Goal: Task Accomplishment & Management: Manage account settings

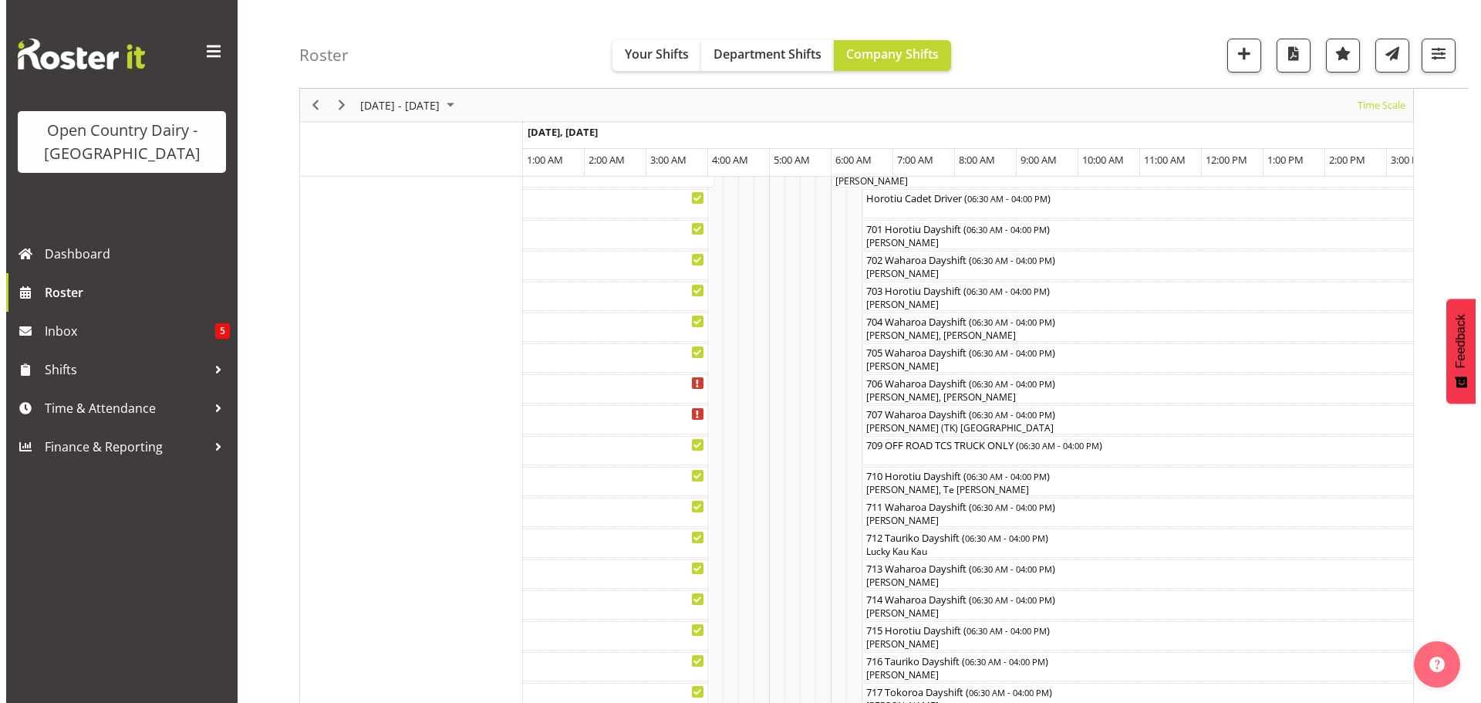
scroll to position [231, 0]
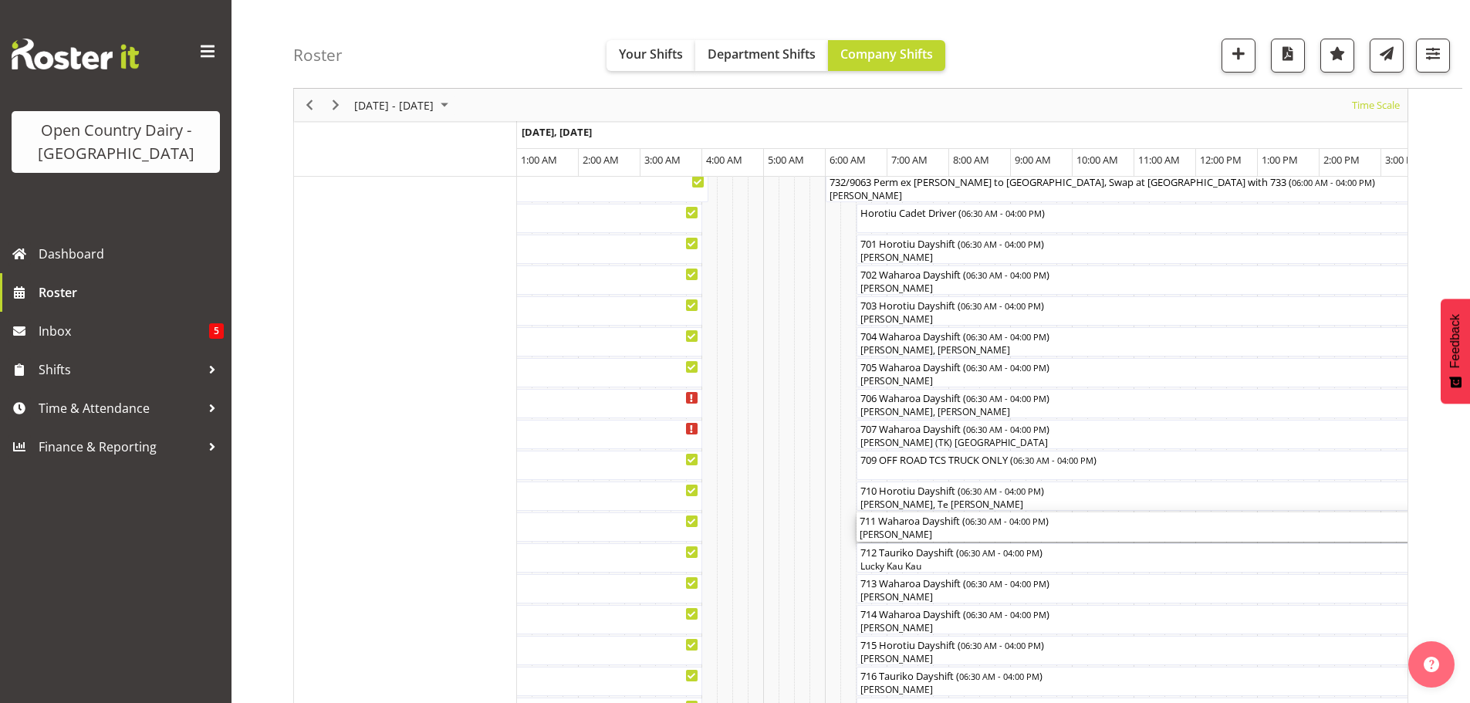
click at [897, 528] on div "[PERSON_NAME]" at bounding box center [1150, 535] width 580 height 14
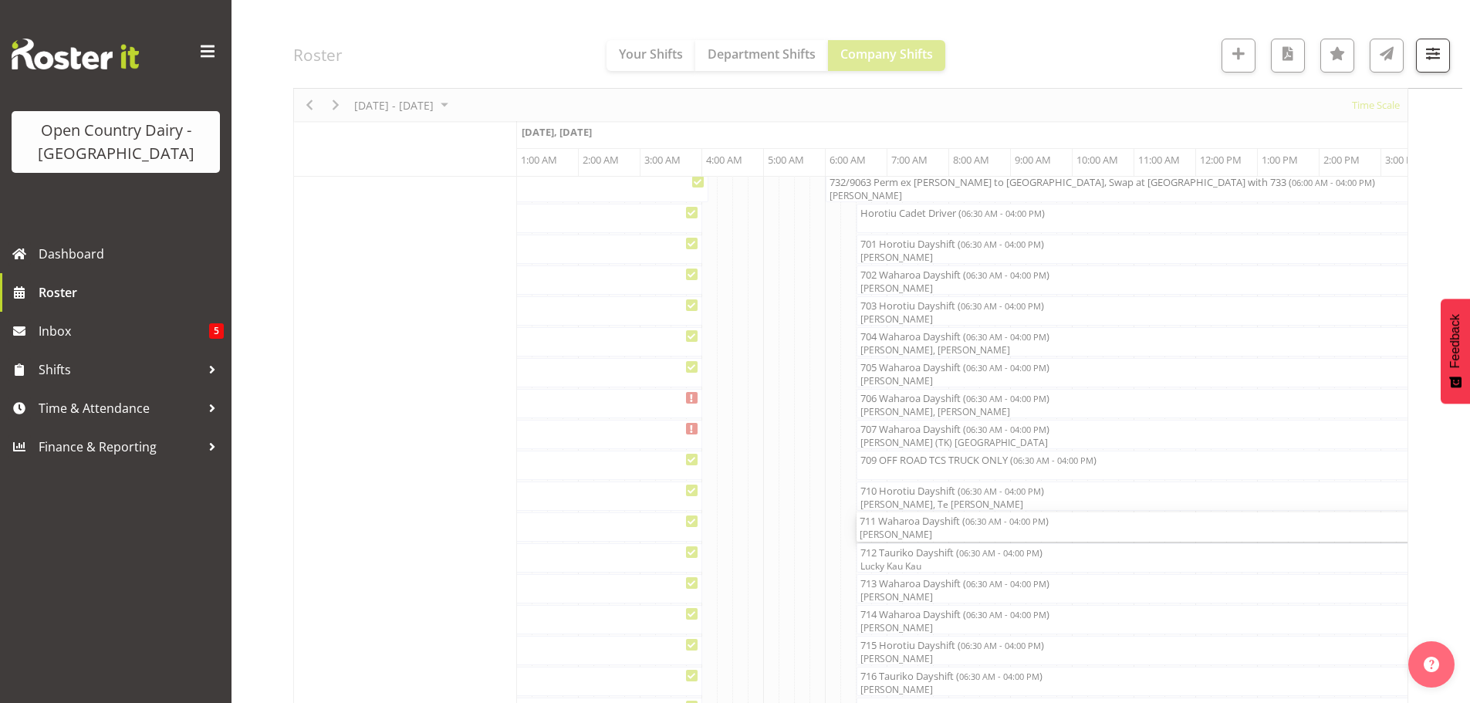
select select "8"
select select "2025"
select select "6"
select select "30"
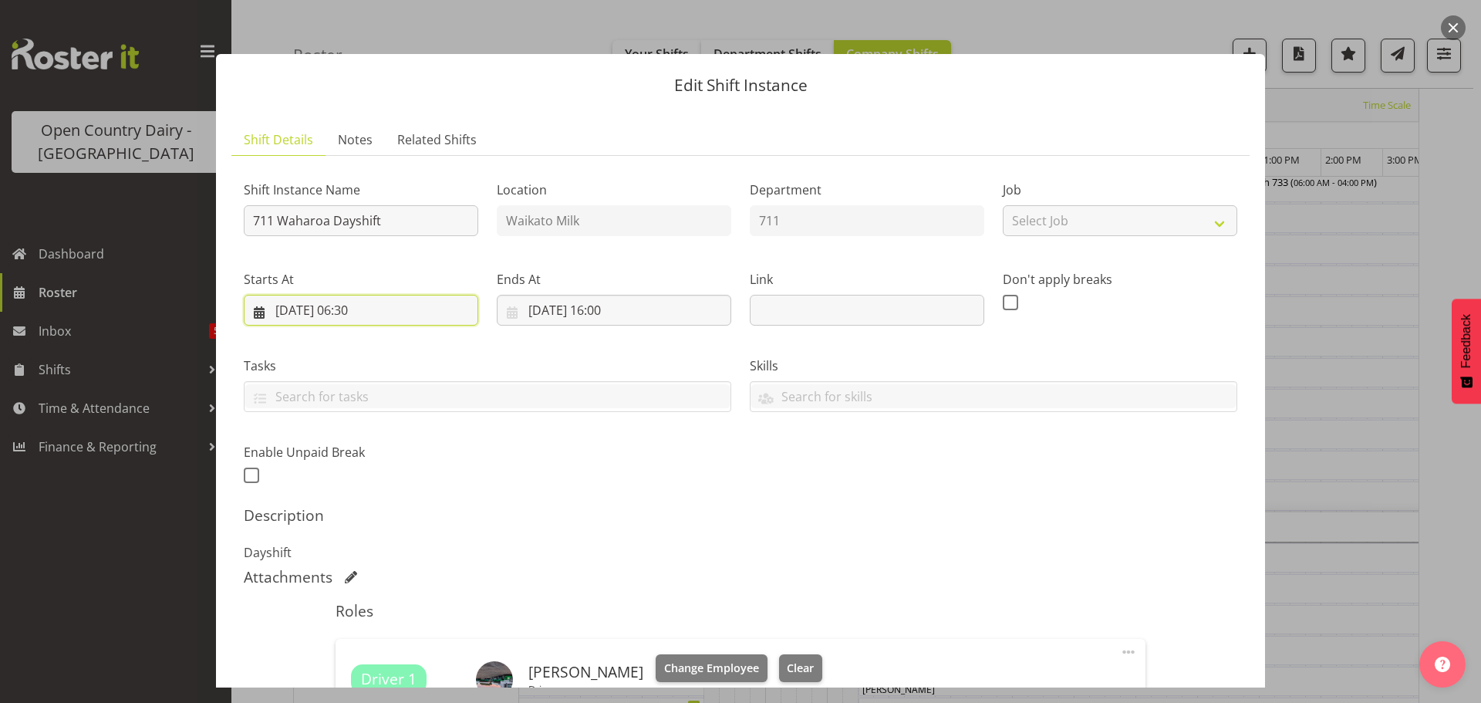
click at [368, 308] on input "[DATE] 06:30" at bounding box center [361, 310] width 235 height 31
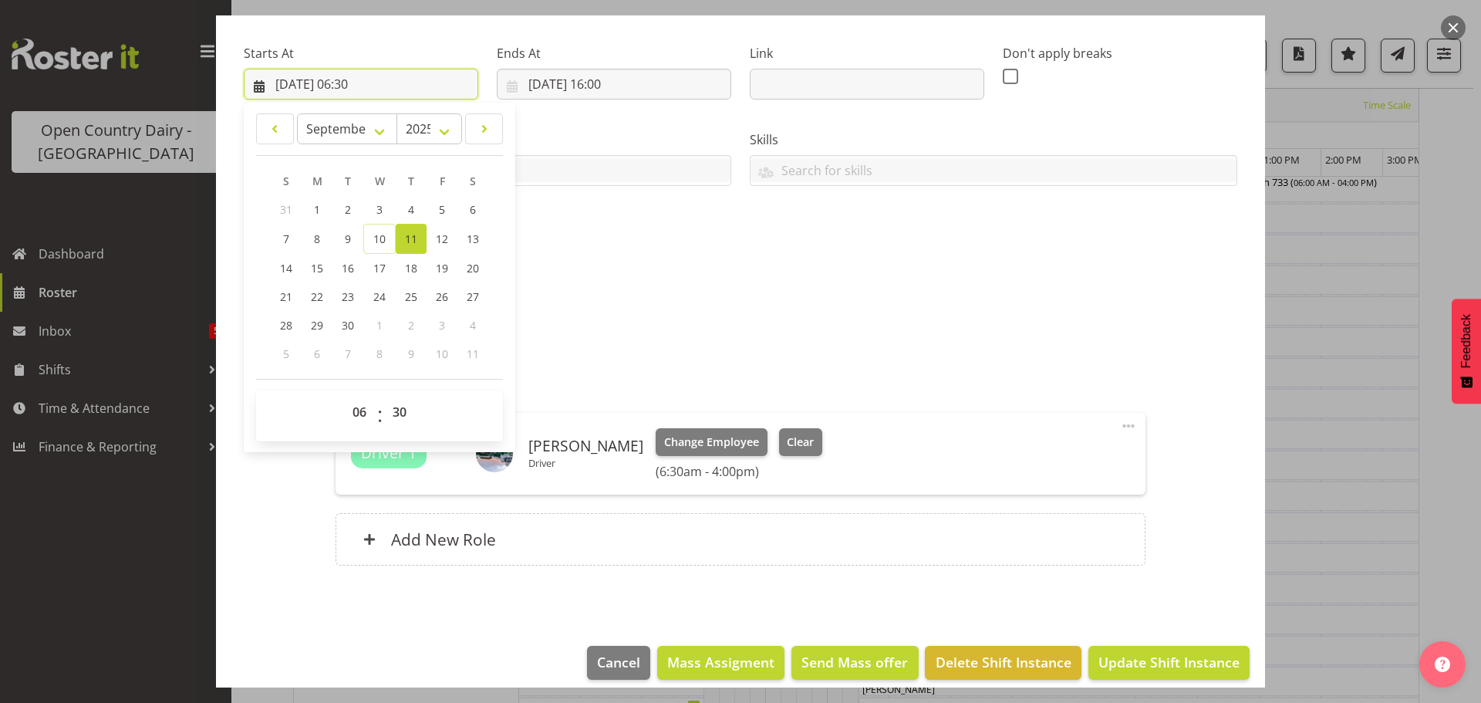
scroll to position [242, 0]
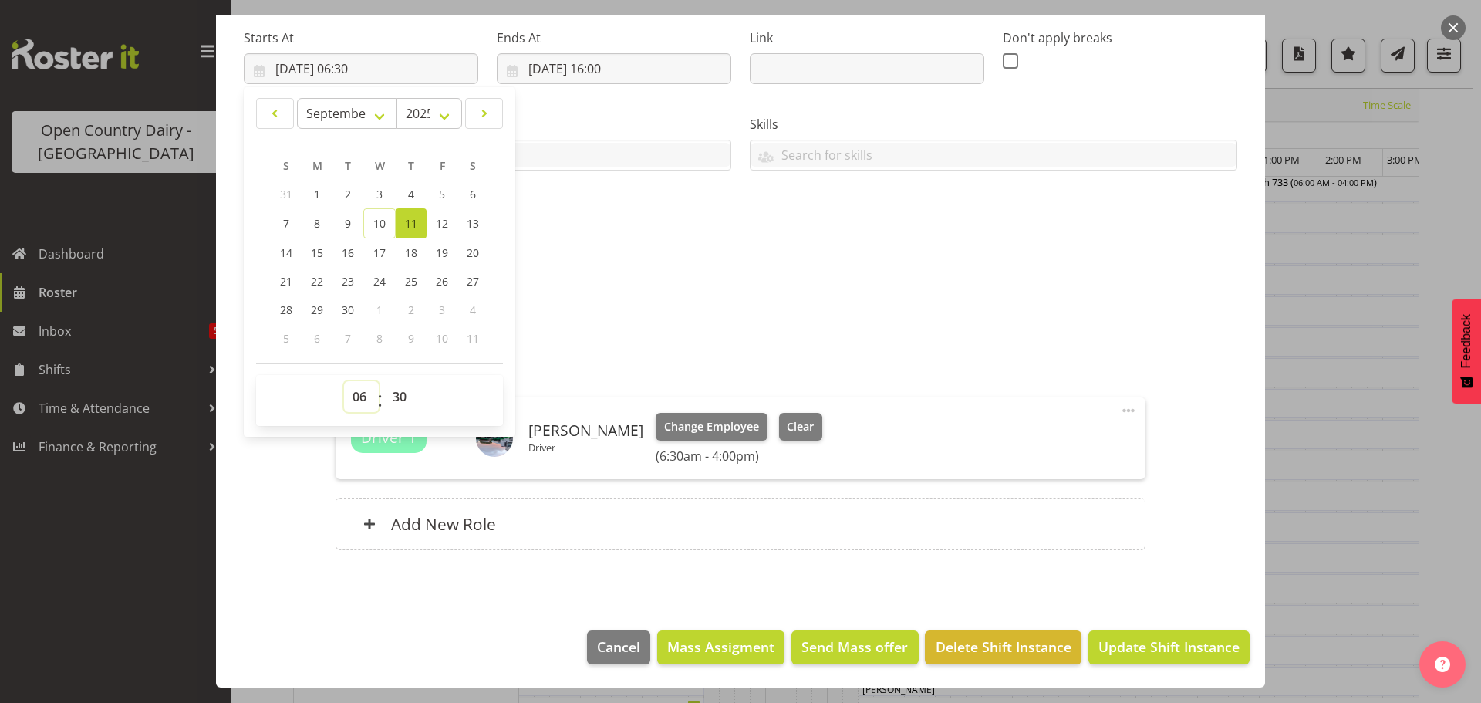
click at [359, 398] on select "00 01 02 03 04 05 06 07 08 09 10 11 12 13 14 15 16 17 18 19 20 21 22 23" at bounding box center [361, 396] width 35 height 31
select select "5"
click at [344, 381] on select "00 01 02 03 04 05 06 07 08 09 10 11 12 13 14 15 16 17 18 19 20 21 22 23" at bounding box center [361, 396] width 35 height 31
type input "11/09/2025, 05:30"
click at [398, 397] on select "00 01 02 03 04 05 06 07 08 09 10 11 12 13 14 15 16 17 18 19 20 21 22 23 24 25 2…" at bounding box center [401, 396] width 35 height 31
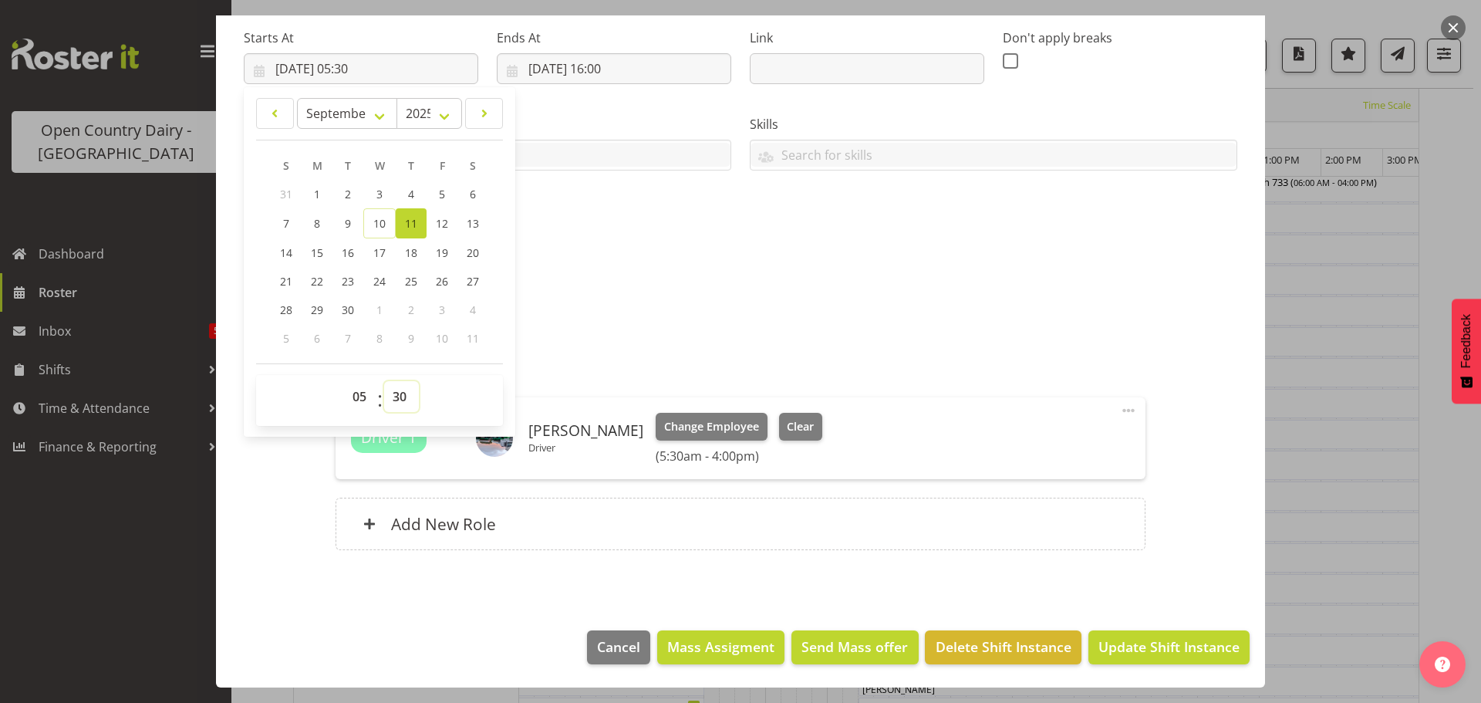
select select "45"
click at [384, 381] on select "00 01 02 03 04 05 06 07 08 09 10 11 12 13 14 15 16 17 18 19 20 21 22 23 24 25 2…" at bounding box center [401, 396] width 35 height 31
type input "11/09/2025, 05:45"
click at [1129, 652] on span "Update Shift Instance" at bounding box center [1169, 647] width 141 height 20
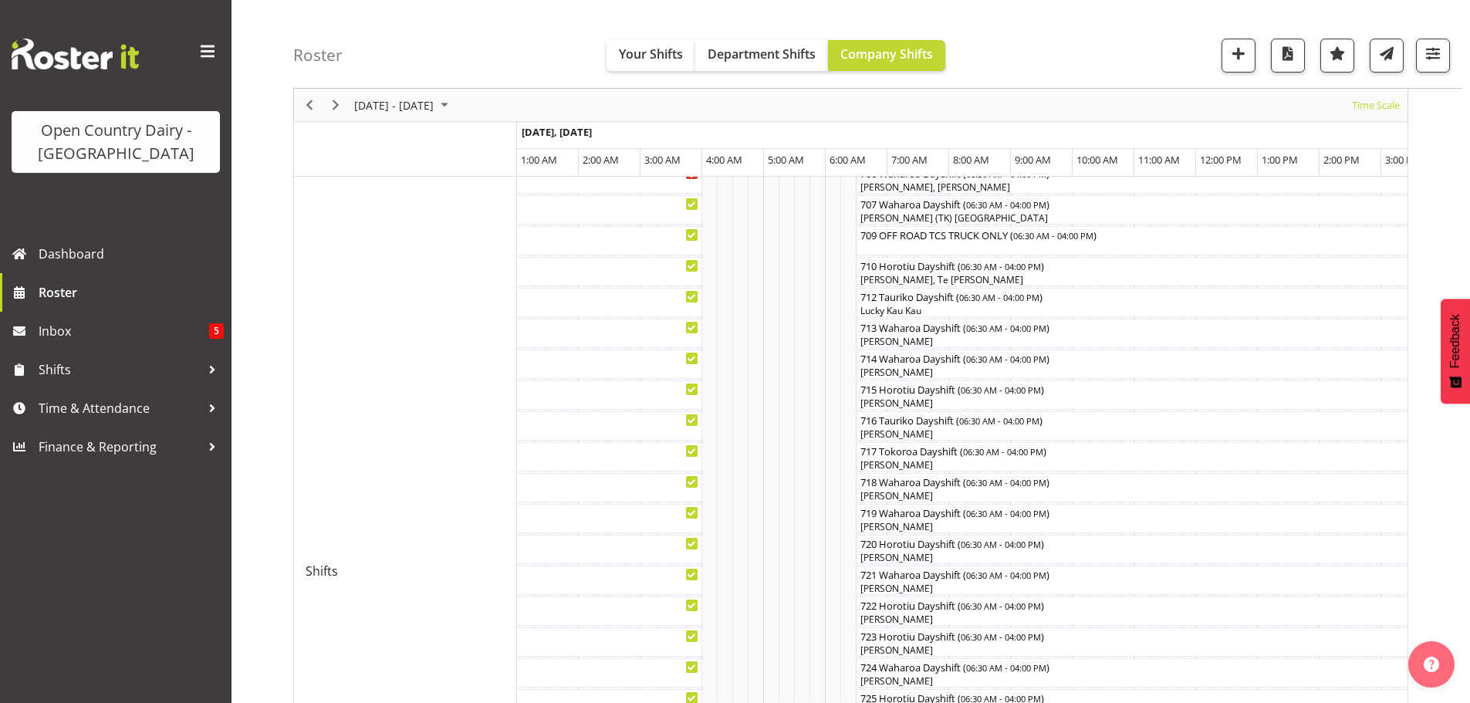
scroll to position [600, 0]
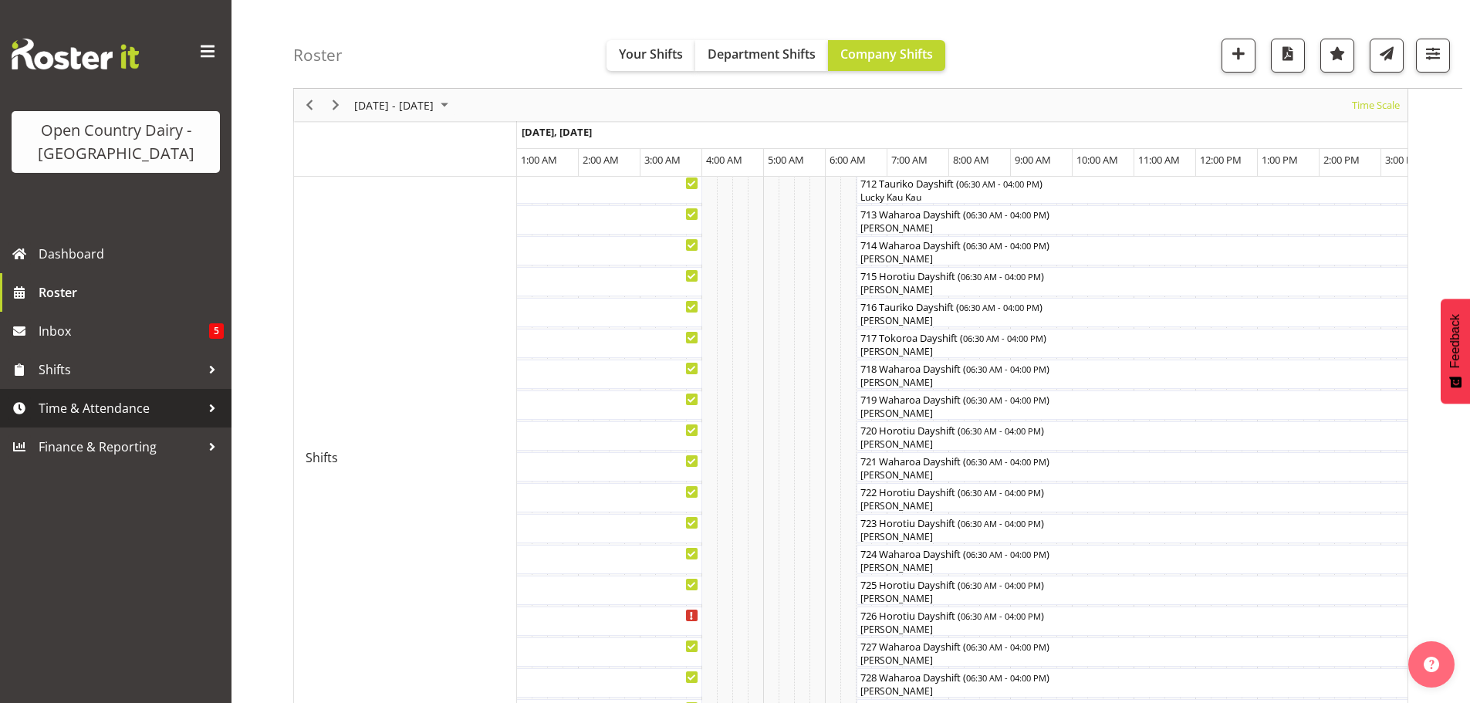
click at [49, 408] on span "Time & Attendance" at bounding box center [120, 408] width 162 height 23
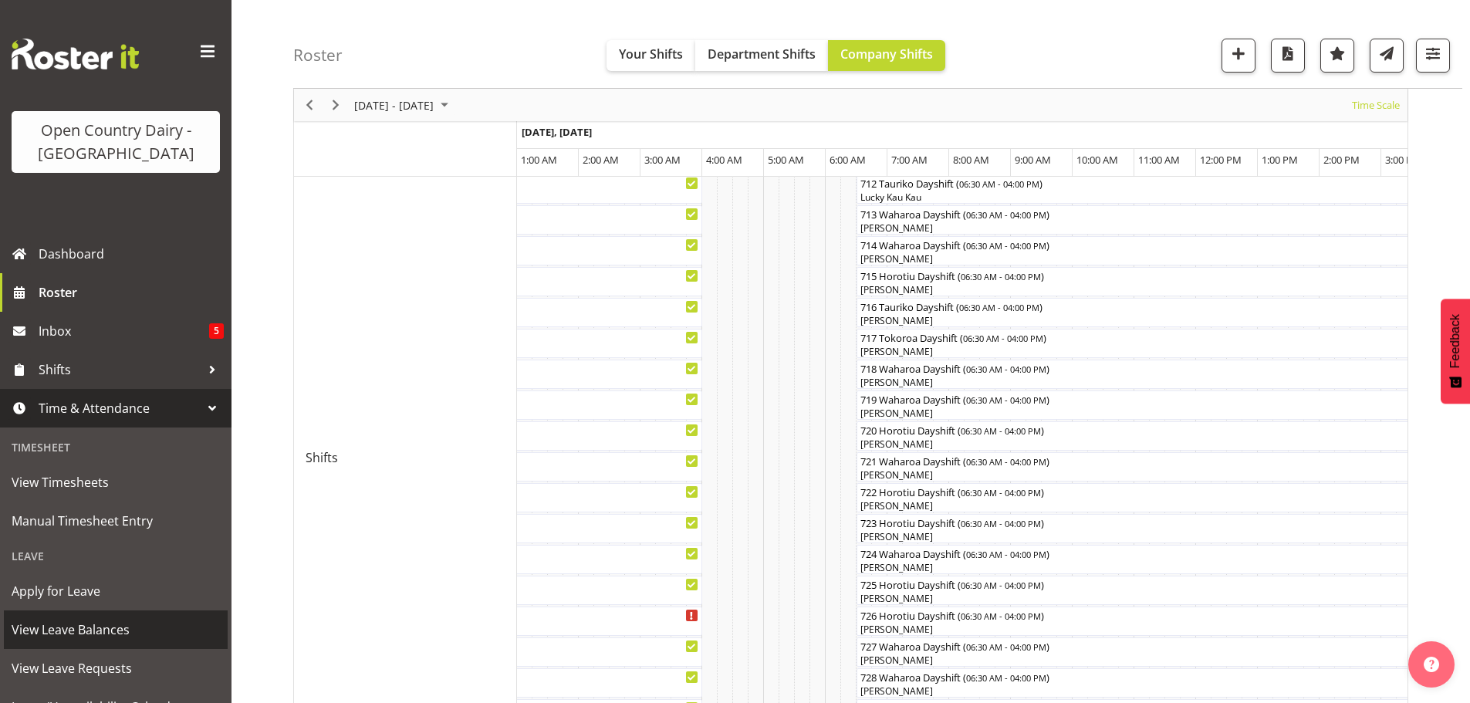
click at [69, 634] on span "View Leave Balances" at bounding box center [116, 629] width 208 height 23
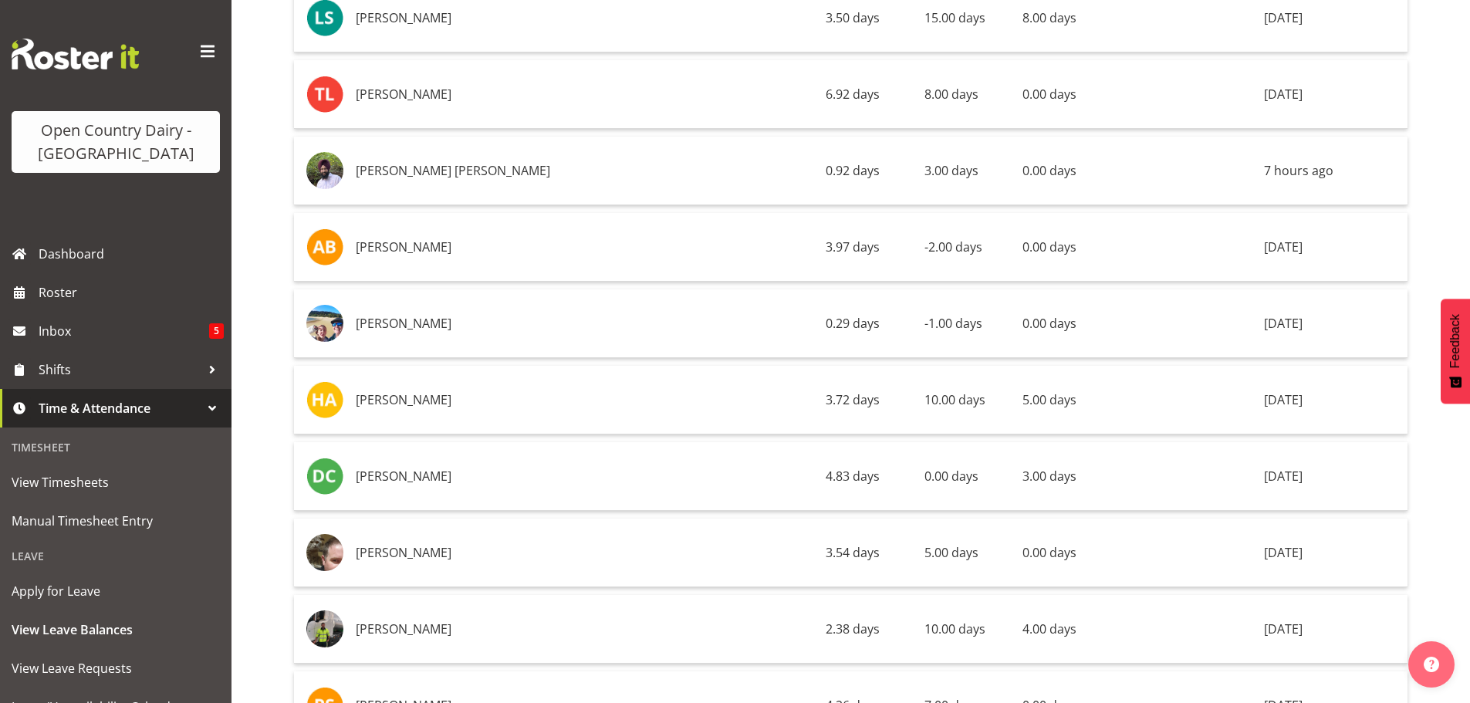
scroll to position [8256, 0]
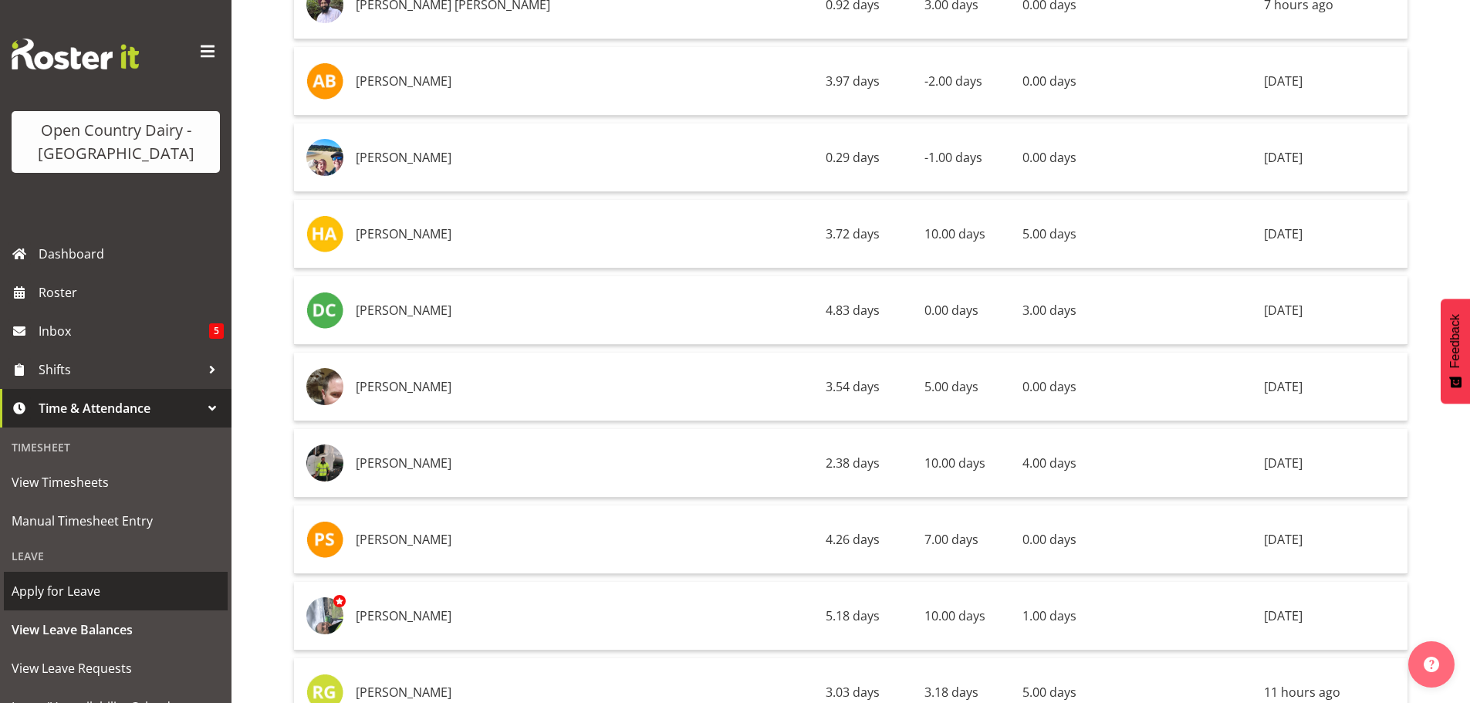
click at [58, 591] on span "Apply for Leave" at bounding box center [116, 590] width 208 height 23
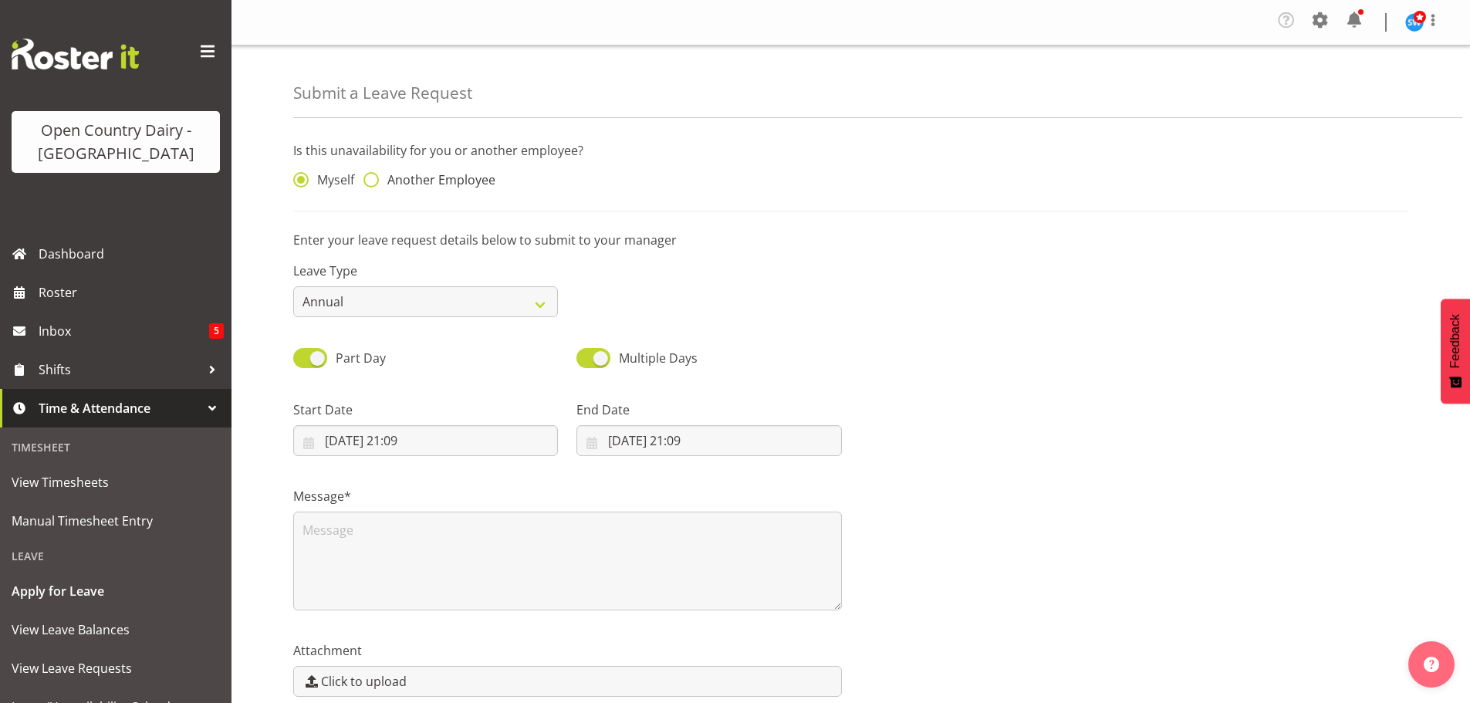
click at [370, 178] on span at bounding box center [370, 179] width 15 height 15
click at [370, 178] on input "Another Employee" at bounding box center [368, 180] width 10 height 10
radio input "true"
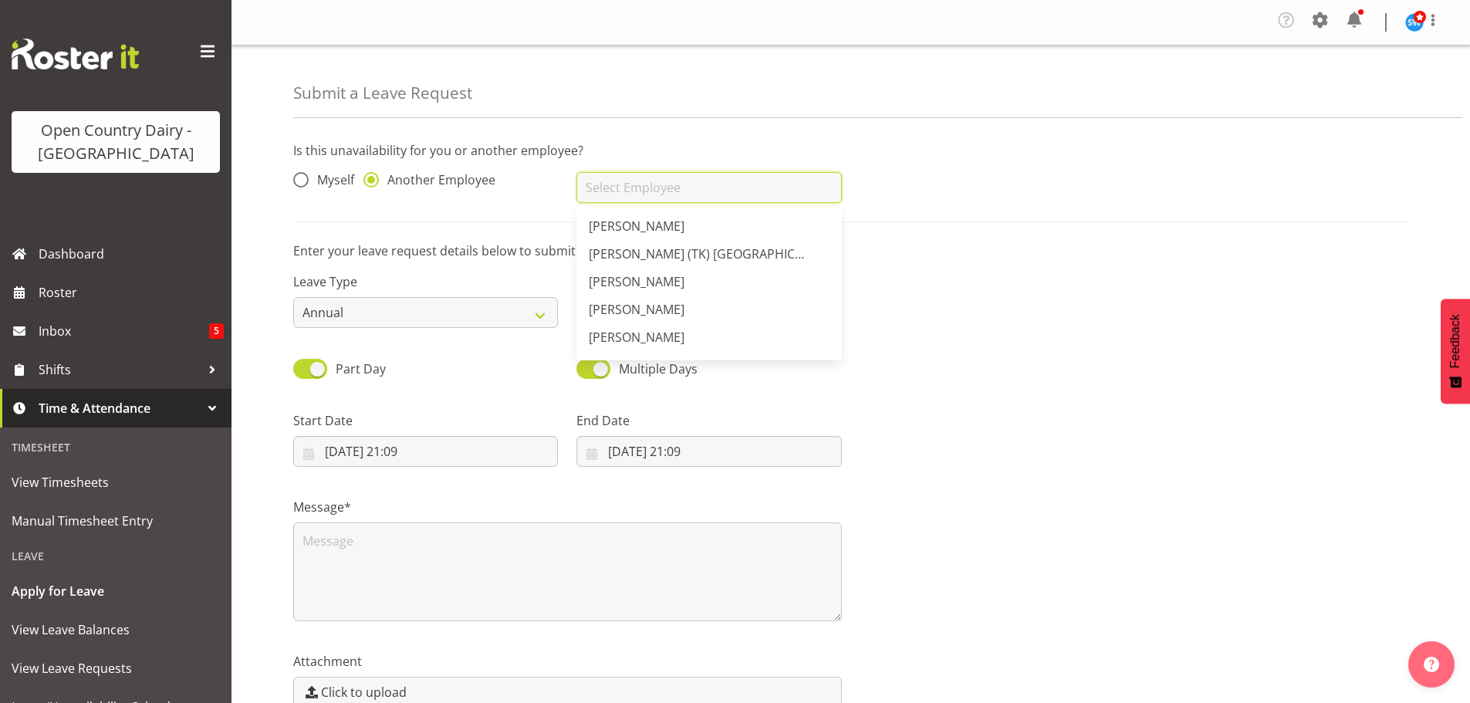
click at [637, 194] on input "text" at bounding box center [708, 187] width 265 height 31
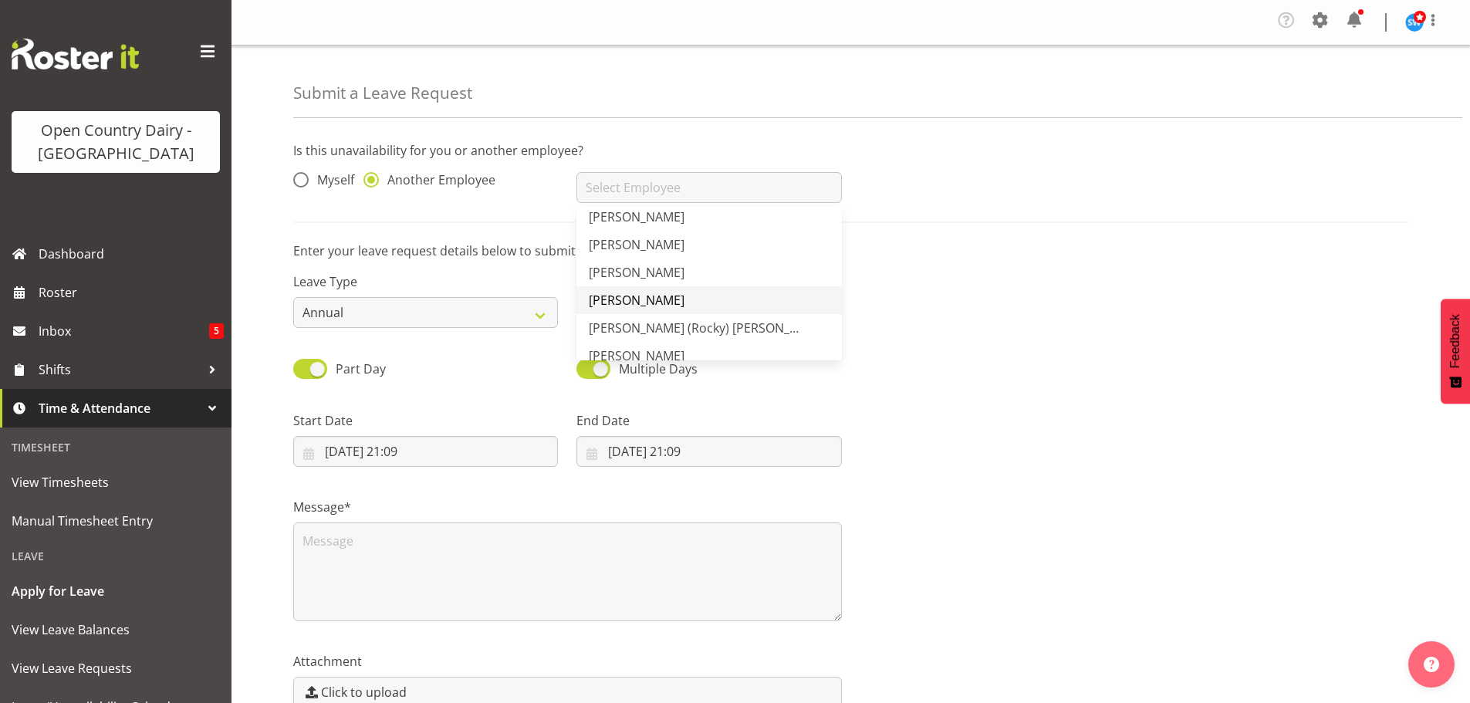
click at [650, 296] on span "[PERSON_NAME]" at bounding box center [637, 300] width 96 height 17
type input "[PERSON_NAME]"
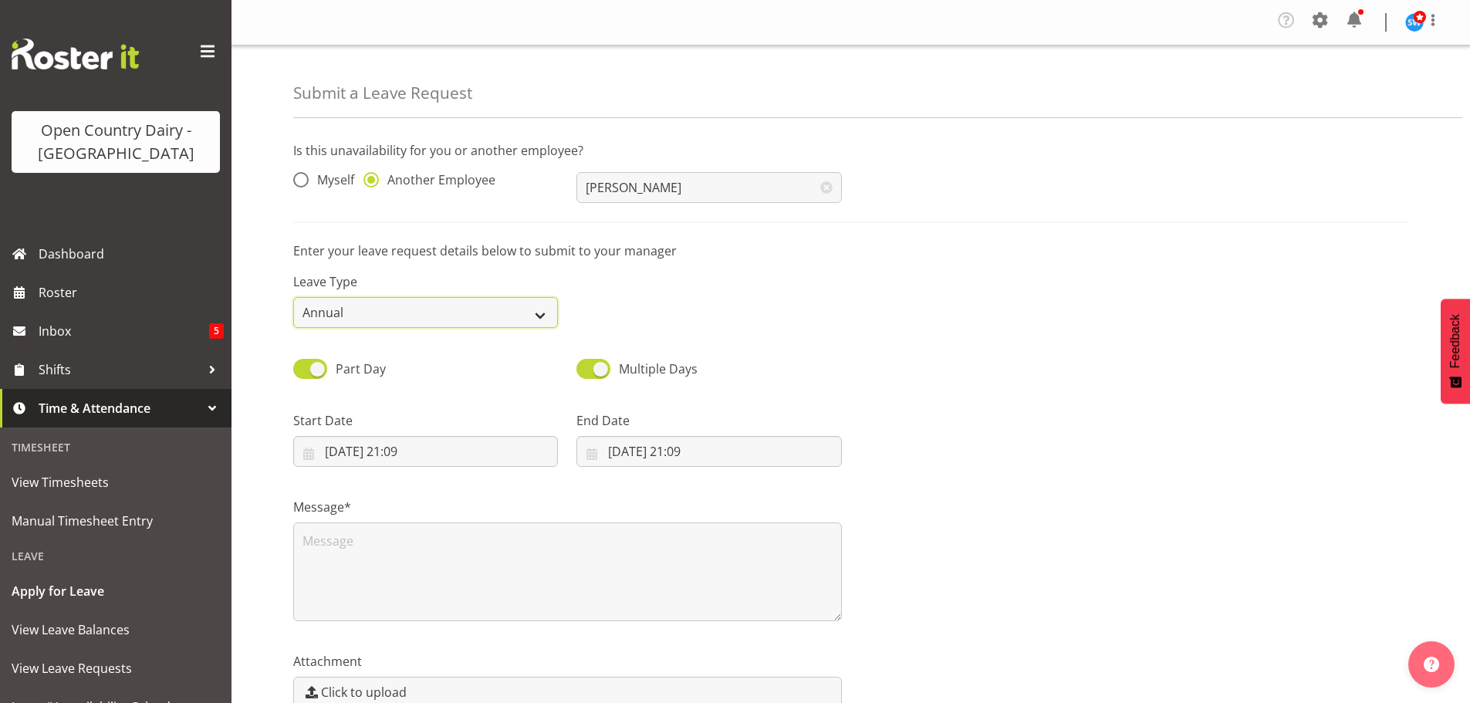
click at [539, 312] on select "Annual Sick Leave Without Pay Bereavement Domestic Violence Parental Jury Servi…" at bounding box center [425, 312] width 265 height 31
select select "Sick"
click at [293, 297] on select "Annual Sick Leave Without Pay Bereavement Domestic Violence Parental Jury Servi…" at bounding box center [425, 312] width 265 height 31
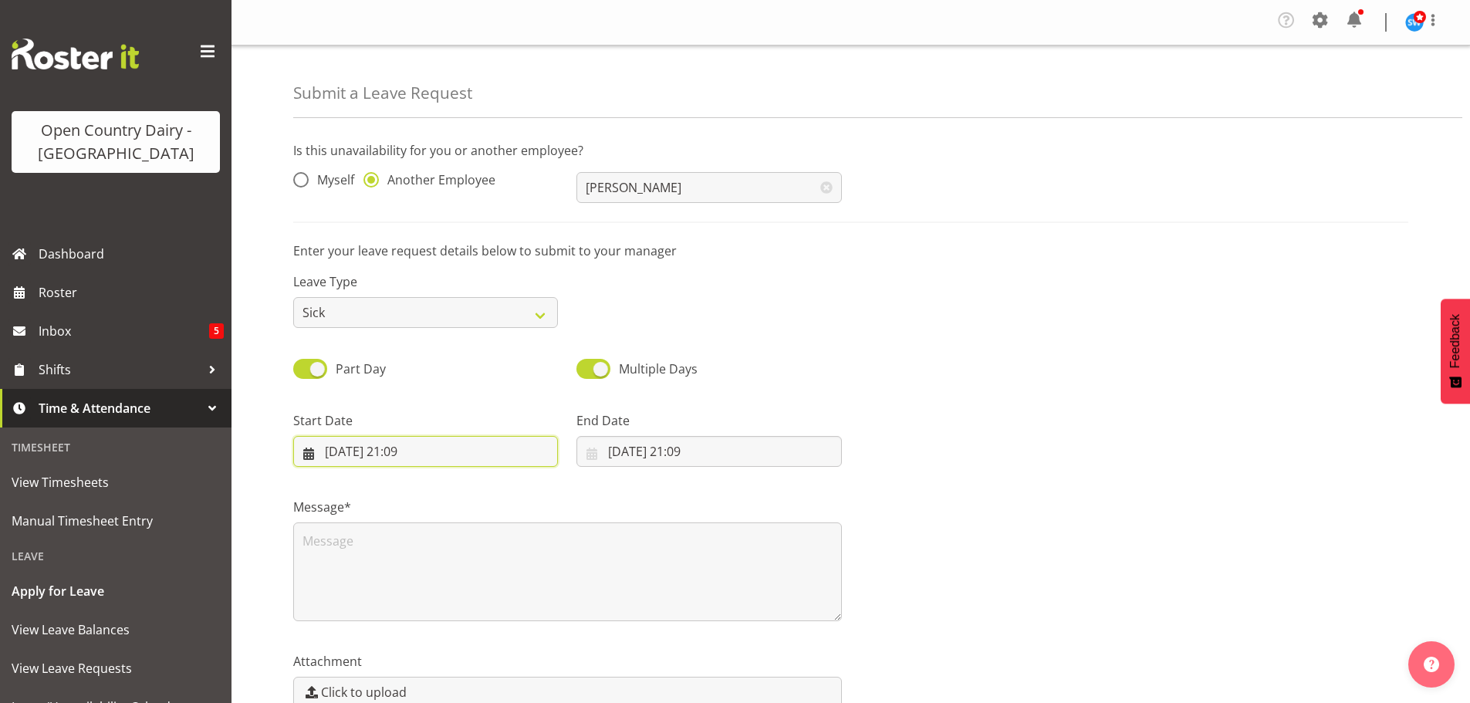
click at [365, 451] on input "10/09/2025, 21:09" at bounding box center [425, 451] width 265 height 31
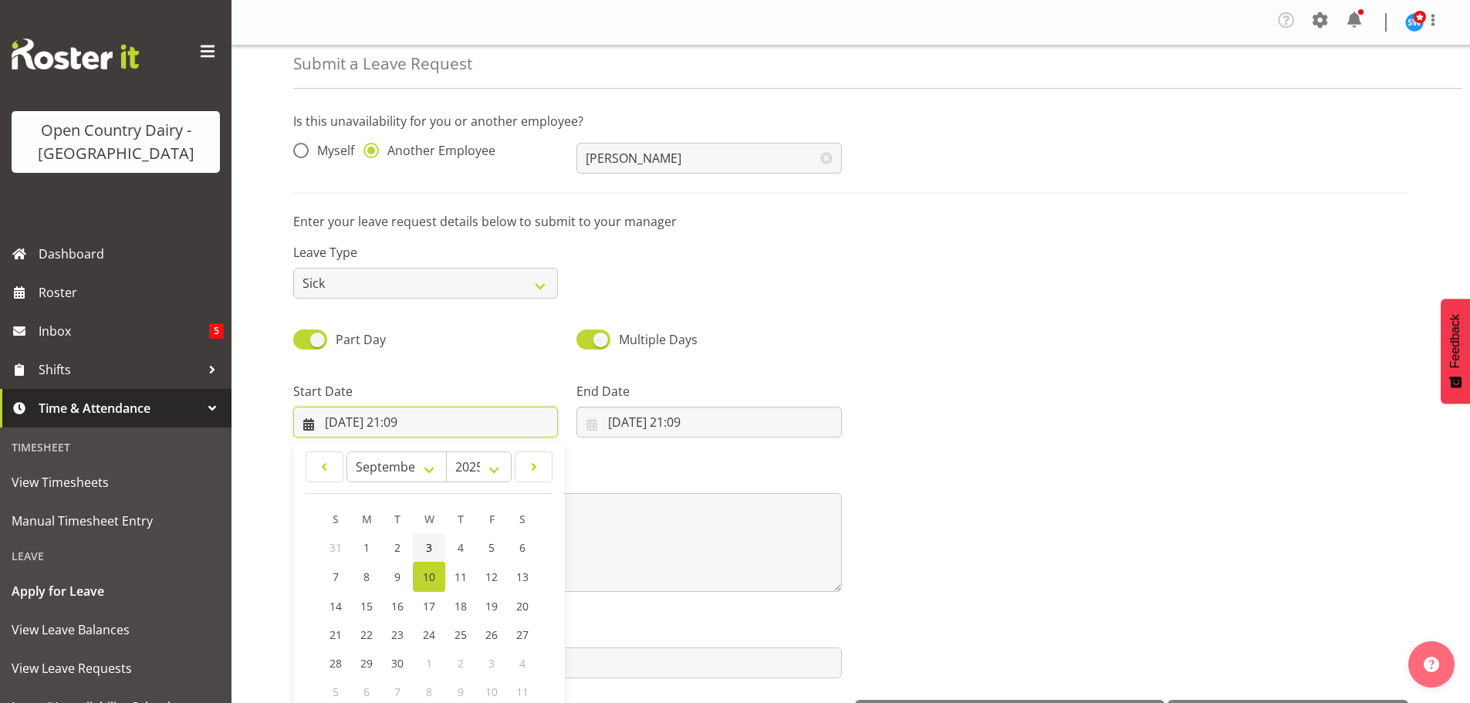
scroll to position [45, 0]
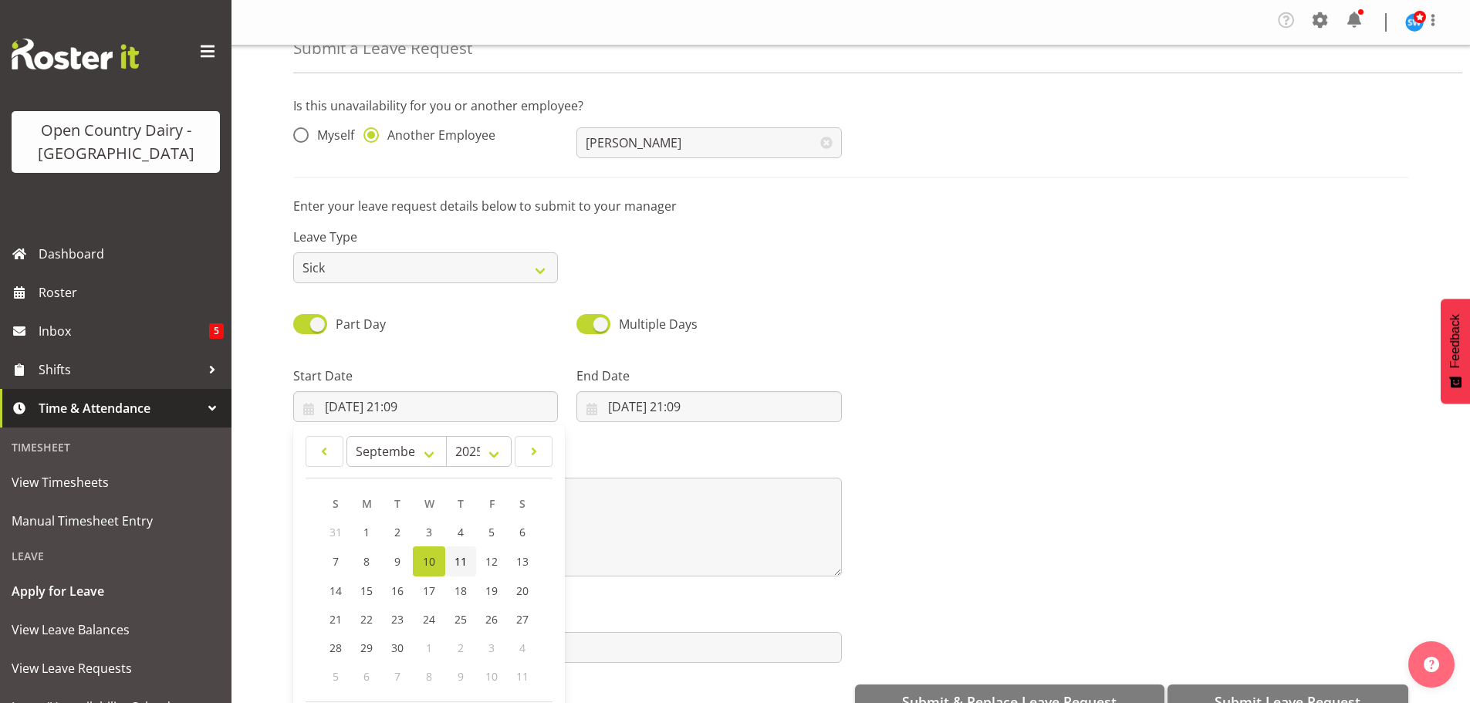
click at [461, 557] on span "11" at bounding box center [460, 561] width 12 height 15
type input "11/09/2025, 21:09"
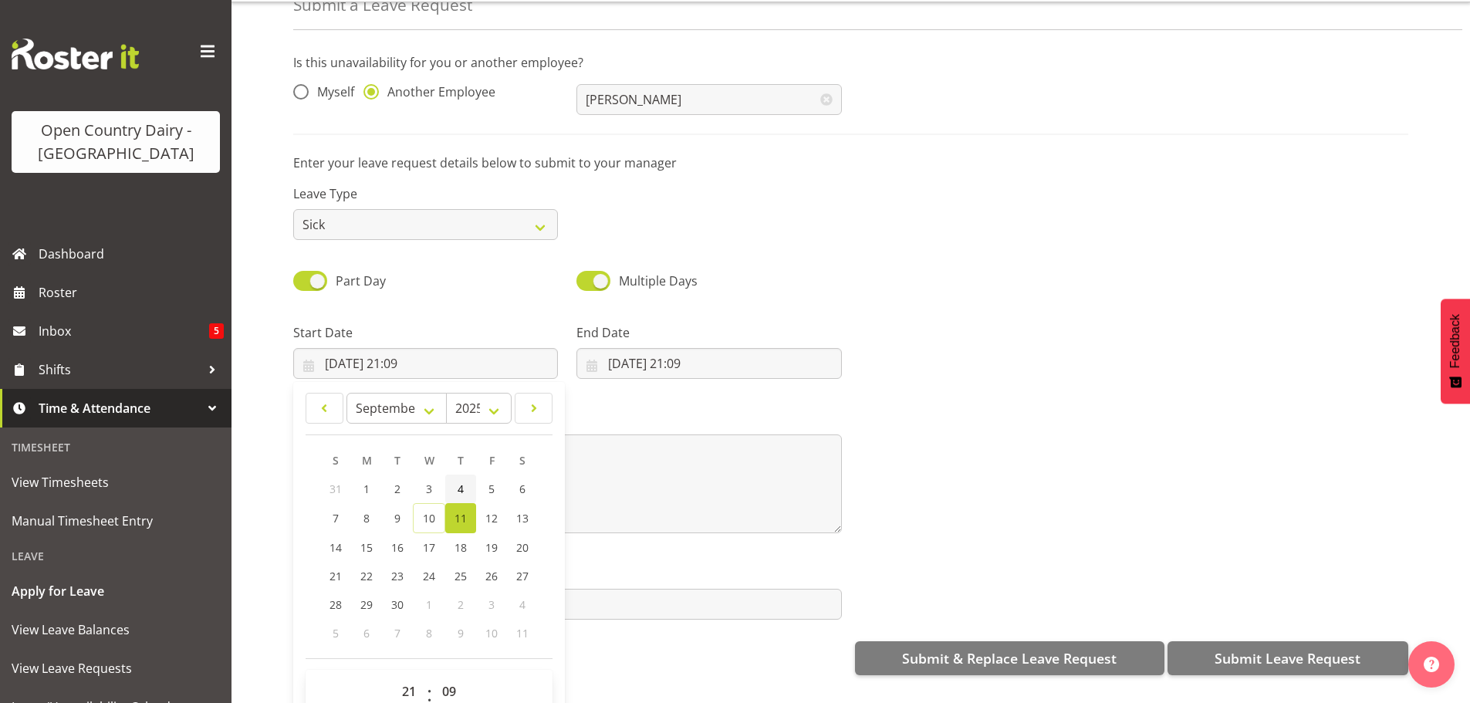
scroll to position [83, 0]
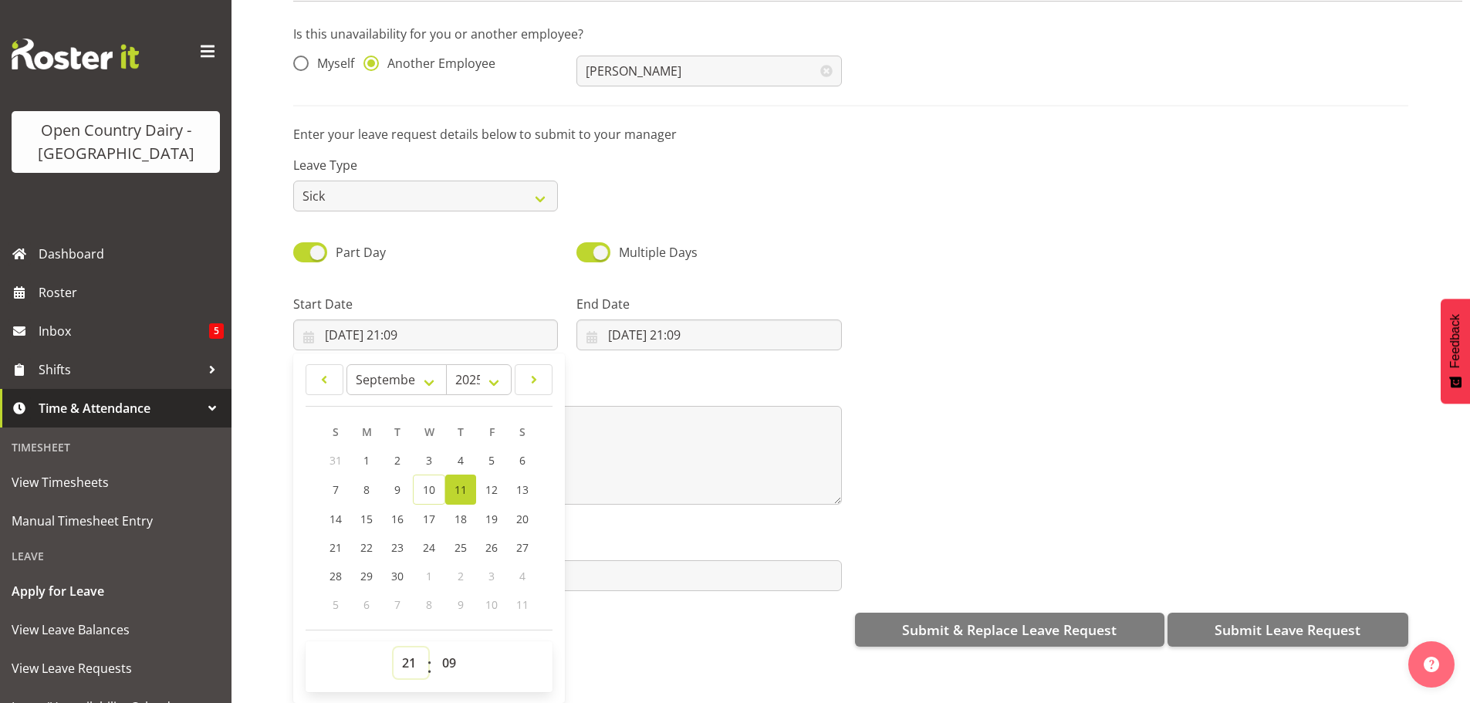
click at [405, 656] on select "00 01 02 03 04 05 06 07 08 09 10 11 12 13 14 15 16 17 18 19 20 21 22 23" at bounding box center [411, 662] width 35 height 31
select select "6"
click at [394, 647] on select "00 01 02 03 04 05 06 07 08 09 10 11 12 13 14 15 16 17 18 19 20 21 22 23" at bounding box center [411, 662] width 35 height 31
type input "11/09/2025, 06:09"
click at [445, 647] on select "00 01 02 03 04 05 06 07 08 09 10 11 12 13 14 15 16 17 18 19 20 21 22 23 24 25 2…" at bounding box center [451, 662] width 35 height 31
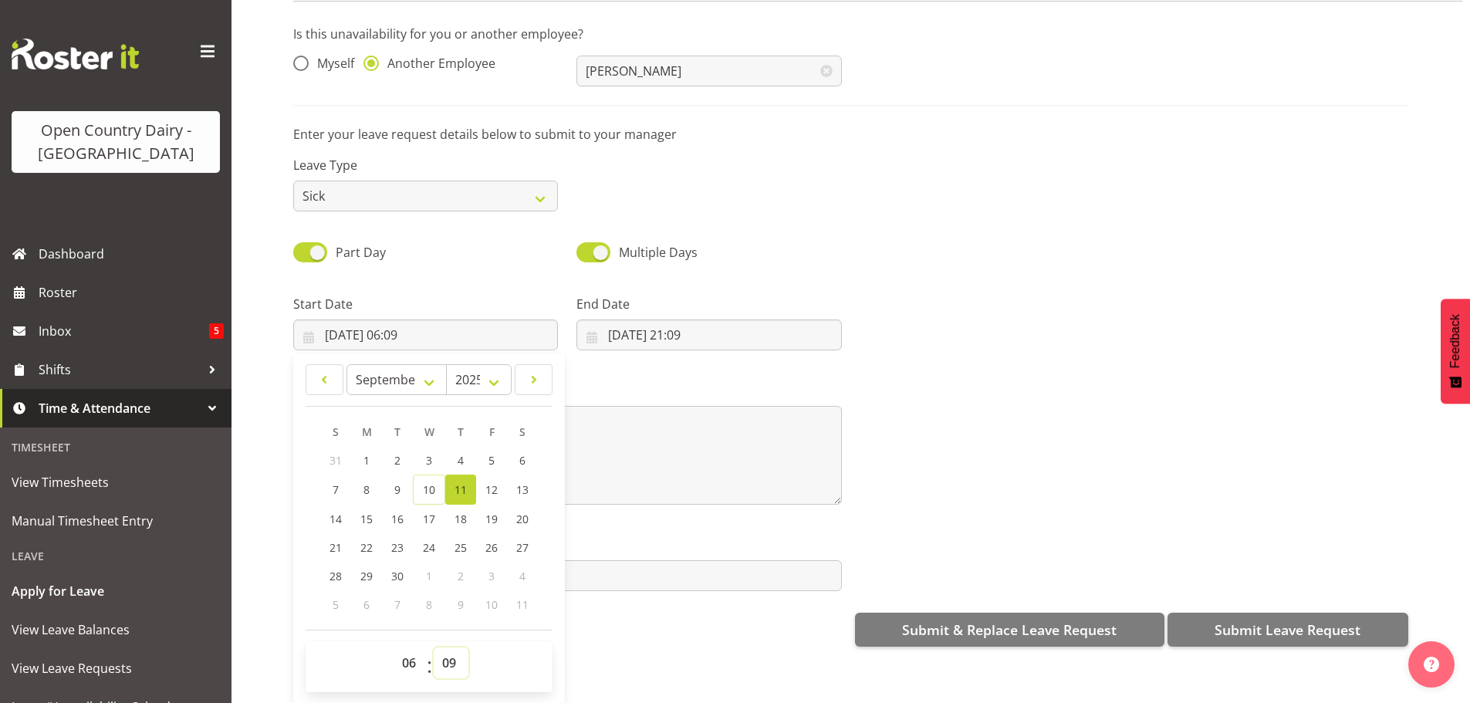
select select "30"
click at [434, 647] on select "00 01 02 03 04 05 06 07 08 09 10 11 12 13 14 15 16 17 18 19 20 21 22 23 24 25 2…" at bounding box center [451, 662] width 35 height 31
type input "[DATE] 06:30"
click at [655, 319] on input "10/09/2025, 21:09" at bounding box center [708, 334] width 265 height 31
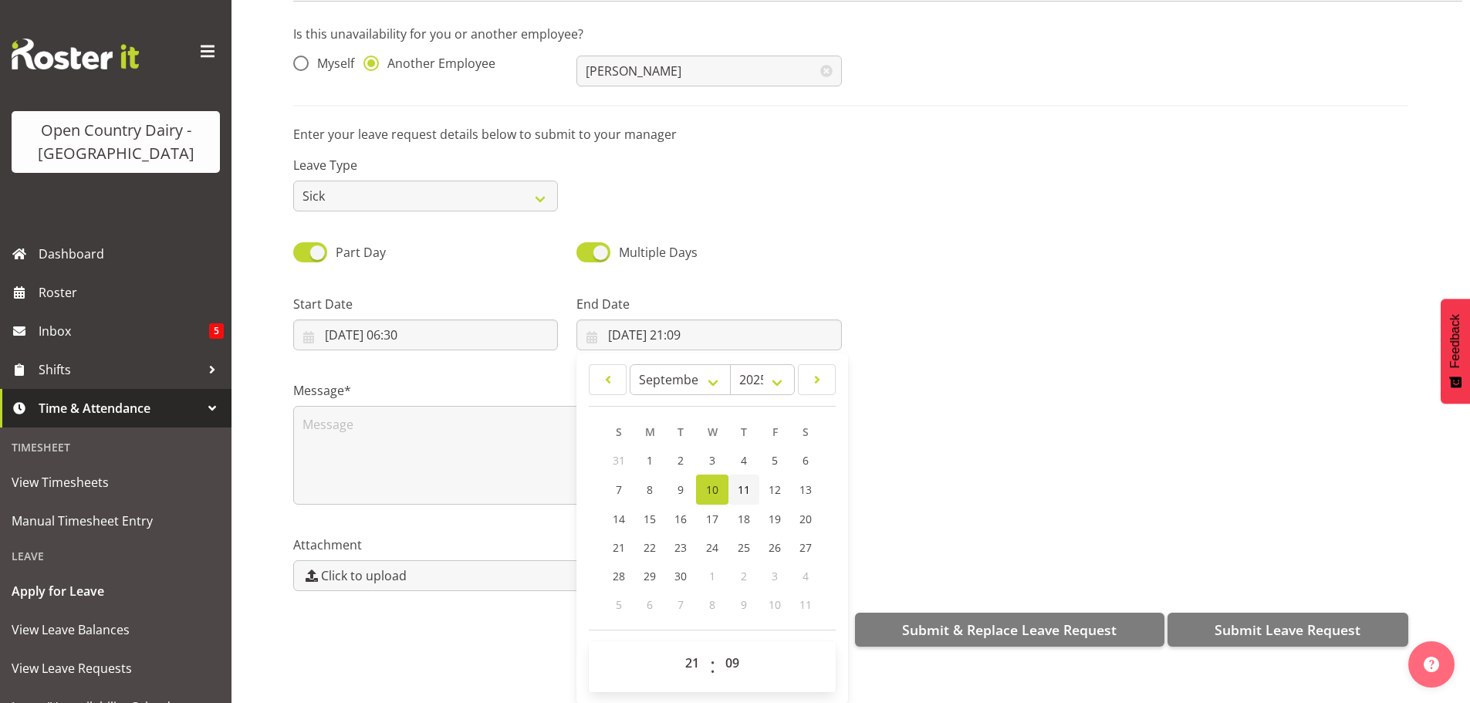
click at [744, 482] on span "11" at bounding box center [744, 489] width 12 height 15
type input "11/09/2025, 21:09"
click at [686, 650] on select "00 01 02 03 04 05 06 07 08 09 10 11 12 13 14 15 16 17 18 19 20 21 22 23" at bounding box center [694, 662] width 35 height 31
select select "16"
click at [677, 647] on select "00 01 02 03 04 05 06 07 08 09 10 11 12 13 14 15 16 17 18 19 20 21 22 23" at bounding box center [694, 662] width 35 height 31
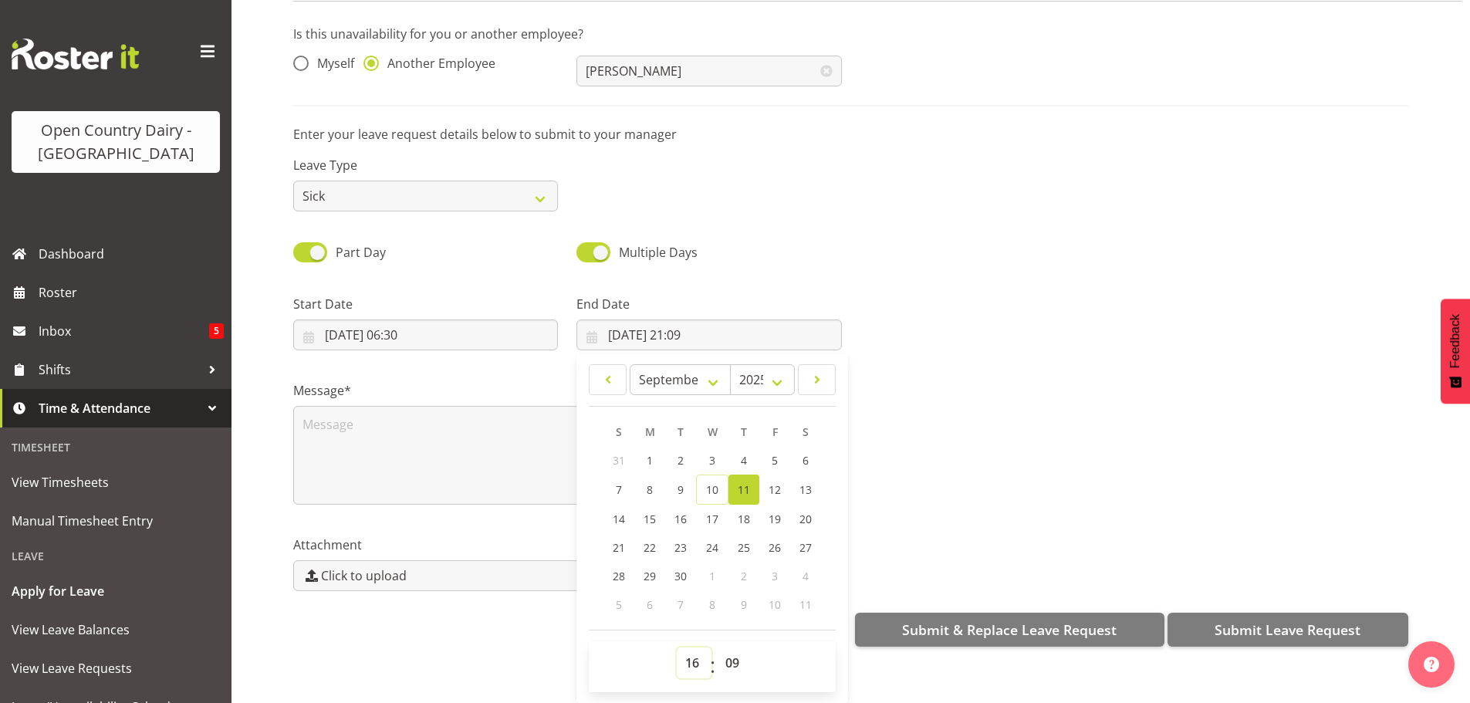
type input "11/09/2025, 16:09"
click at [726, 650] on select "00 01 02 03 04 05 06 07 08 09 10 11 12 13 14 15 16 17 18 19 20 21 22 23 24 25 2…" at bounding box center [734, 662] width 35 height 31
select select "0"
click at [717, 647] on select "00 01 02 03 04 05 06 07 08 09 10 11 12 13 14 15 16 17 18 19 20 21 22 23 24 25 2…" at bounding box center [734, 662] width 35 height 31
type input "[DATE] 16:00"
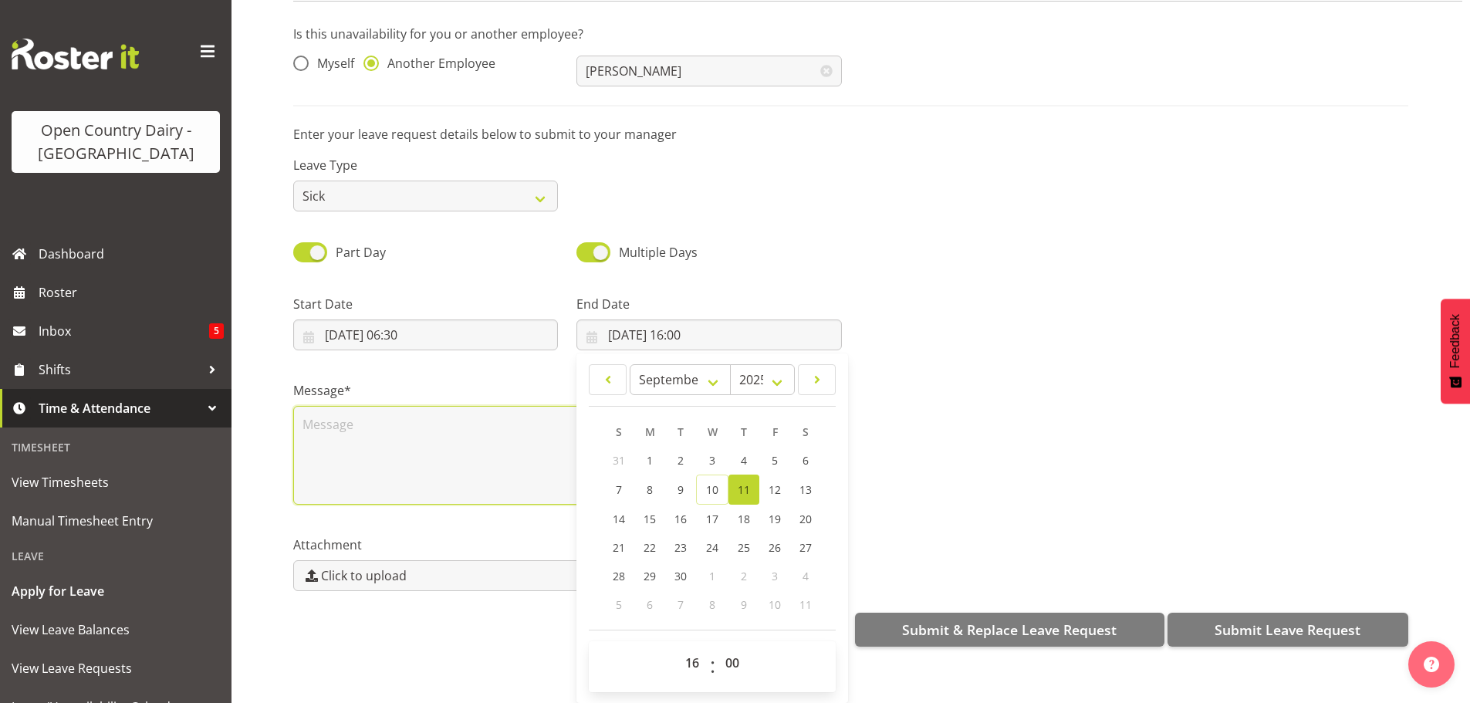
click at [360, 408] on textarea at bounding box center [567, 455] width 549 height 99
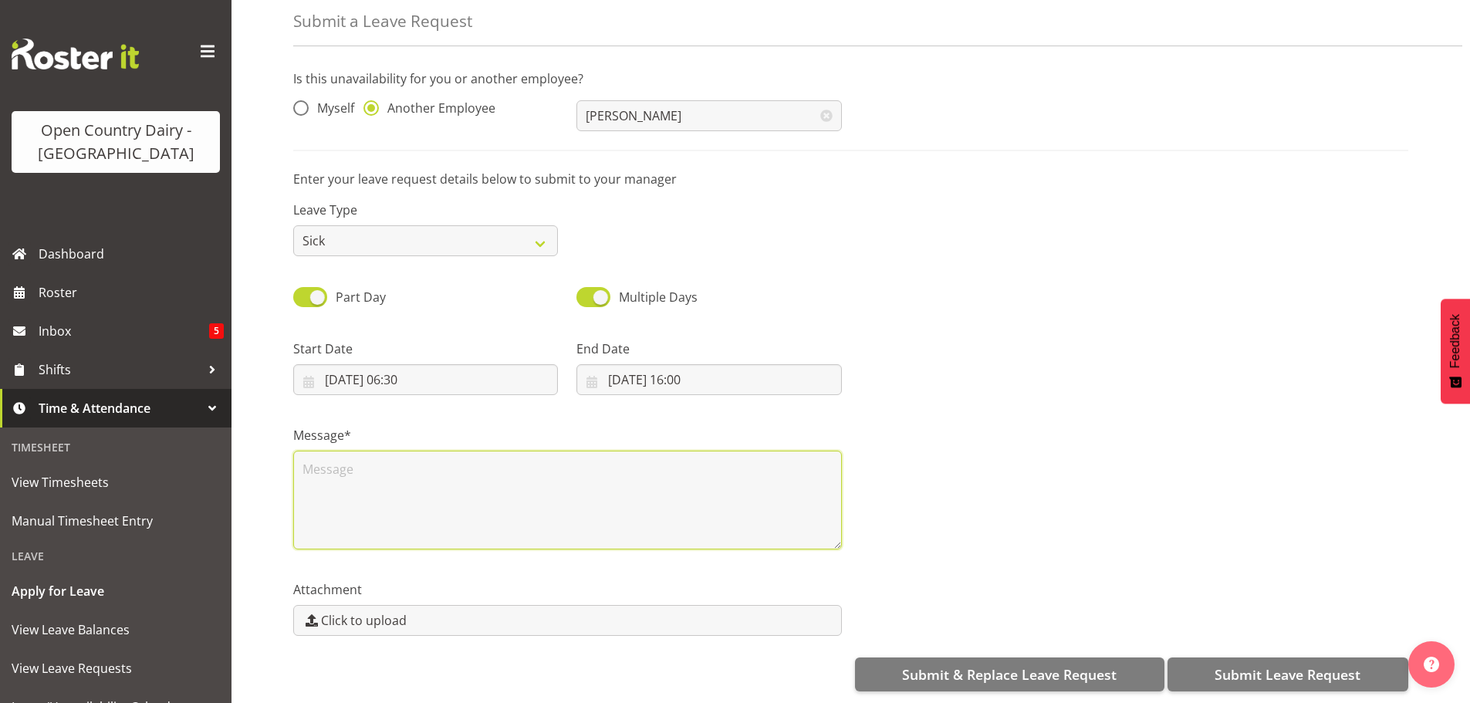
scroll to position [0, 0]
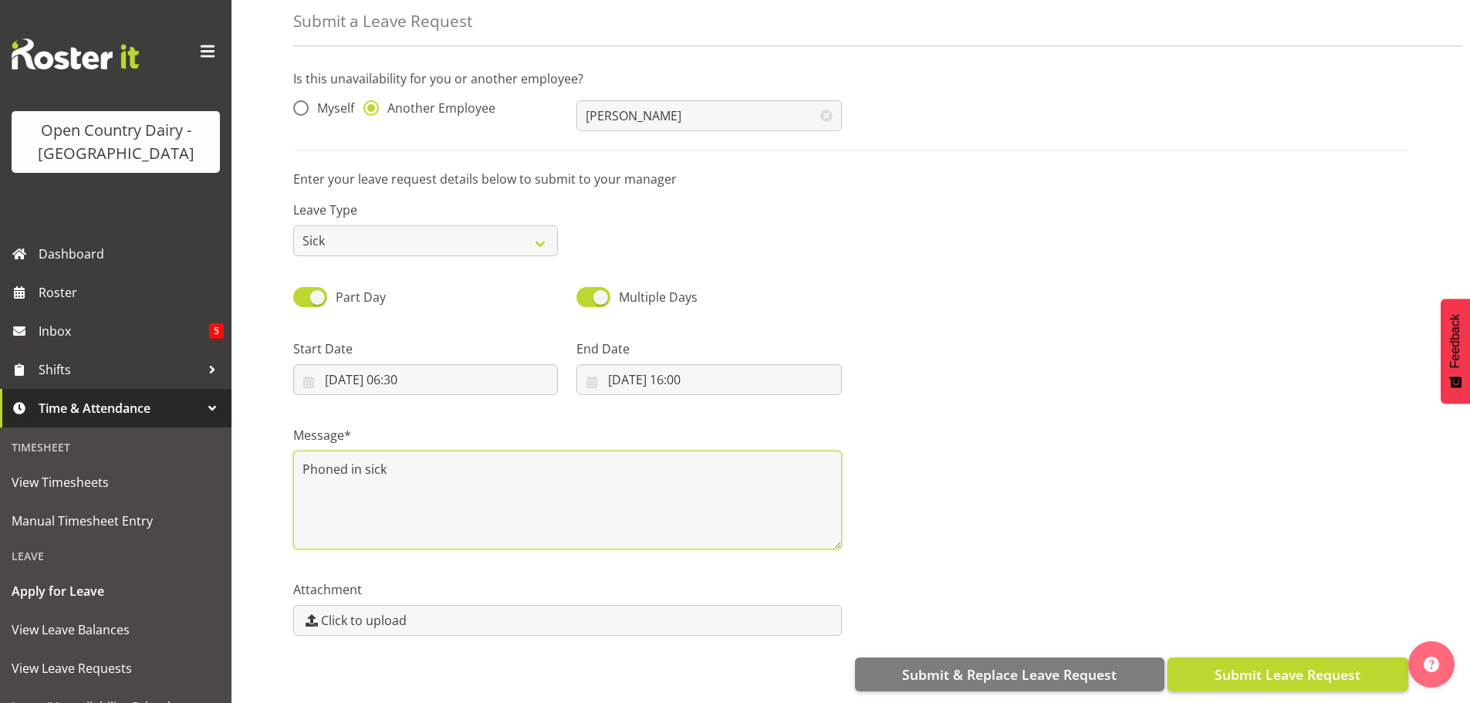
type textarea "Phoned in sick"
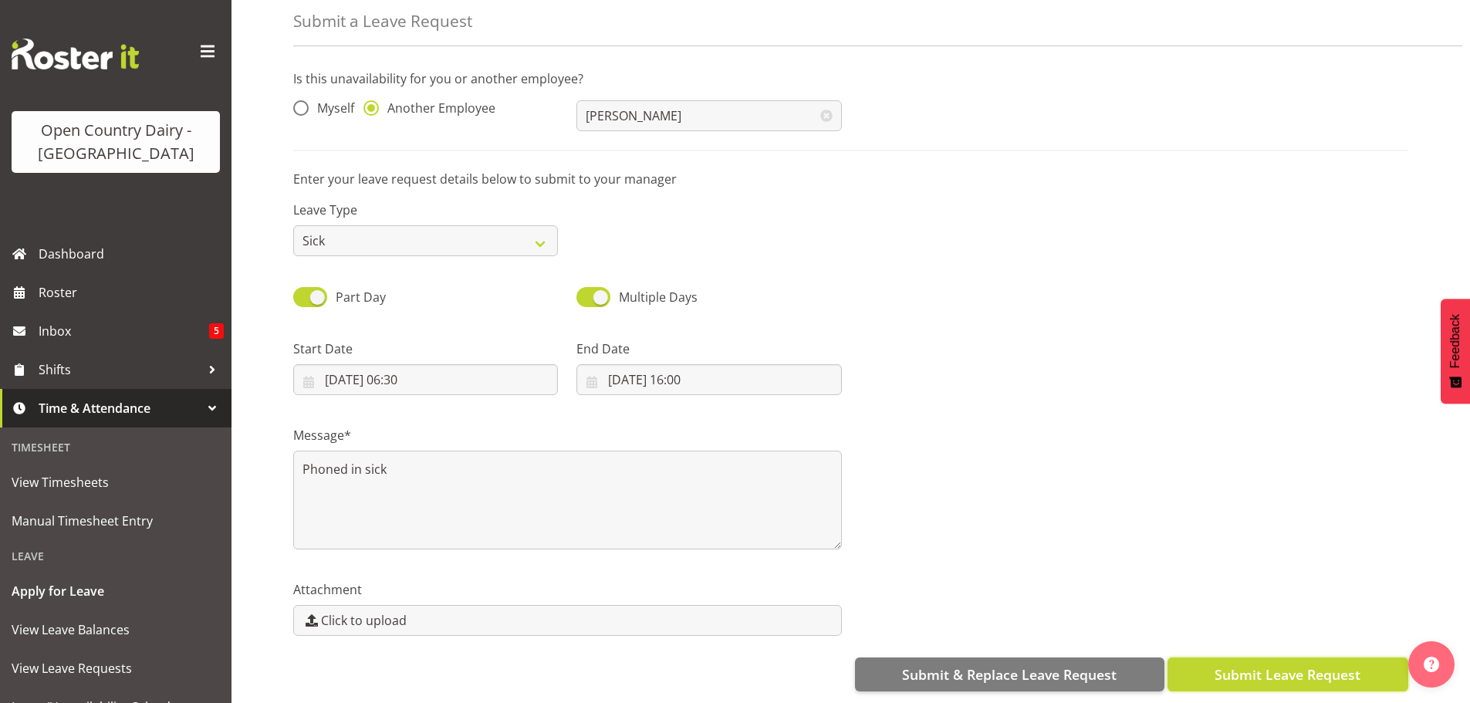
click at [1290, 668] on span "Submit Leave Request" at bounding box center [1287, 674] width 146 height 20
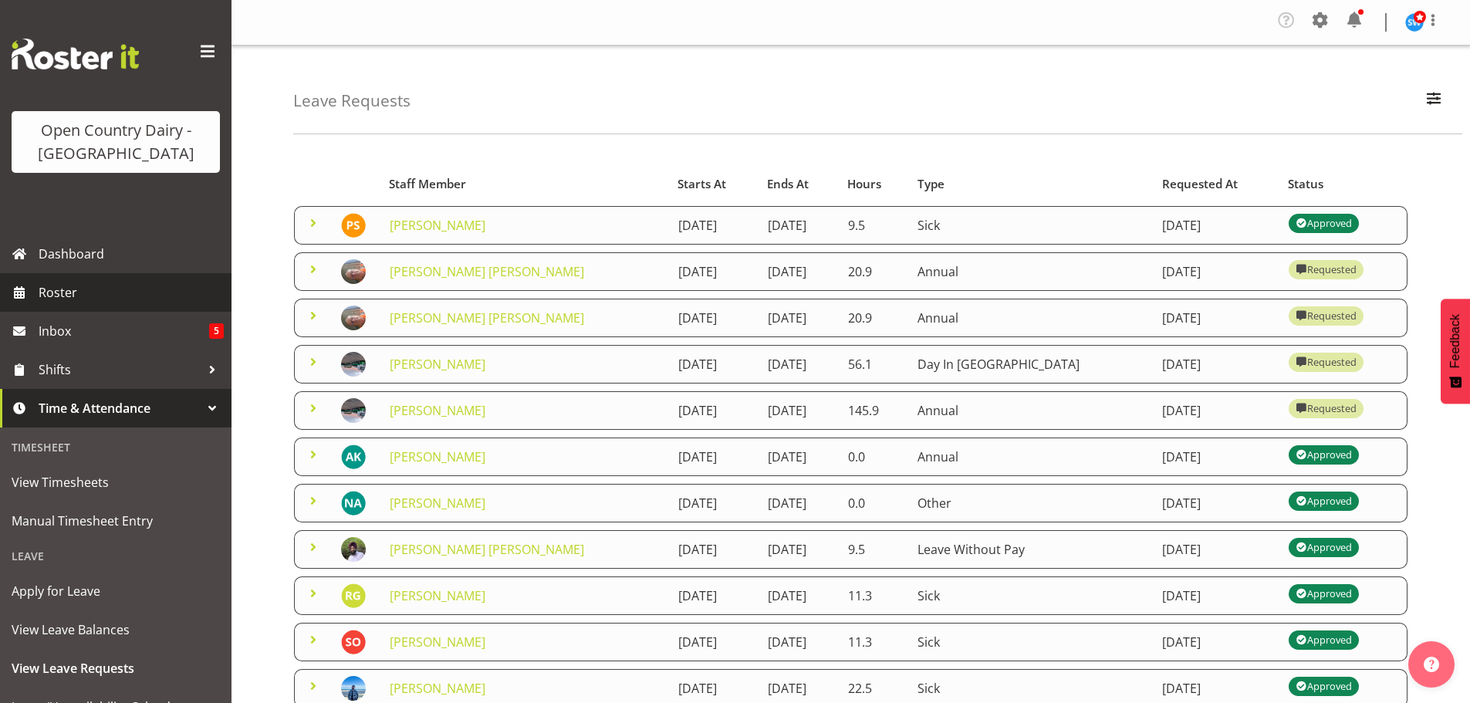
click at [73, 284] on span "Roster" at bounding box center [131, 292] width 185 height 23
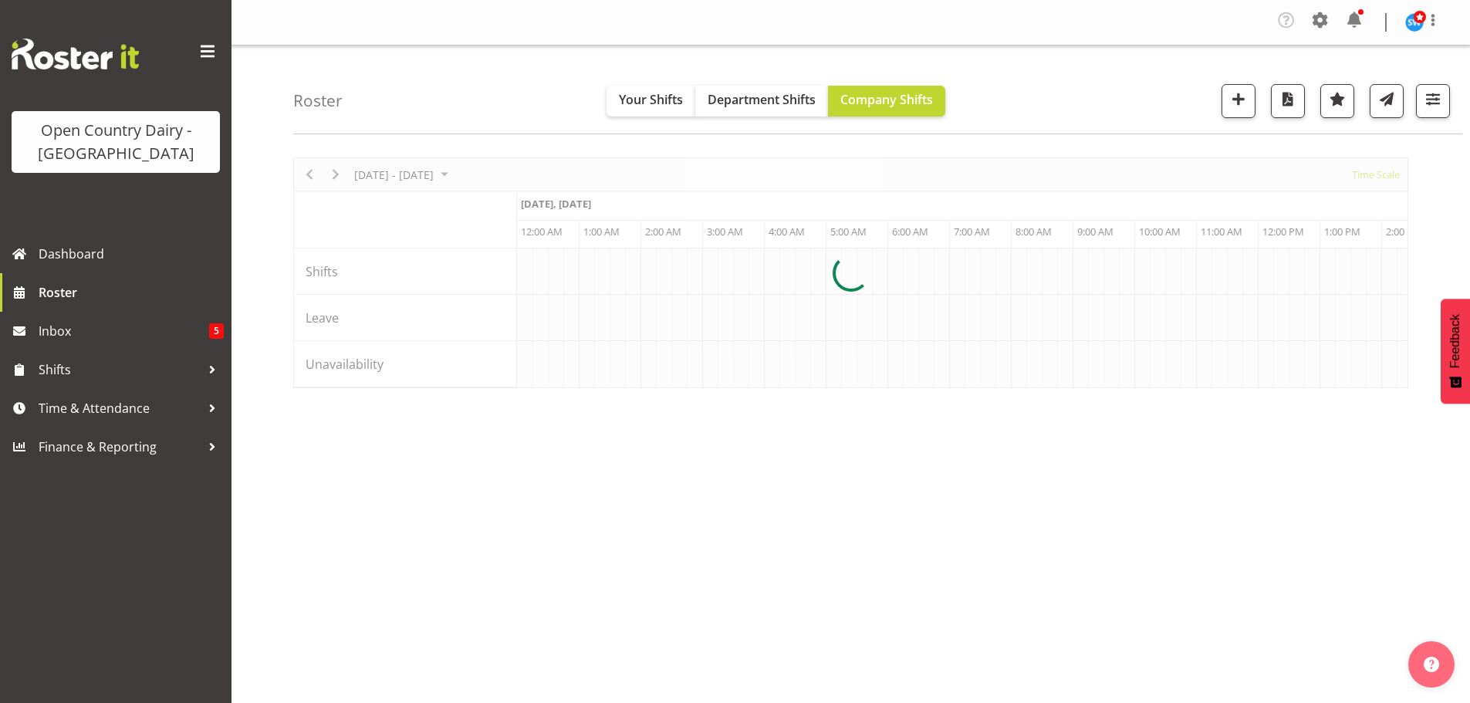
scroll to position [0, 2963]
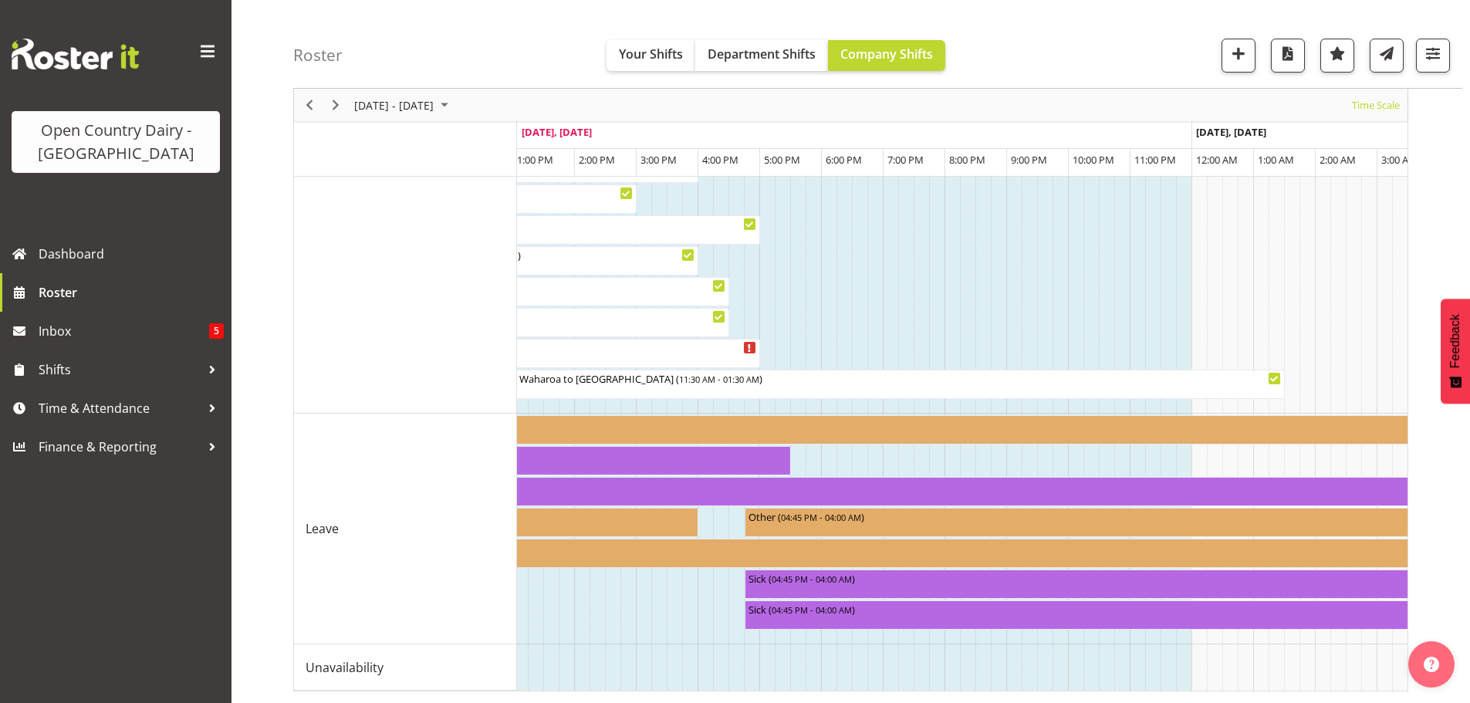
scroll to position [0, 3825]
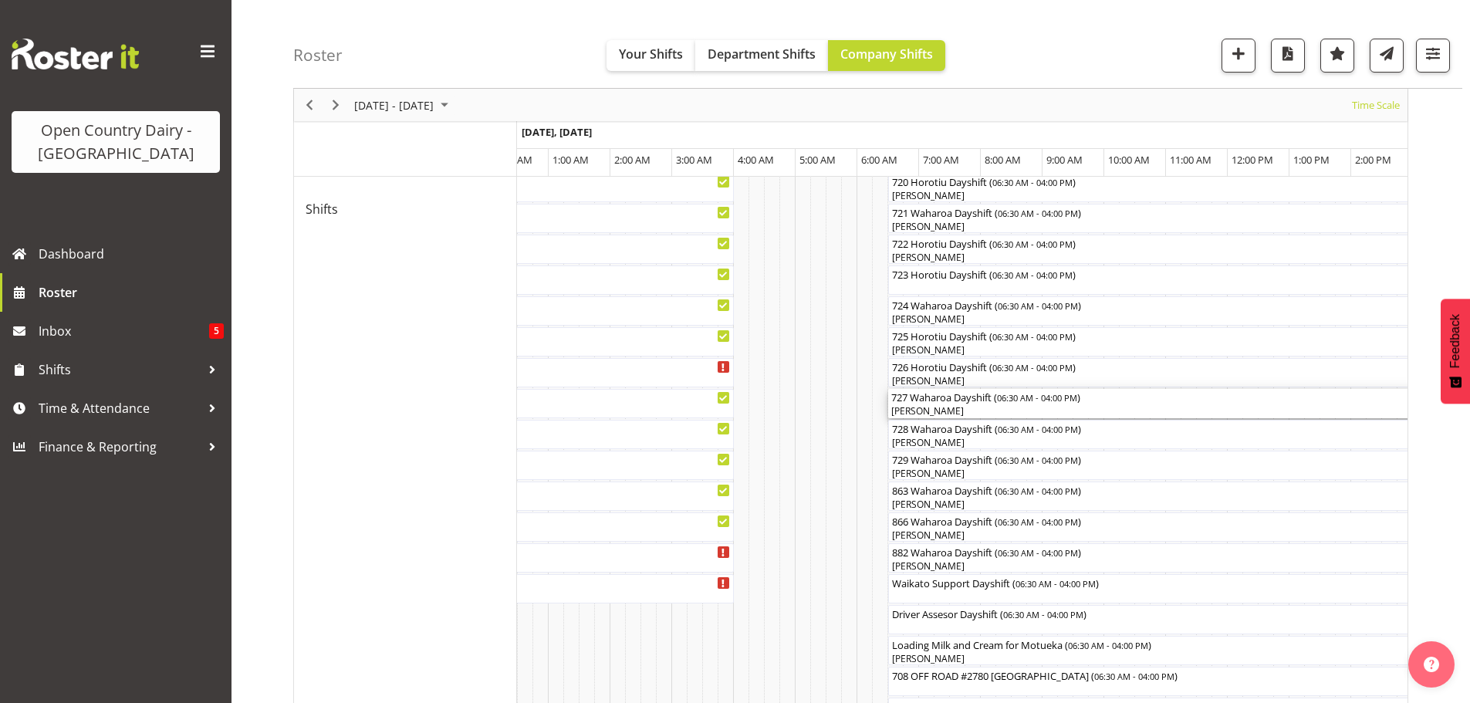
click at [950, 410] on div "[PERSON_NAME]" at bounding box center [1181, 411] width 580 height 14
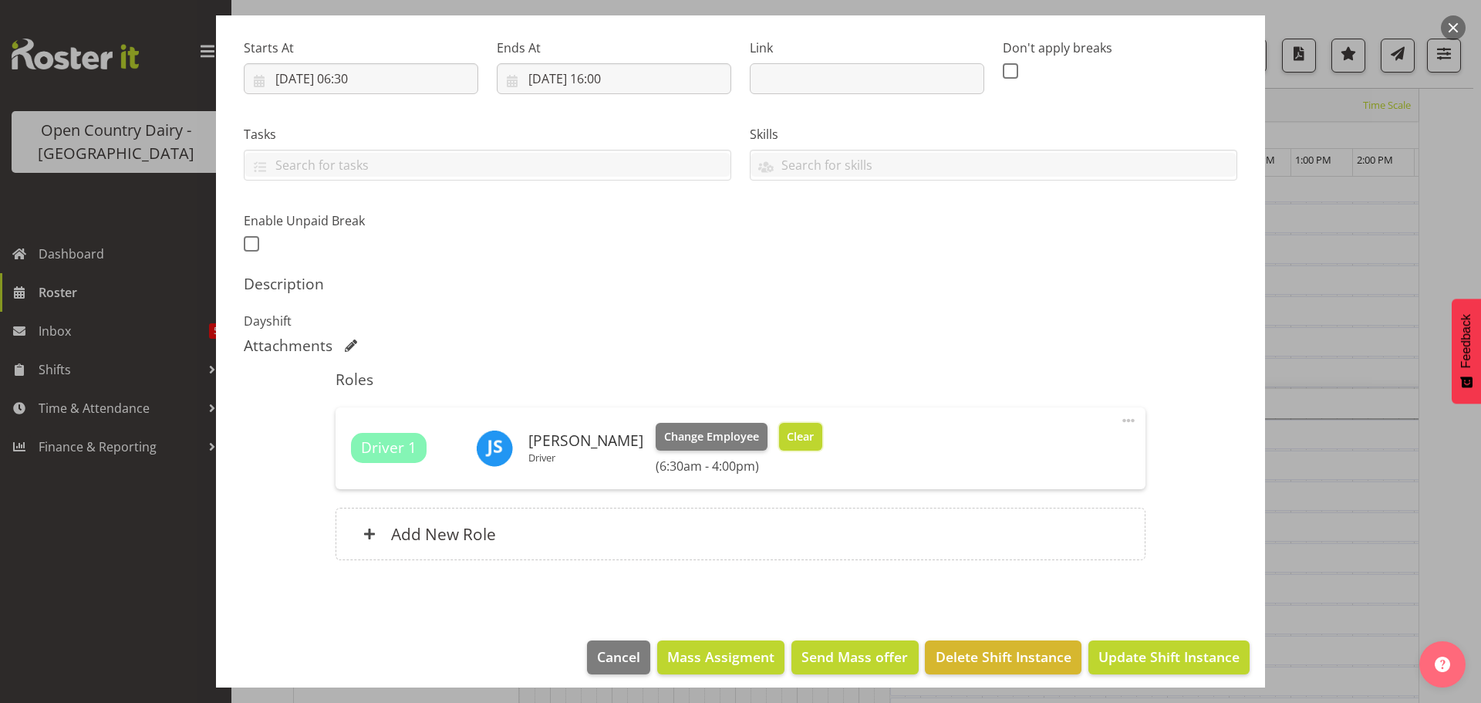
click at [797, 434] on span "Clear" at bounding box center [800, 436] width 27 height 17
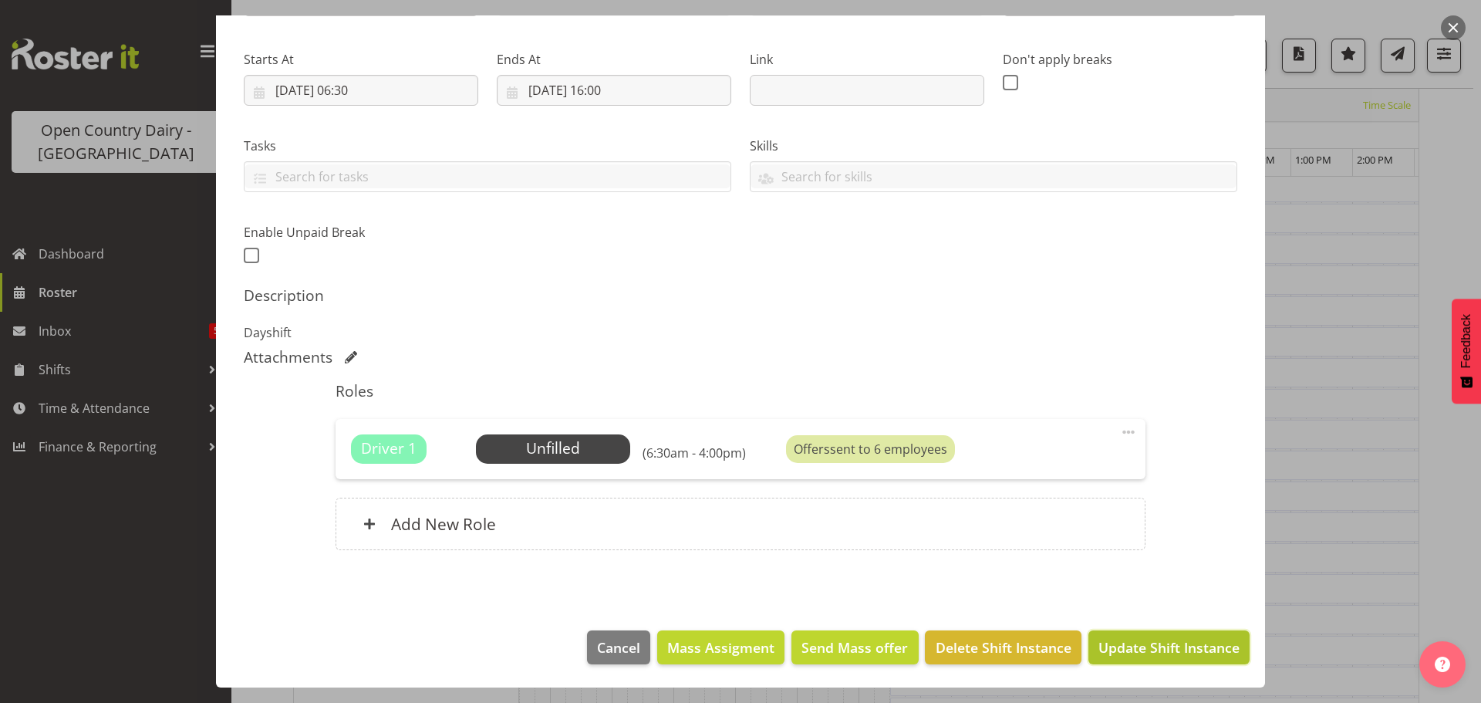
click at [1107, 642] on span "Update Shift Instance" at bounding box center [1169, 647] width 141 height 20
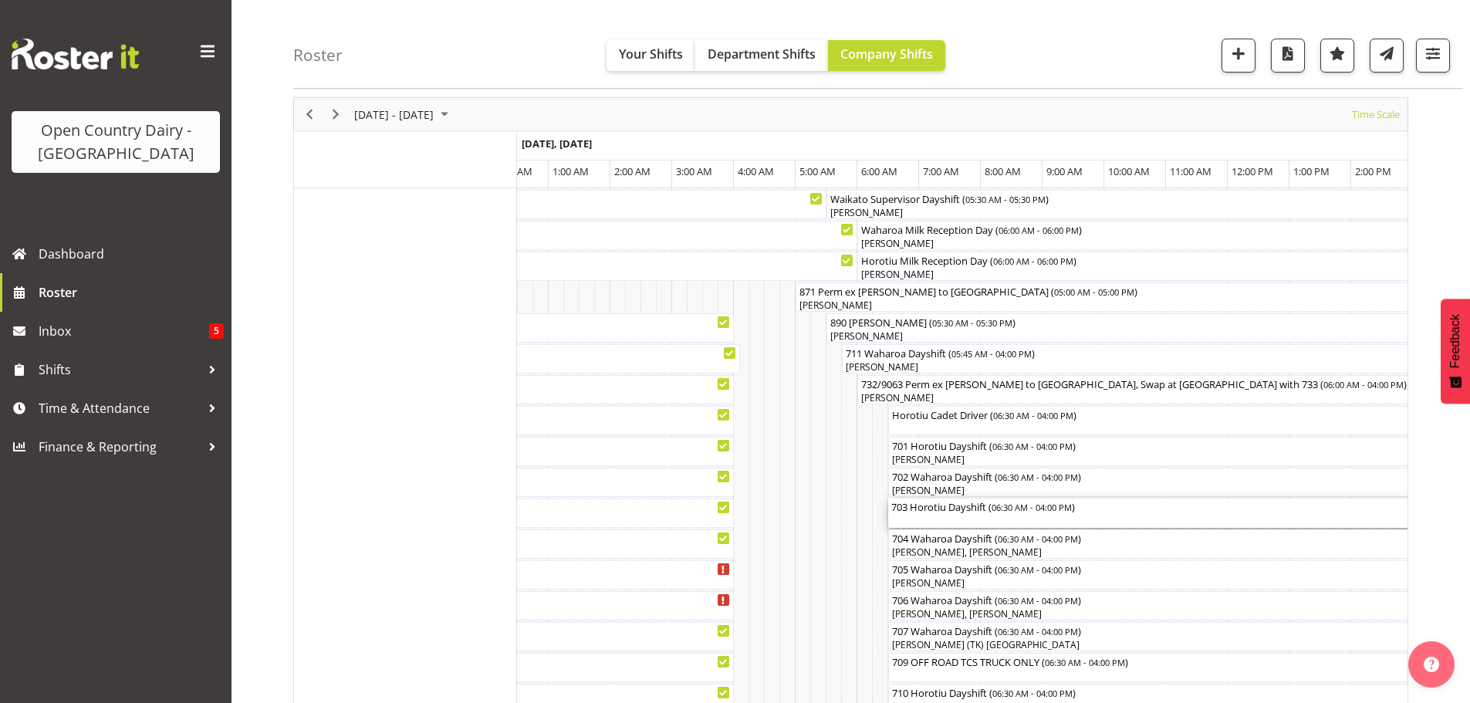
click at [944, 516] on div "703 Horotiu Dayshift ( 06:30 AM - 04:00 PM )" at bounding box center [1181, 512] width 580 height 29
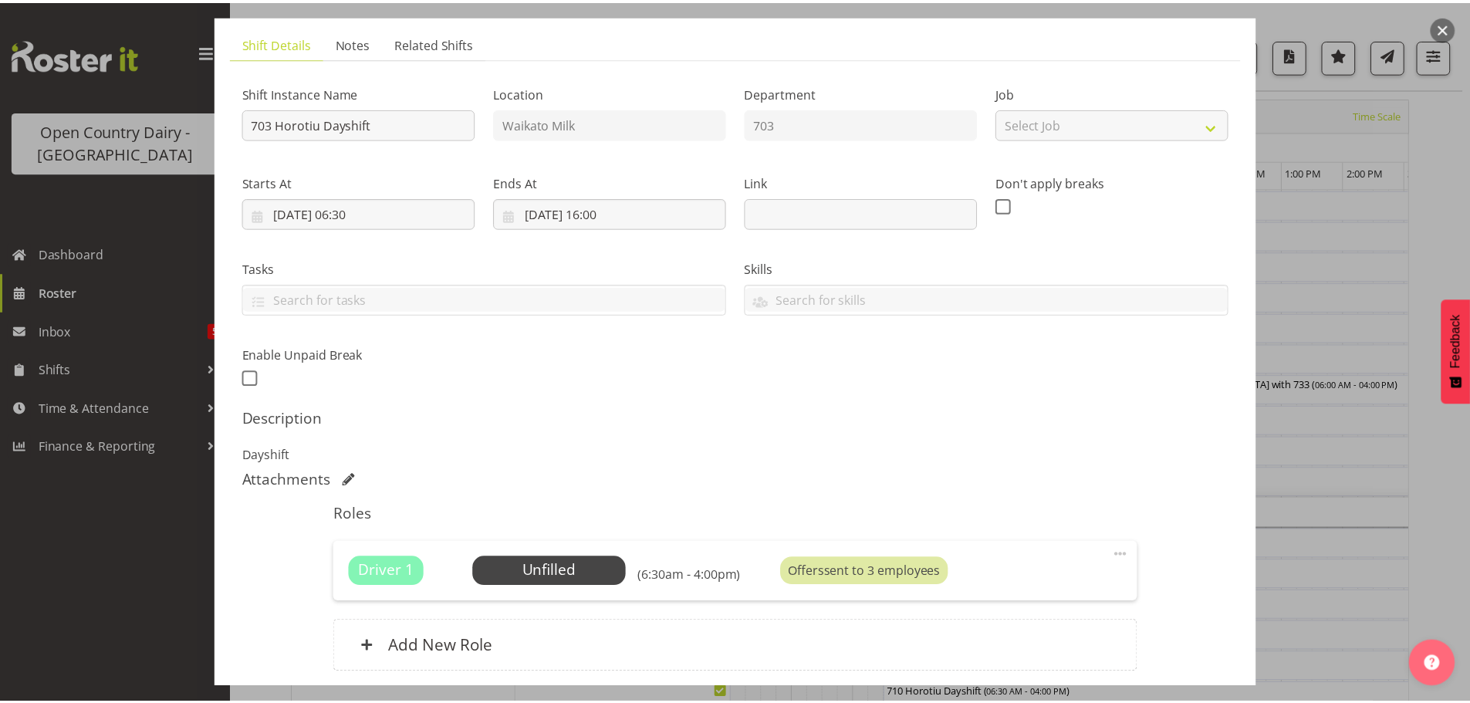
scroll to position [220, 0]
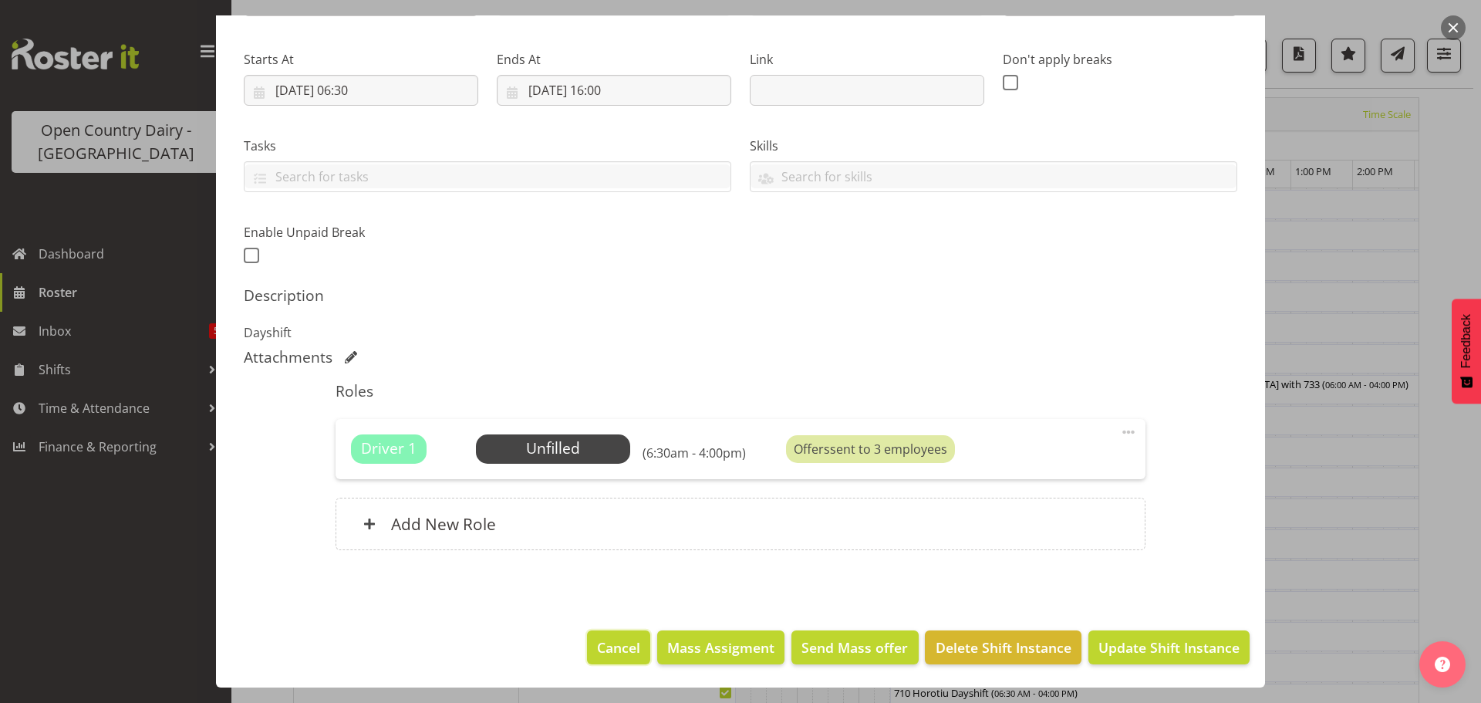
click at [606, 638] on span "Cancel" at bounding box center [618, 647] width 43 height 20
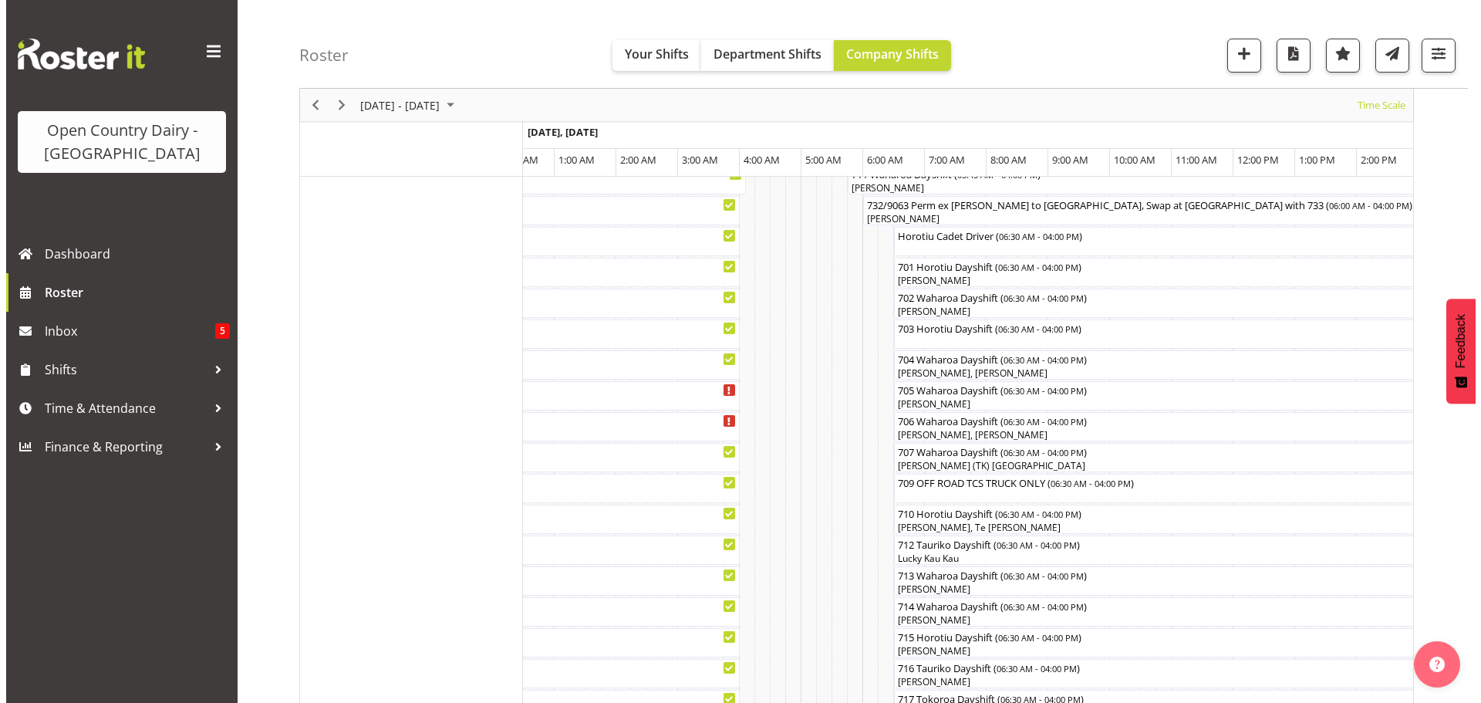
scroll to position [214, 0]
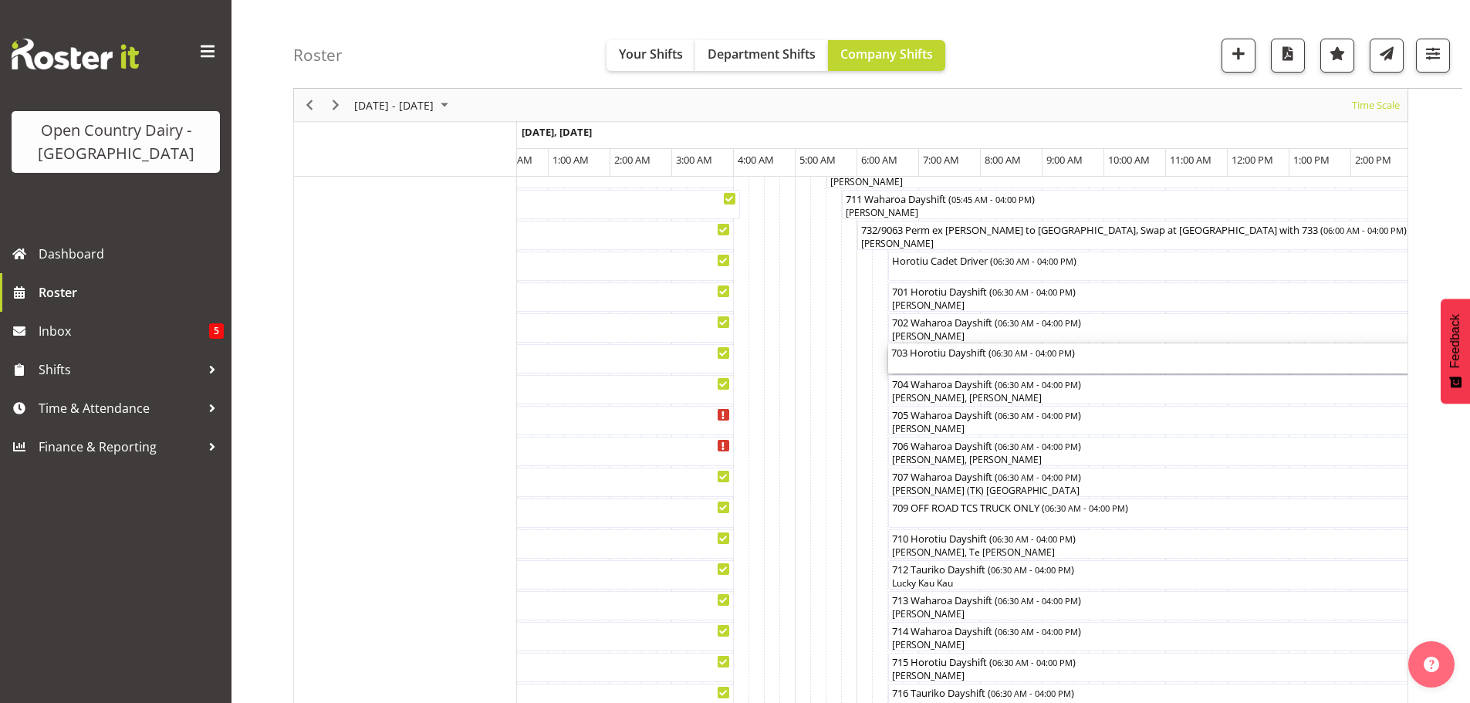
click at [919, 357] on div "703 Horotiu Dayshift ( 06:30 AM - 04:00 PM )" at bounding box center [1181, 351] width 580 height 15
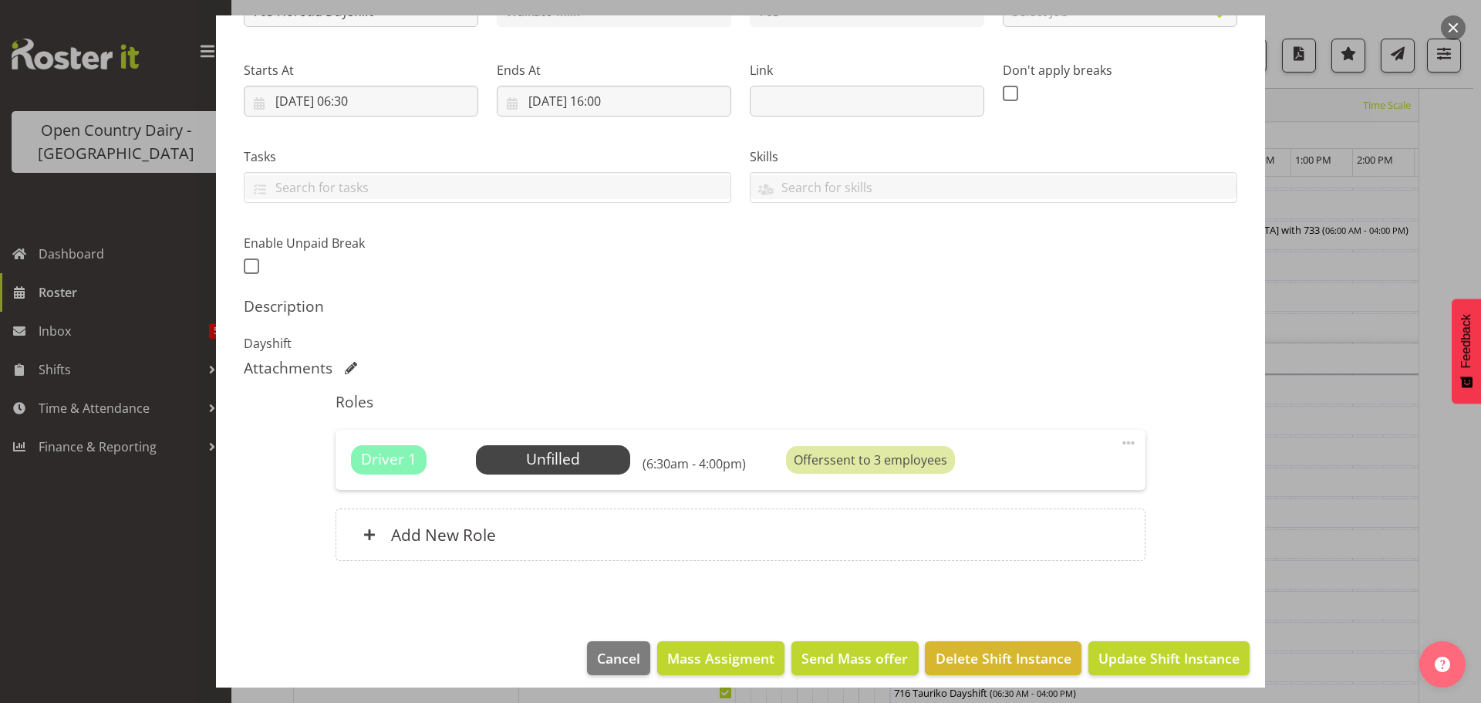
scroll to position [220, 0]
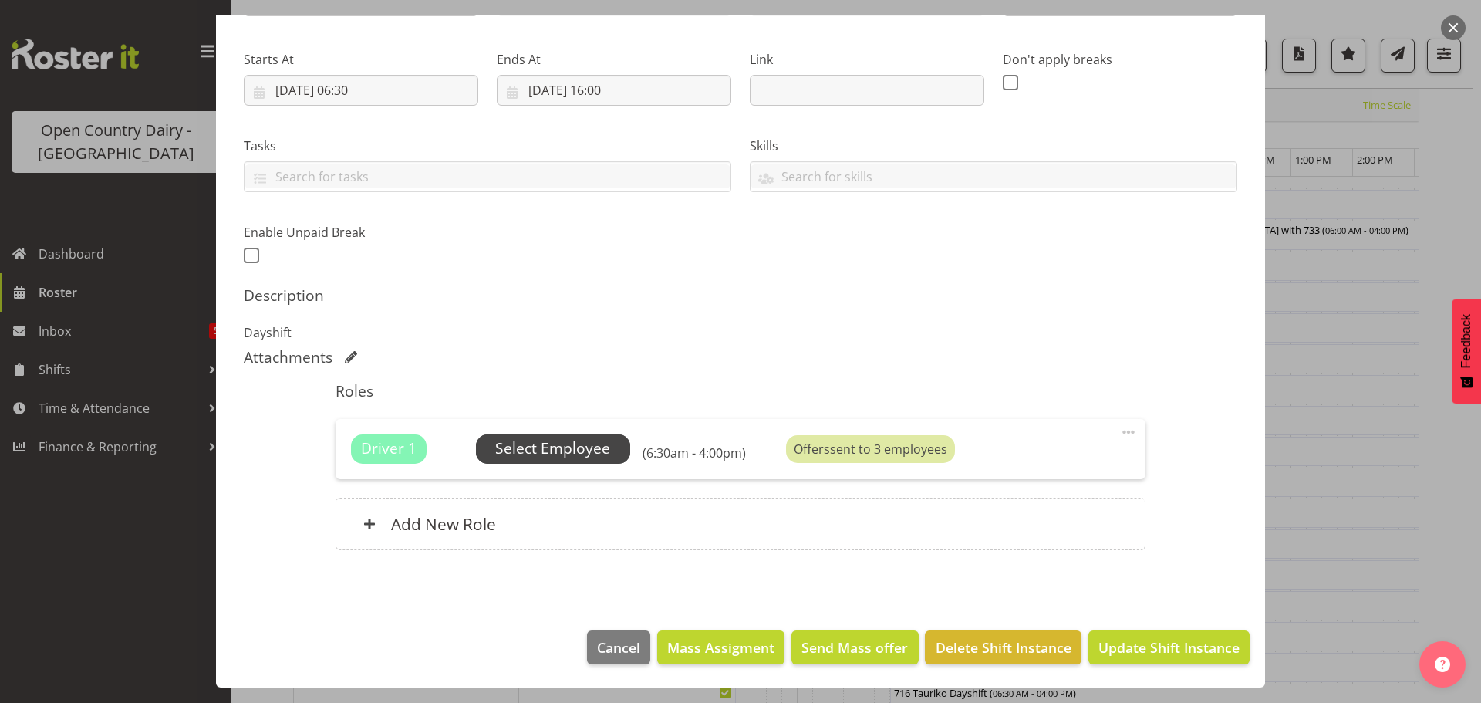
click at [526, 442] on span "Select Employee" at bounding box center [552, 448] width 115 height 22
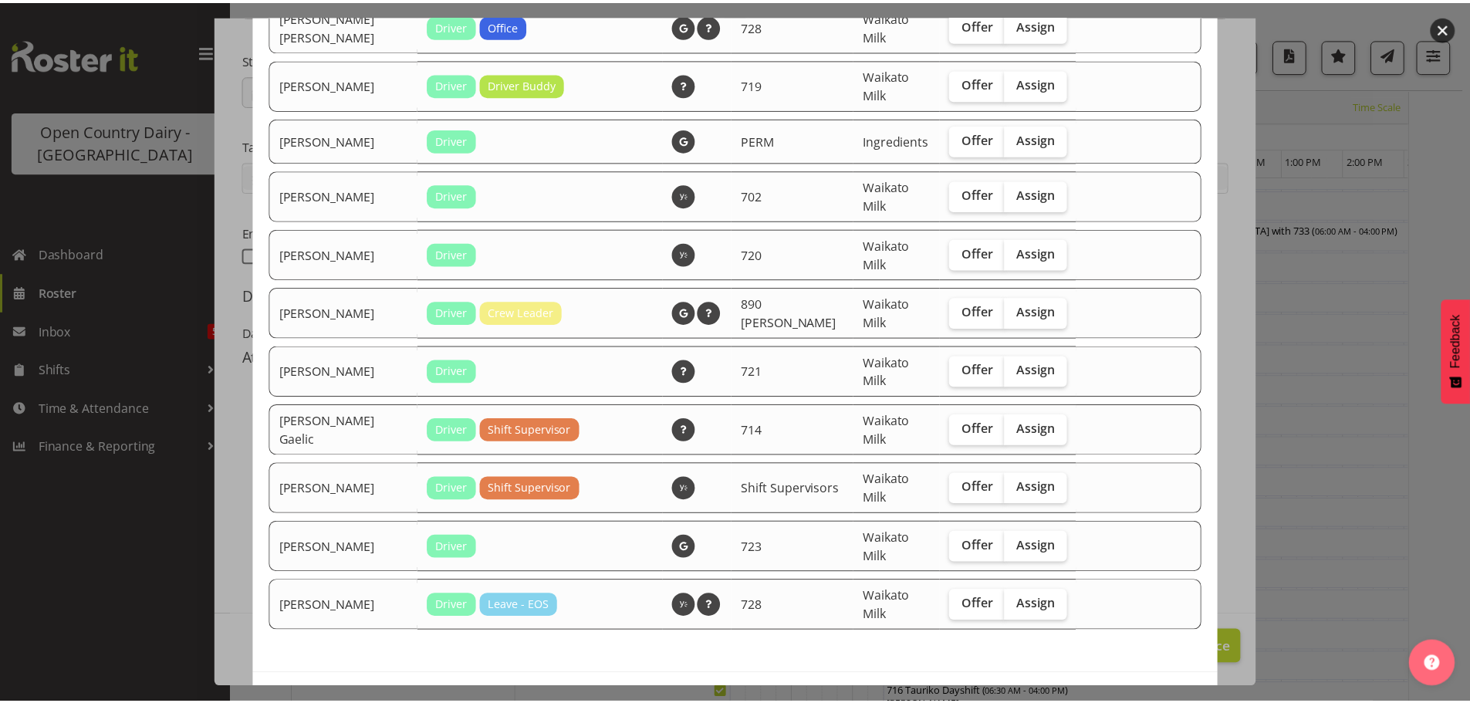
scroll to position [1633, 0]
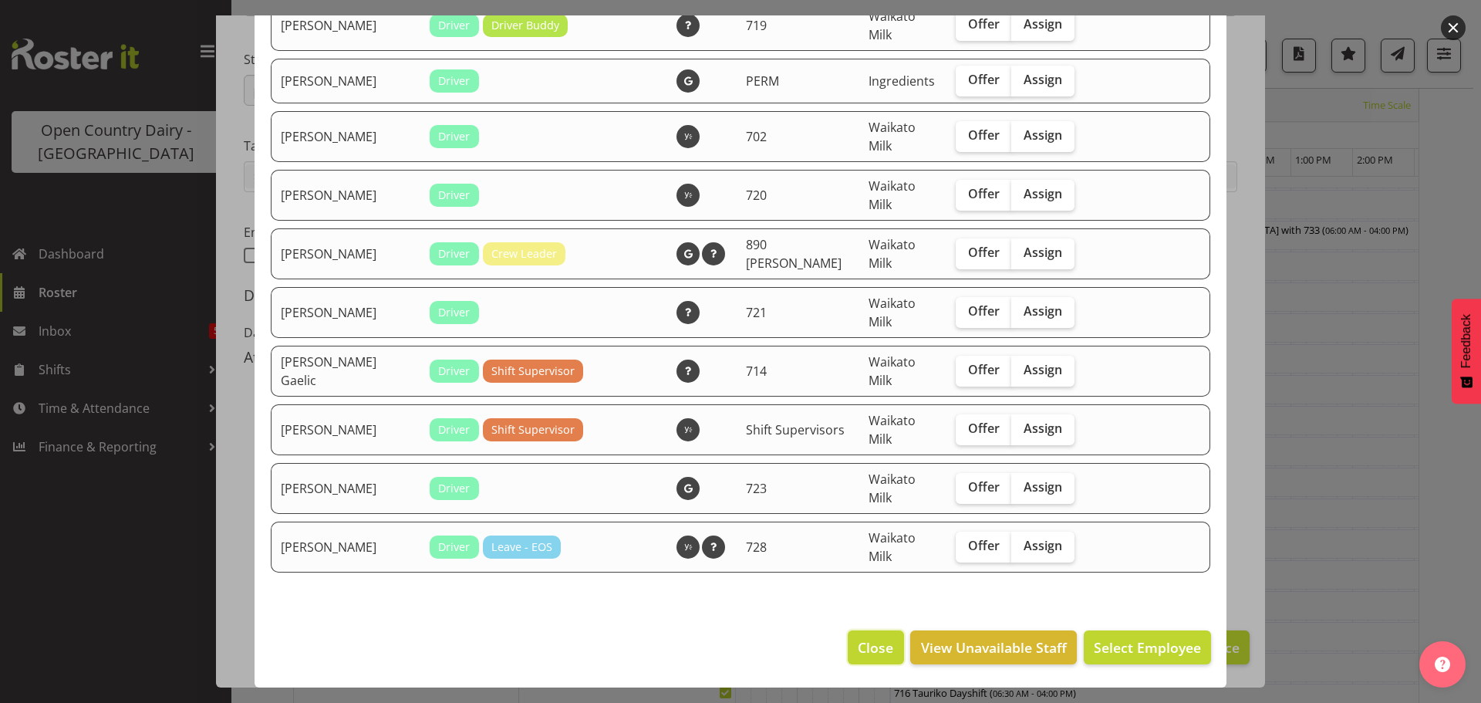
click at [858, 644] on span "Close" at bounding box center [875, 647] width 35 height 20
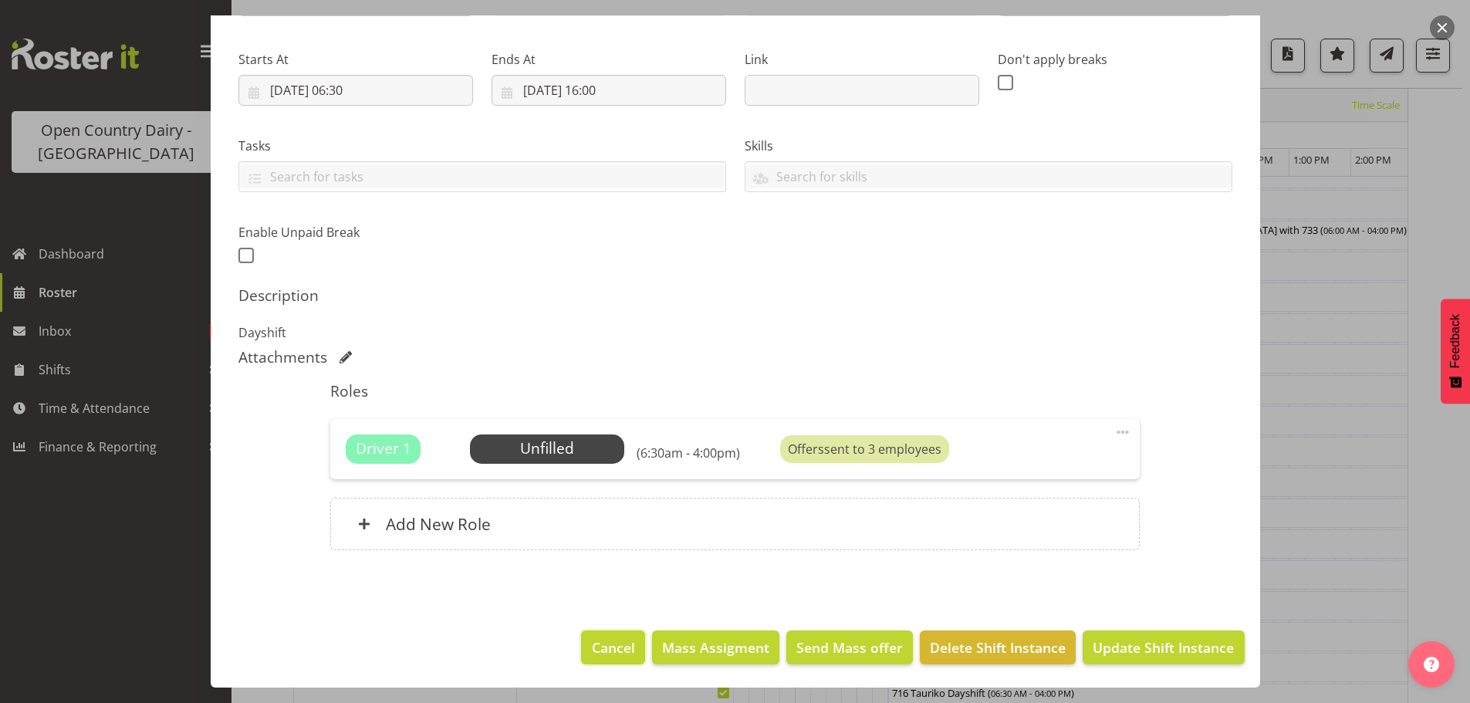
click at [613, 645] on span "Cancel" at bounding box center [613, 647] width 43 height 20
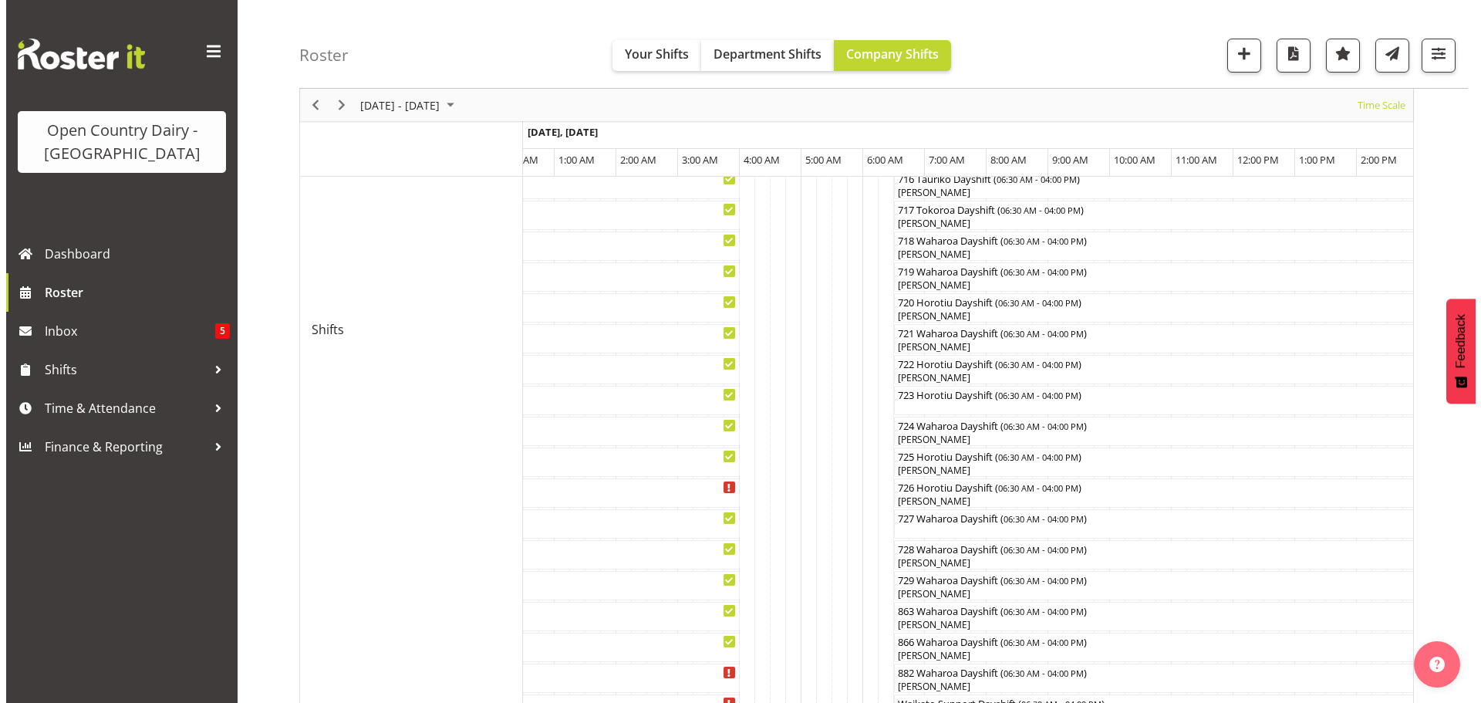
scroll to position [755, 0]
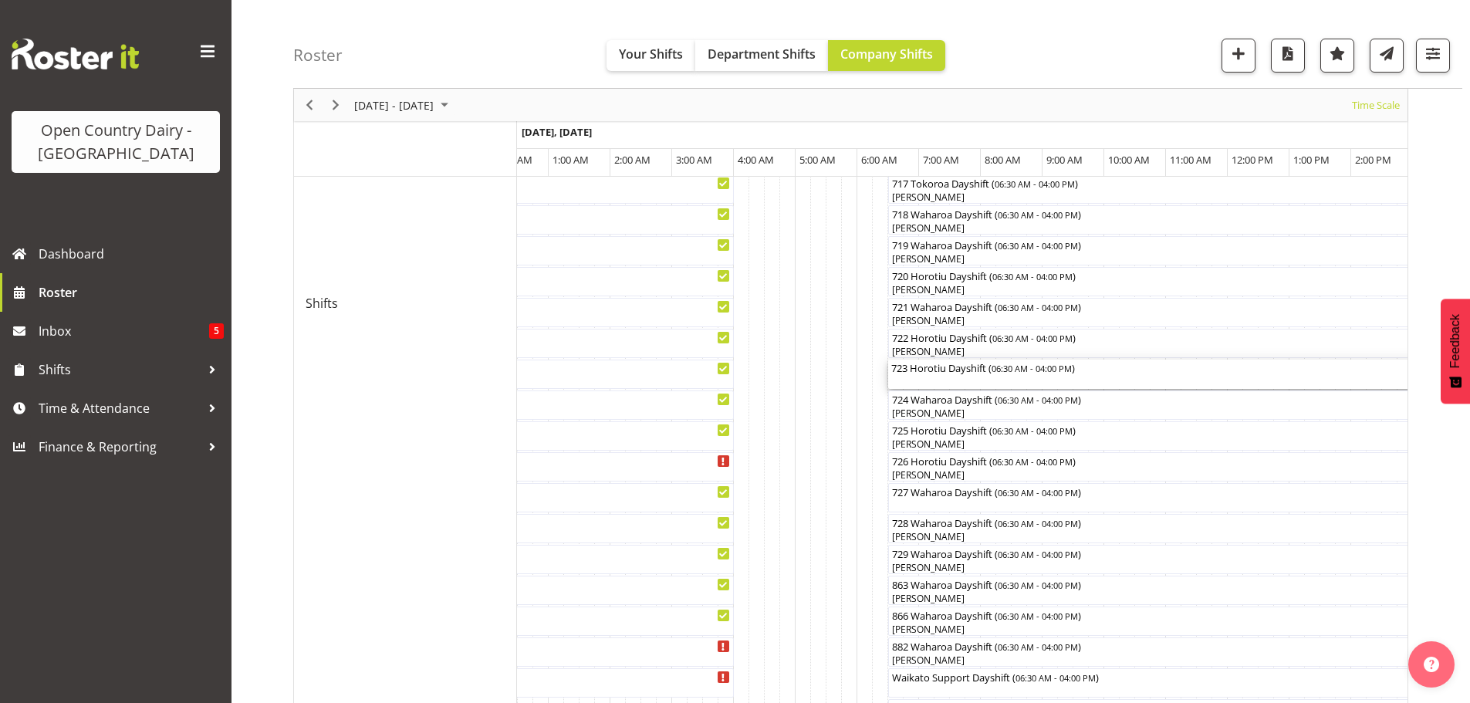
click at [949, 373] on div "723 Horotiu Dayshift ( 06:30 AM - 04:00 PM )" at bounding box center [1181, 367] width 580 height 15
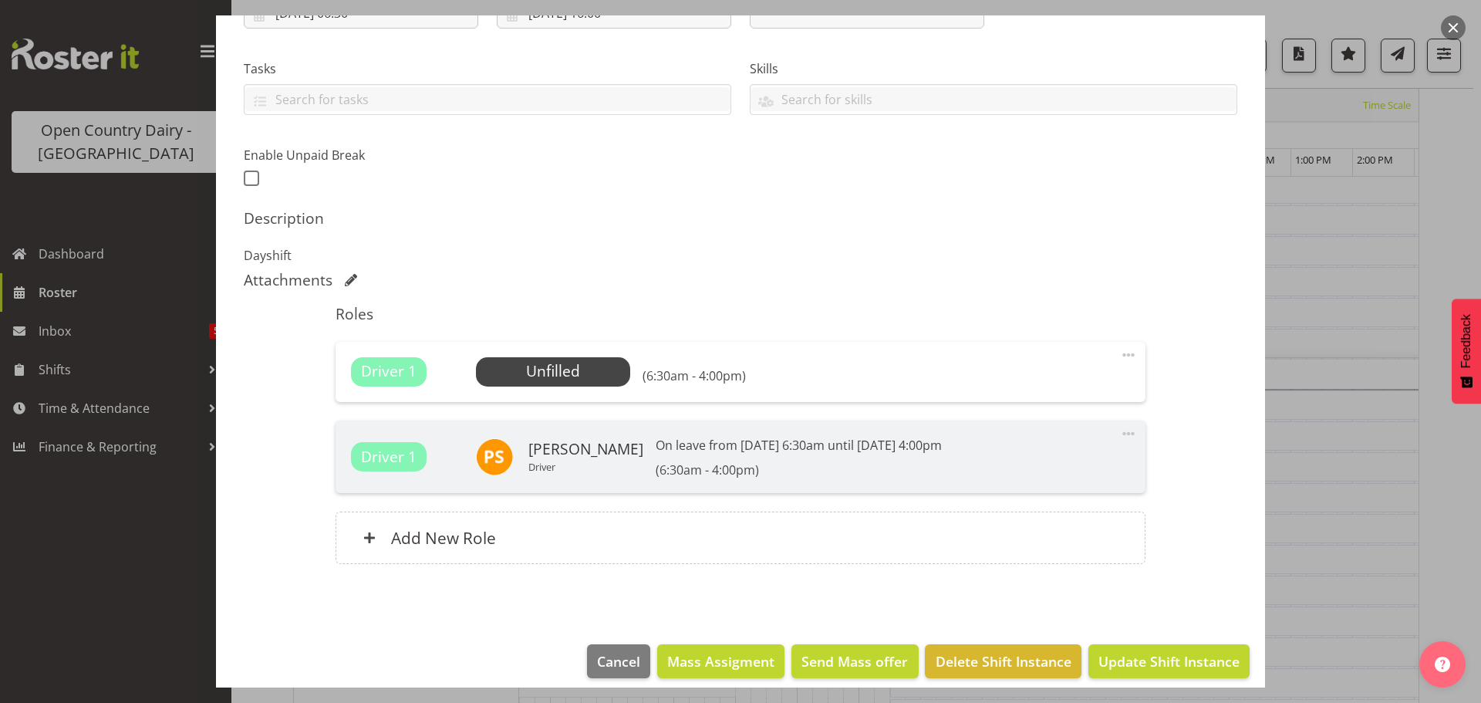
scroll to position [309, 0]
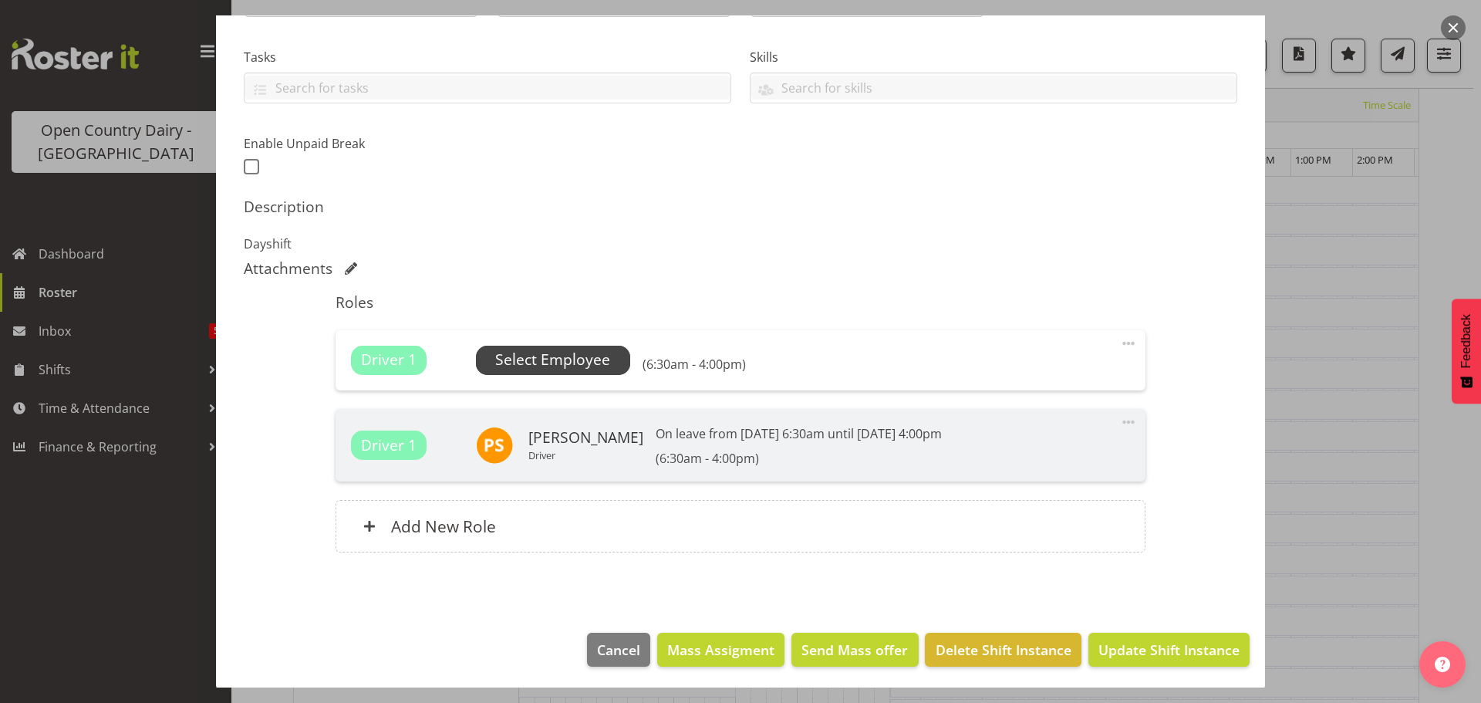
click at [565, 361] on span "Select Employee" at bounding box center [552, 360] width 115 height 22
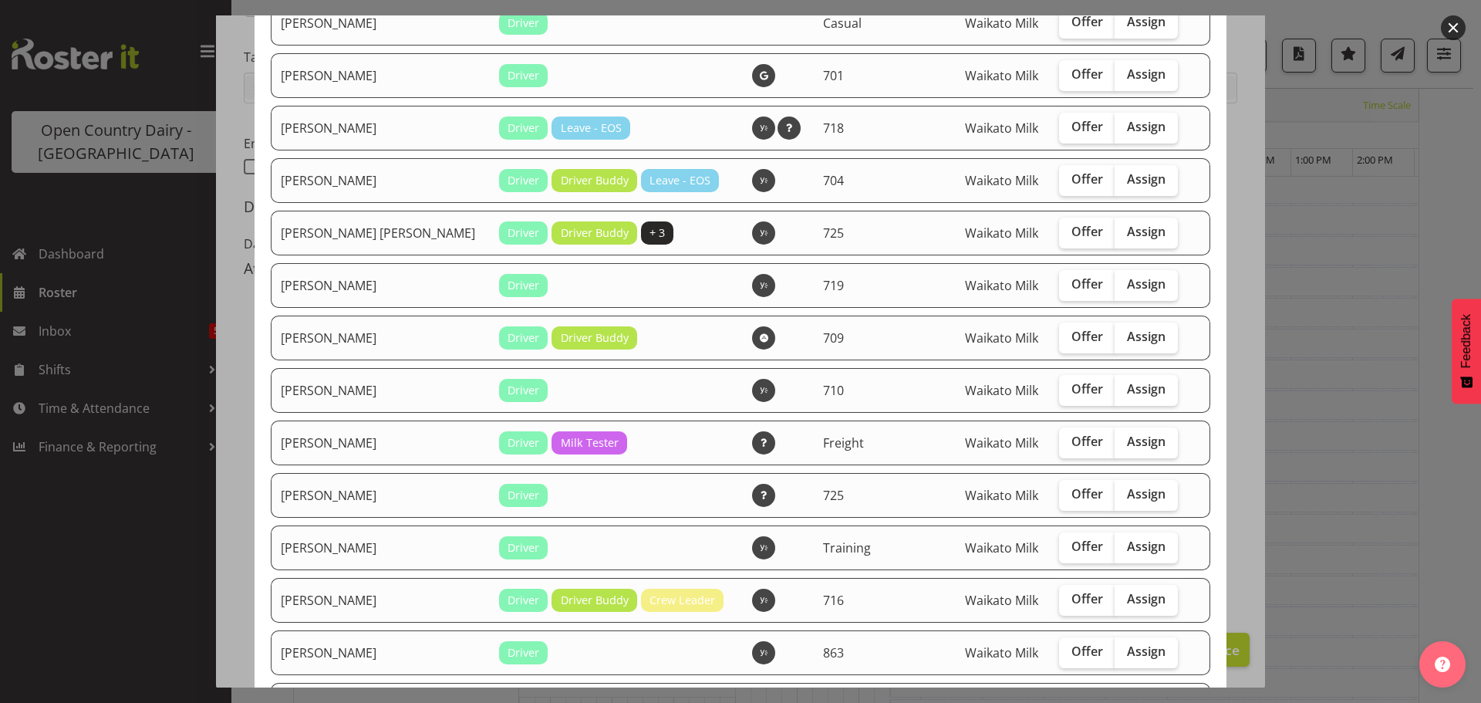
scroll to position [463, 0]
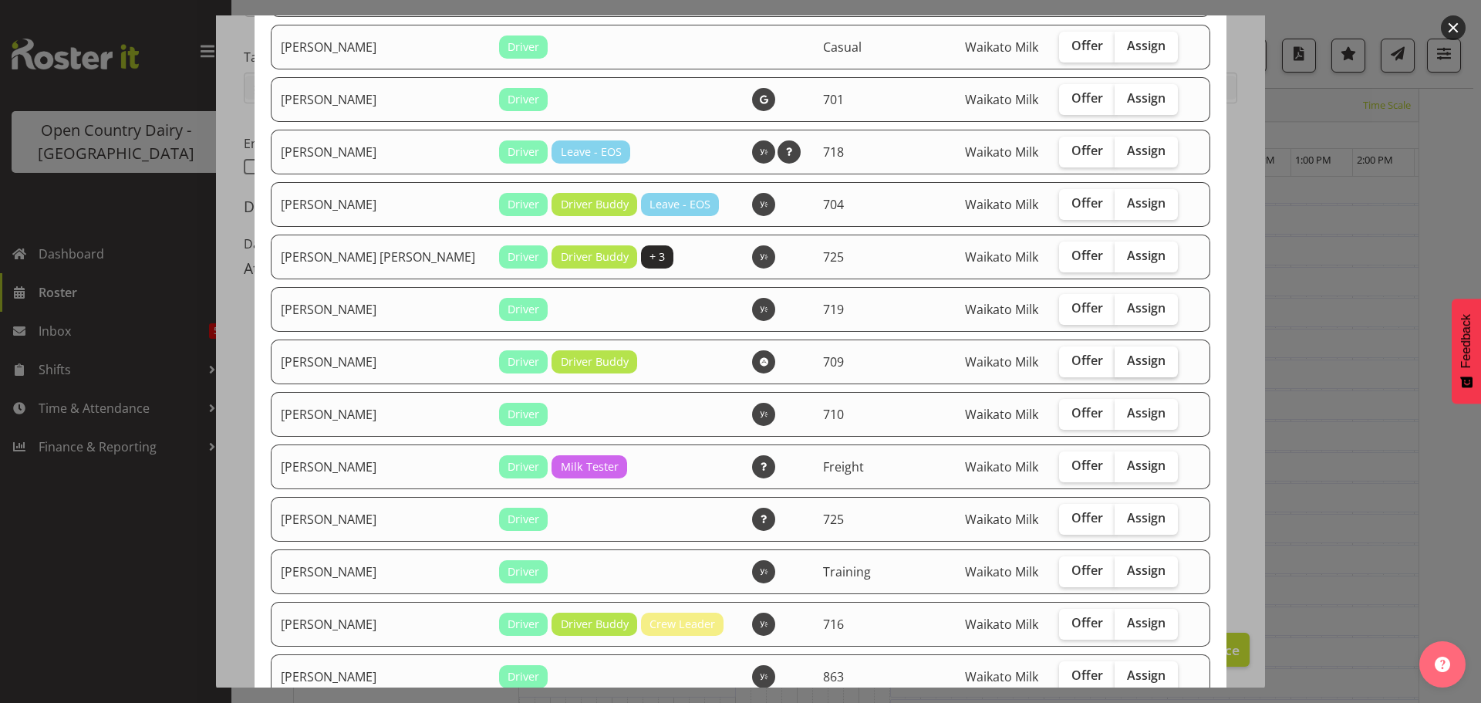
click at [1127, 362] on span "Assign" at bounding box center [1146, 360] width 39 height 15
click at [1116, 362] on input "Assign" at bounding box center [1120, 361] width 10 height 10
checkbox input "true"
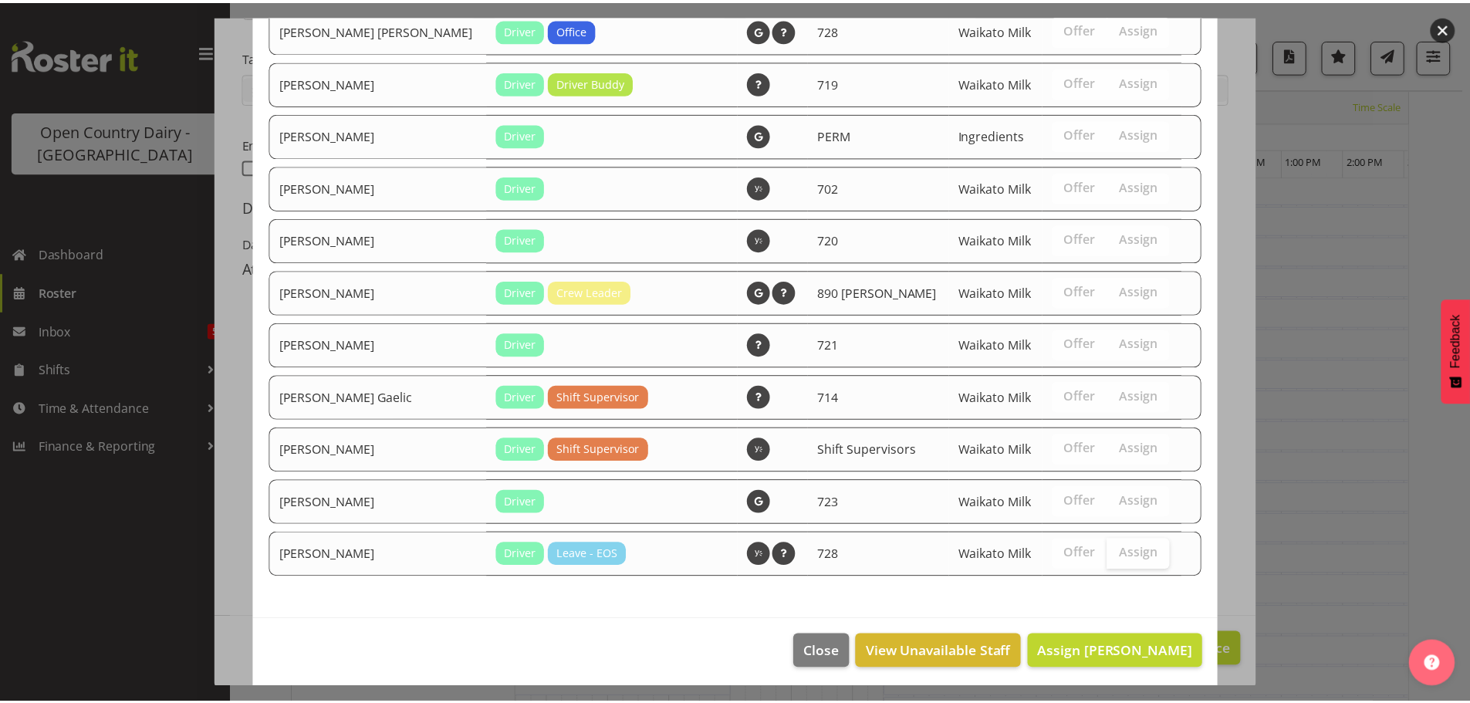
scroll to position [1429, 0]
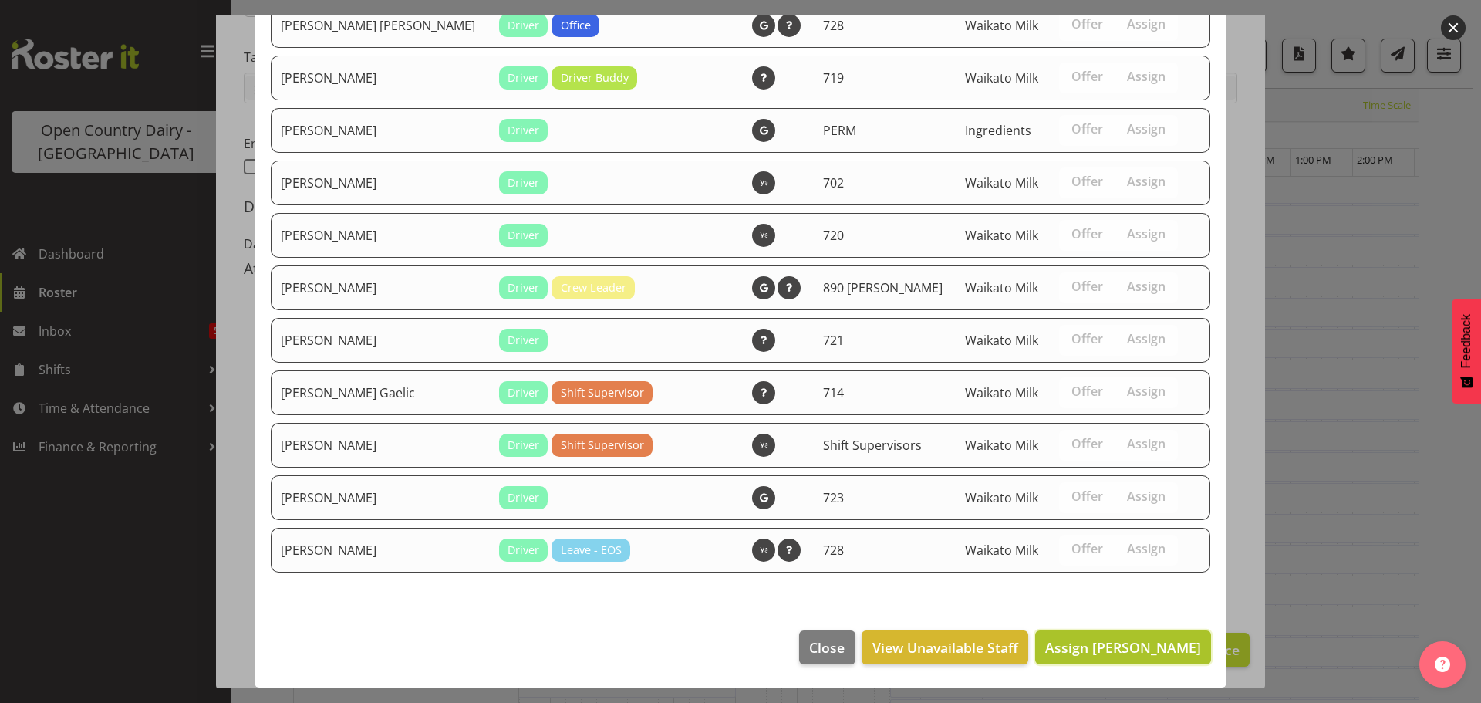
click at [1106, 651] on span "Assign Jaswant Singh" at bounding box center [1123, 647] width 156 height 19
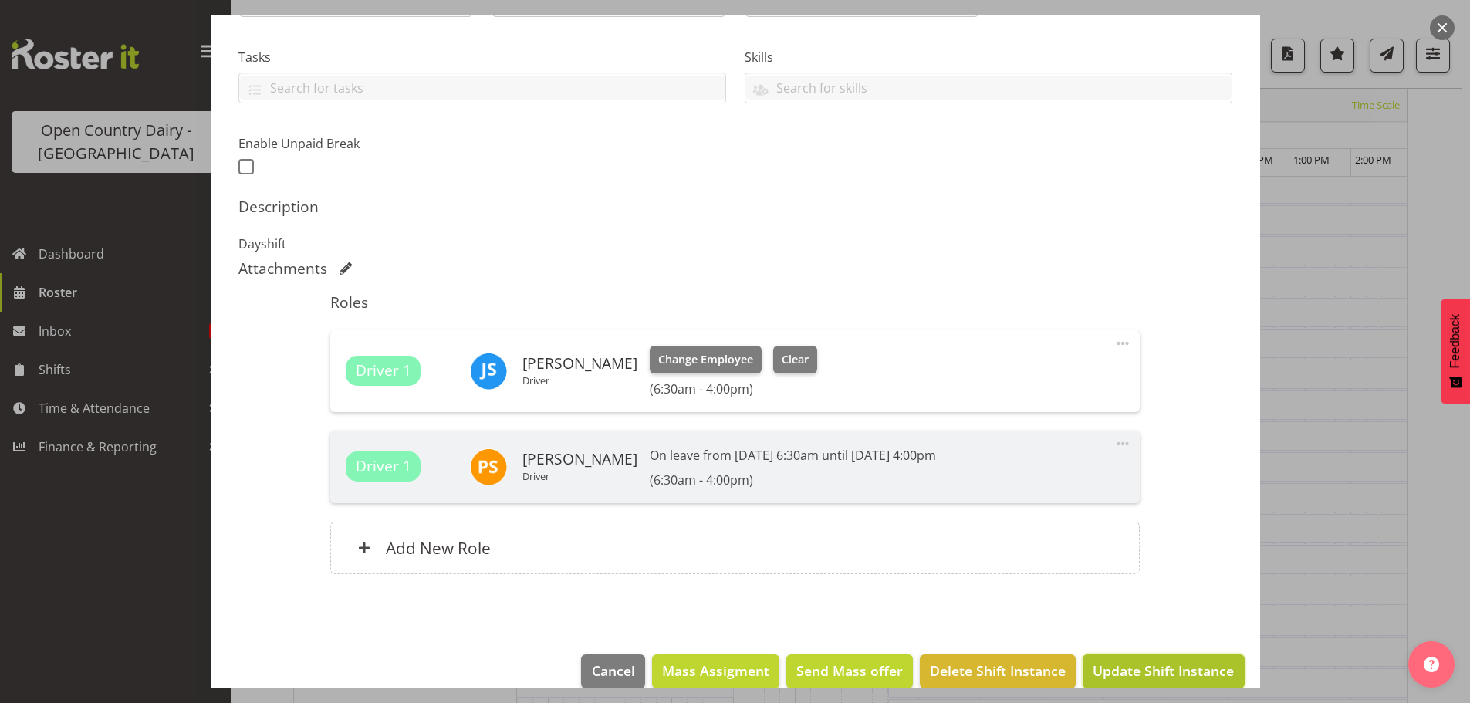
click at [1110, 664] on span "Update Shift Instance" at bounding box center [1163, 670] width 141 height 20
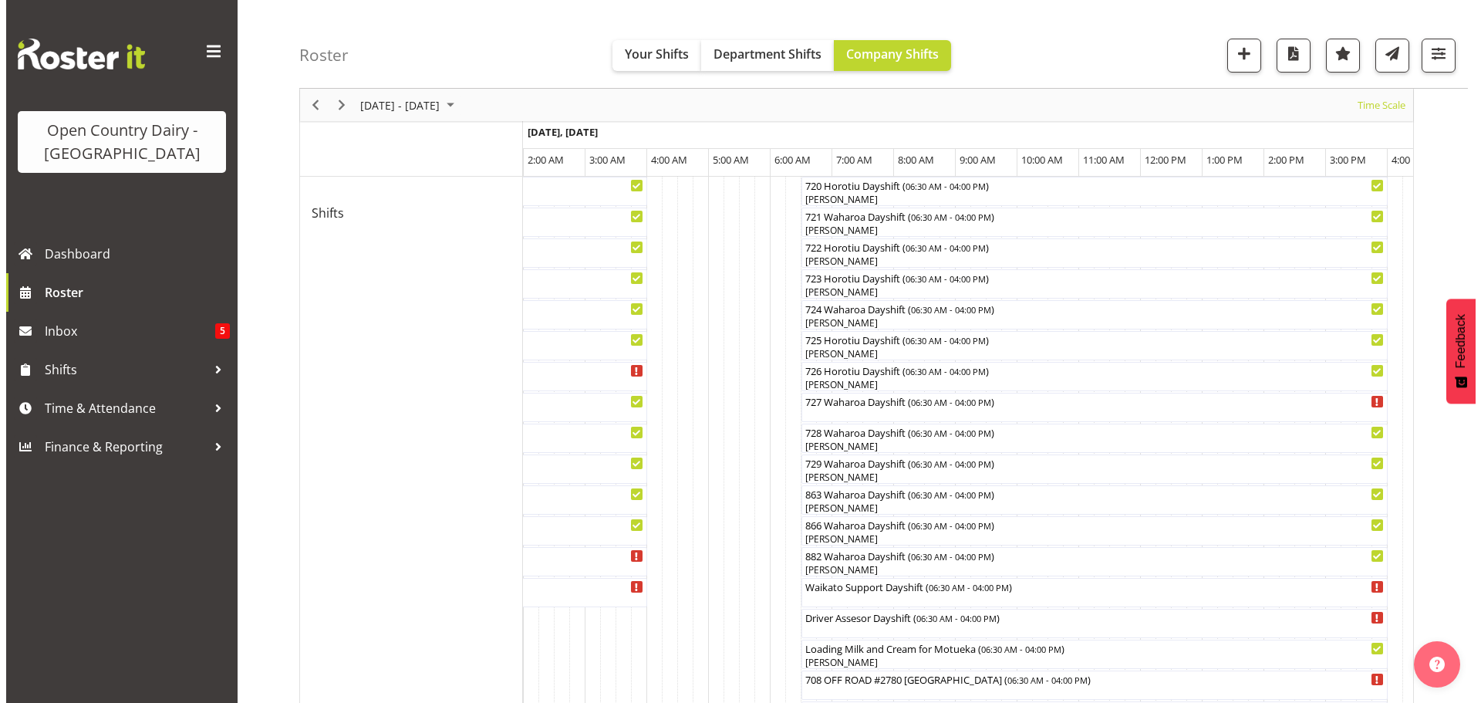
scroll to position [849, 0]
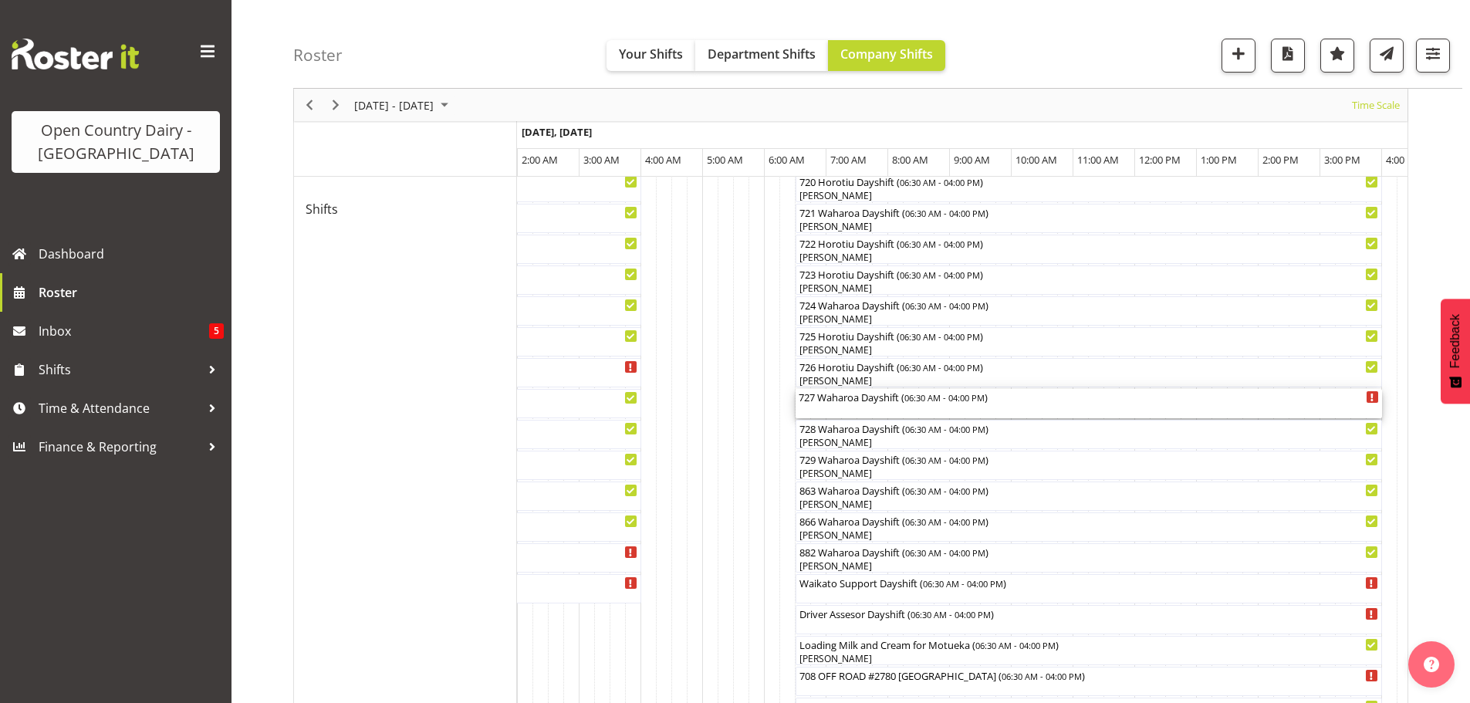
click at [839, 401] on div "727 Waharoa Dayshift ( 06:30 AM - 04:00 PM )" at bounding box center [1089, 396] width 580 height 15
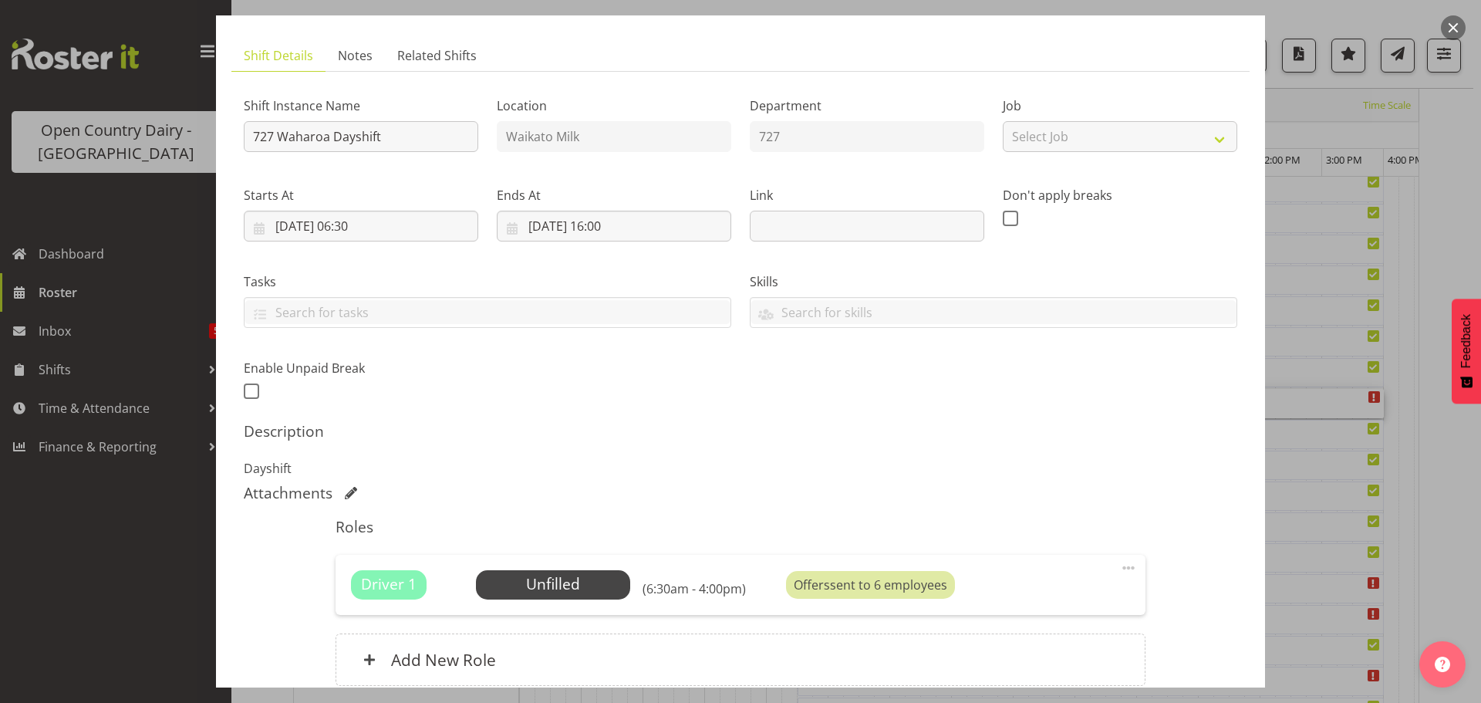
scroll to position [220, 0]
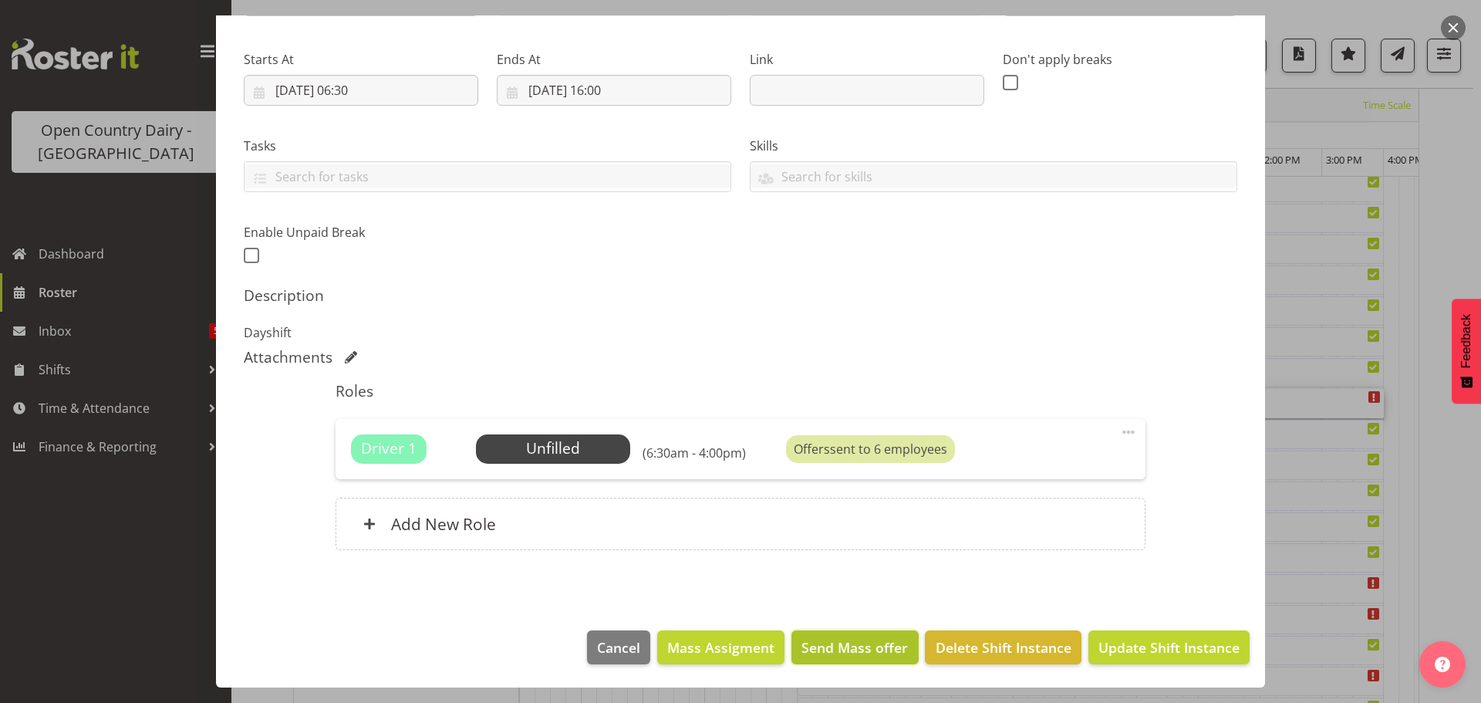
click at [831, 653] on span "Send Mass offer" at bounding box center [855, 647] width 106 height 20
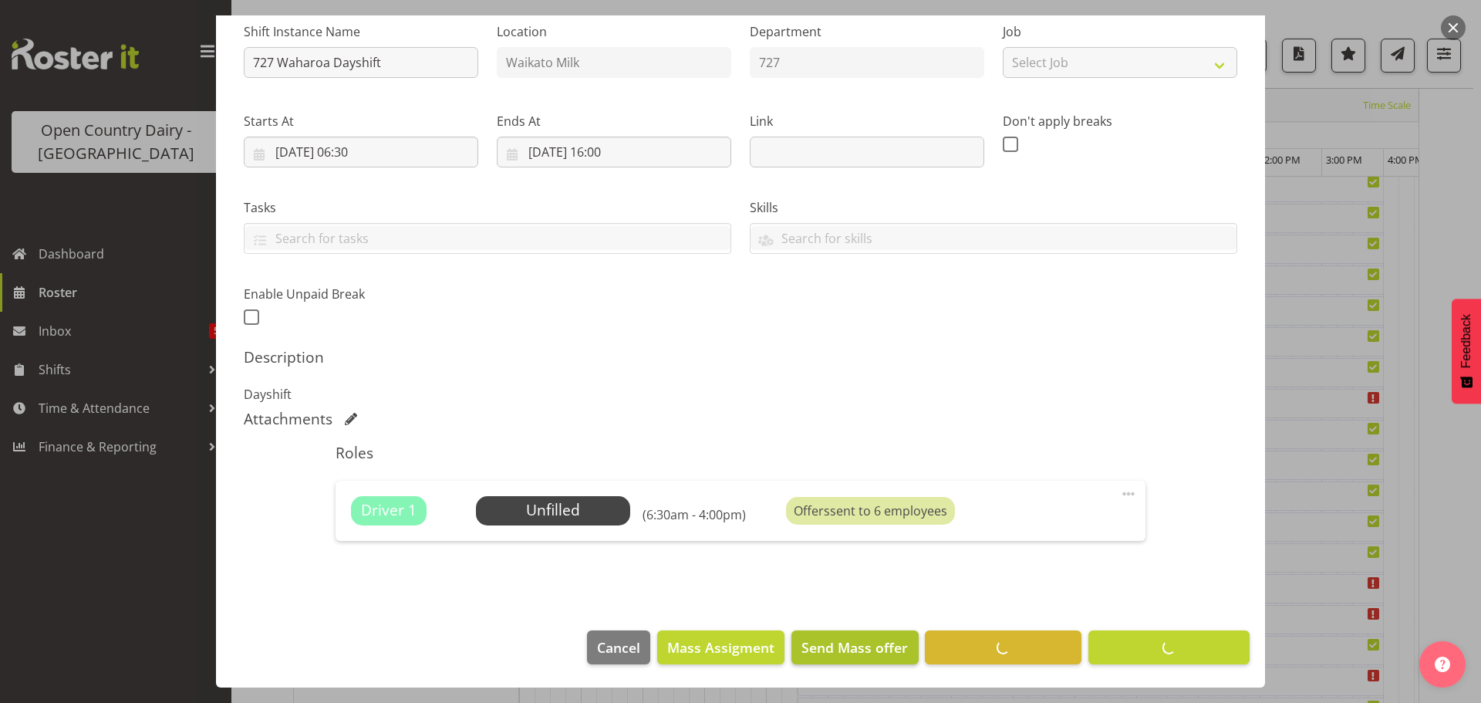
scroll to position [158, 0]
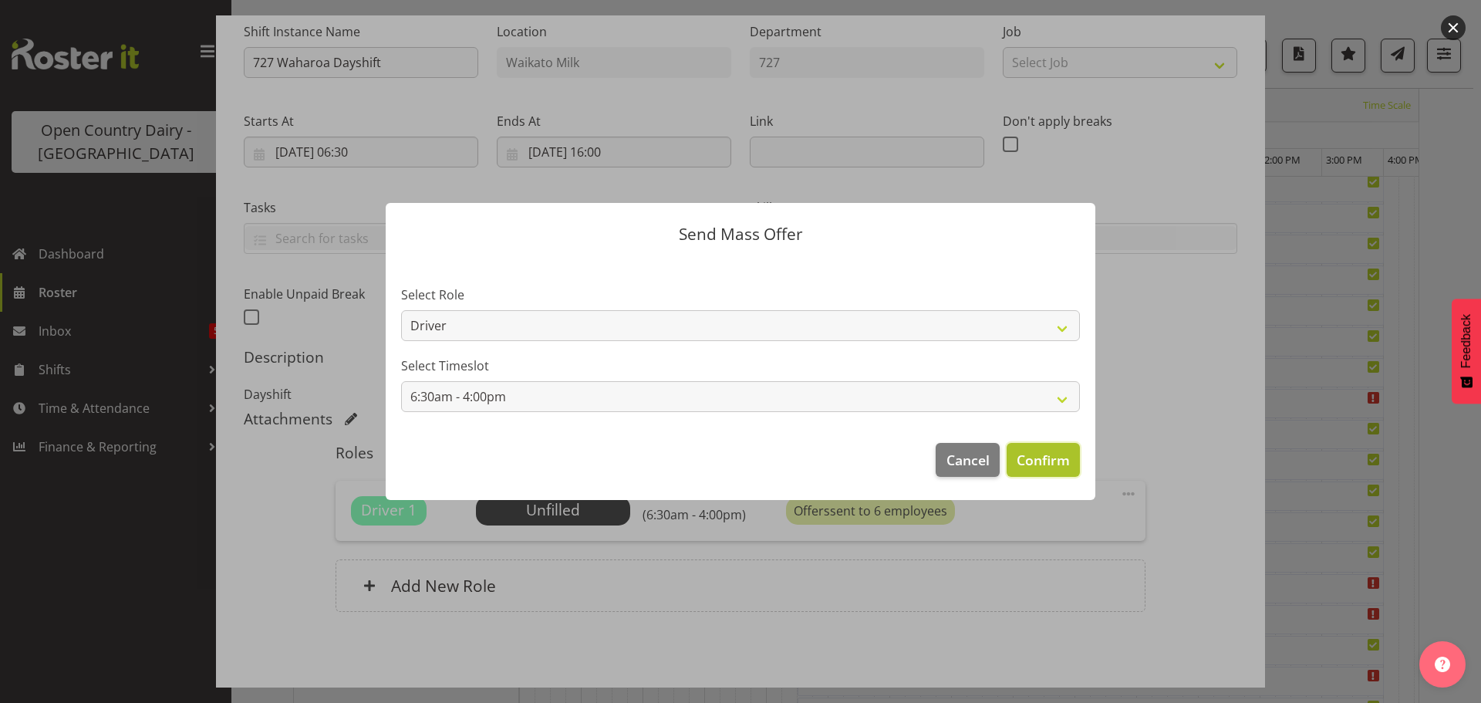
click at [1052, 454] on span "Confirm" at bounding box center [1043, 460] width 53 height 20
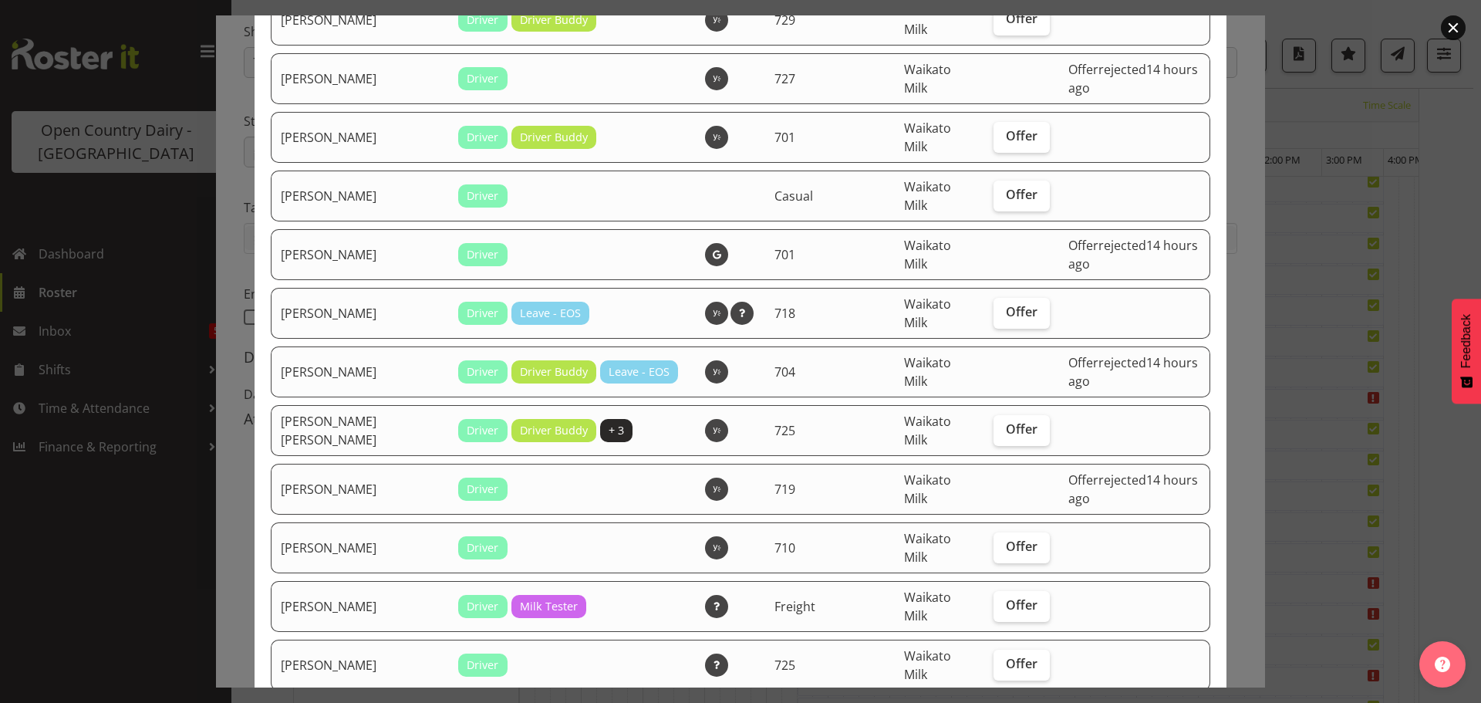
scroll to position [386, 0]
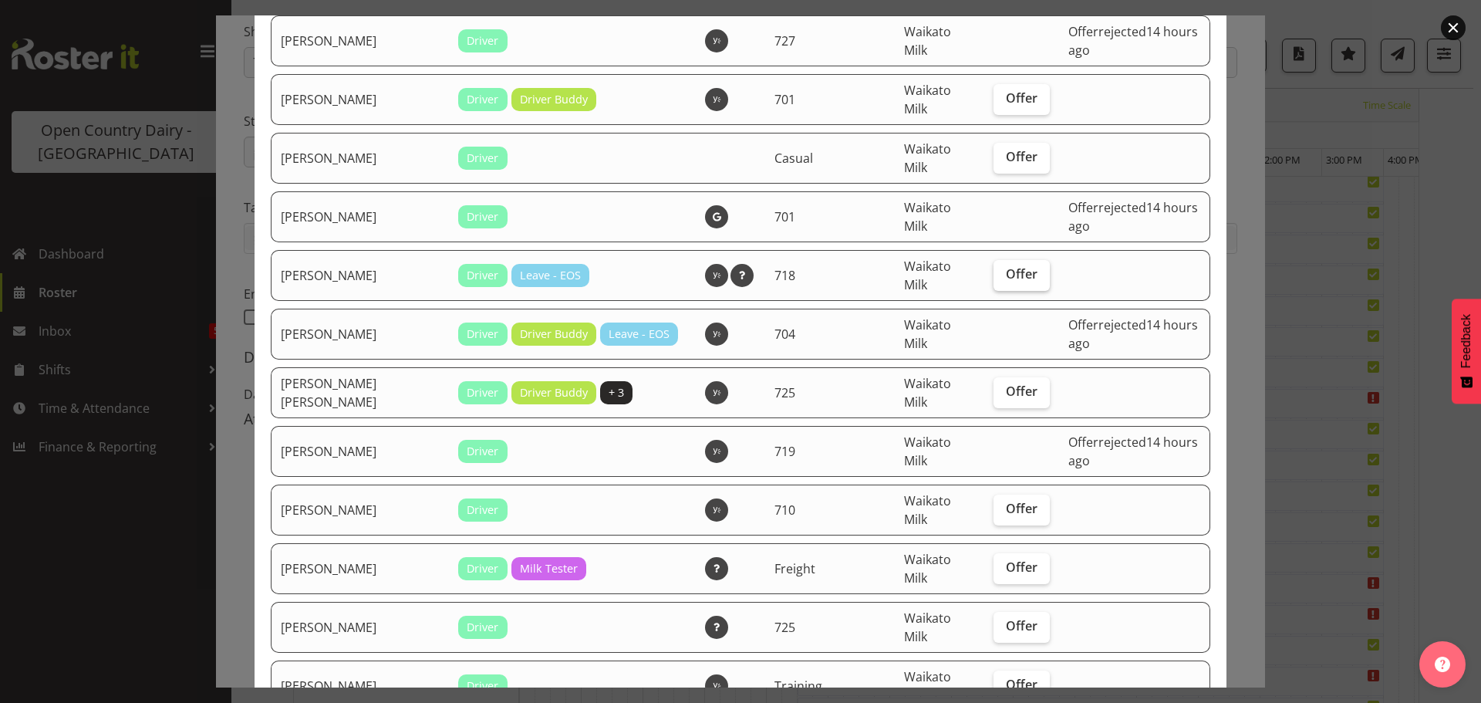
click at [1006, 266] on span "Offer" at bounding box center [1022, 273] width 32 height 15
click at [994, 269] on input "Offer" at bounding box center [999, 274] width 10 height 10
checkbox input "true"
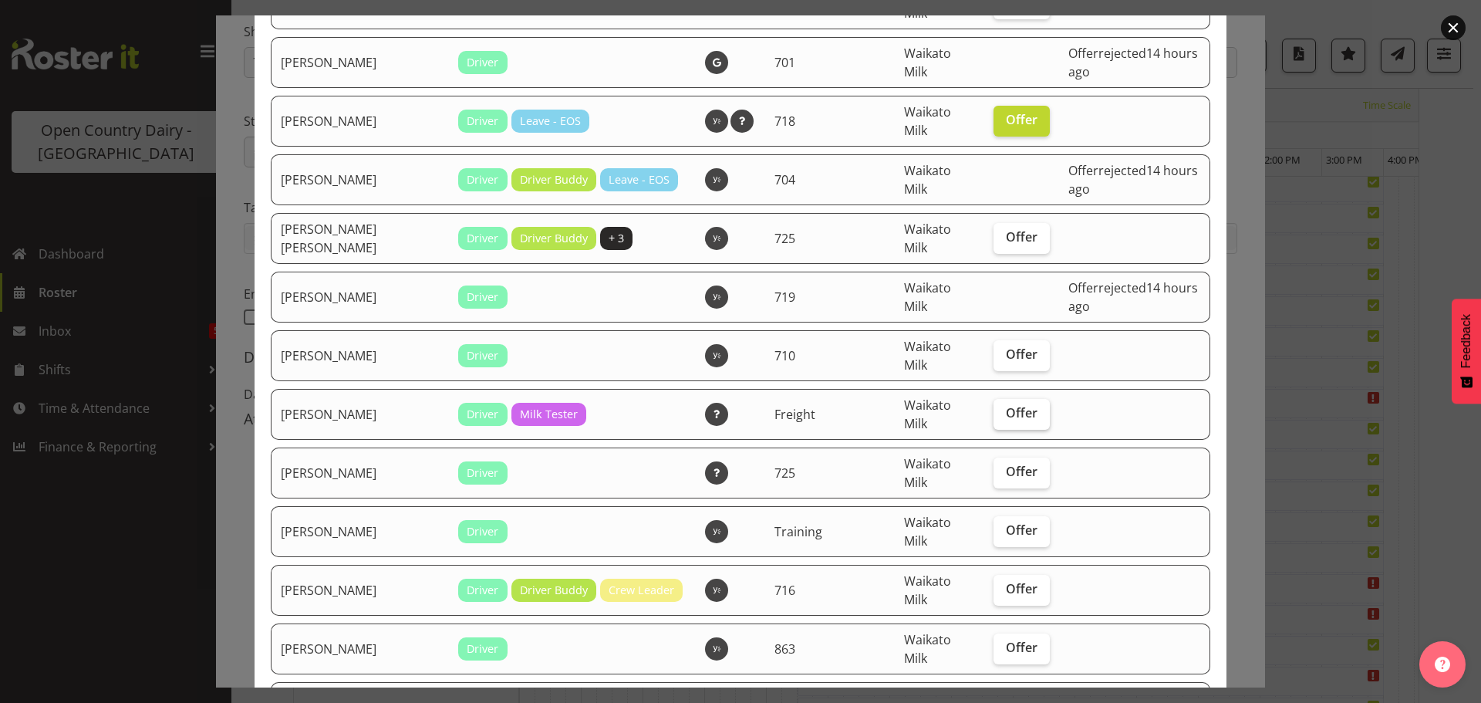
click at [1006, 405] on span "Offer" at bounding box center [1022, 412] width 32 height 15
click at [994, 408] on input "Offer" at bounding box center [999, 413] width 10 height 10
checkbox input "true"
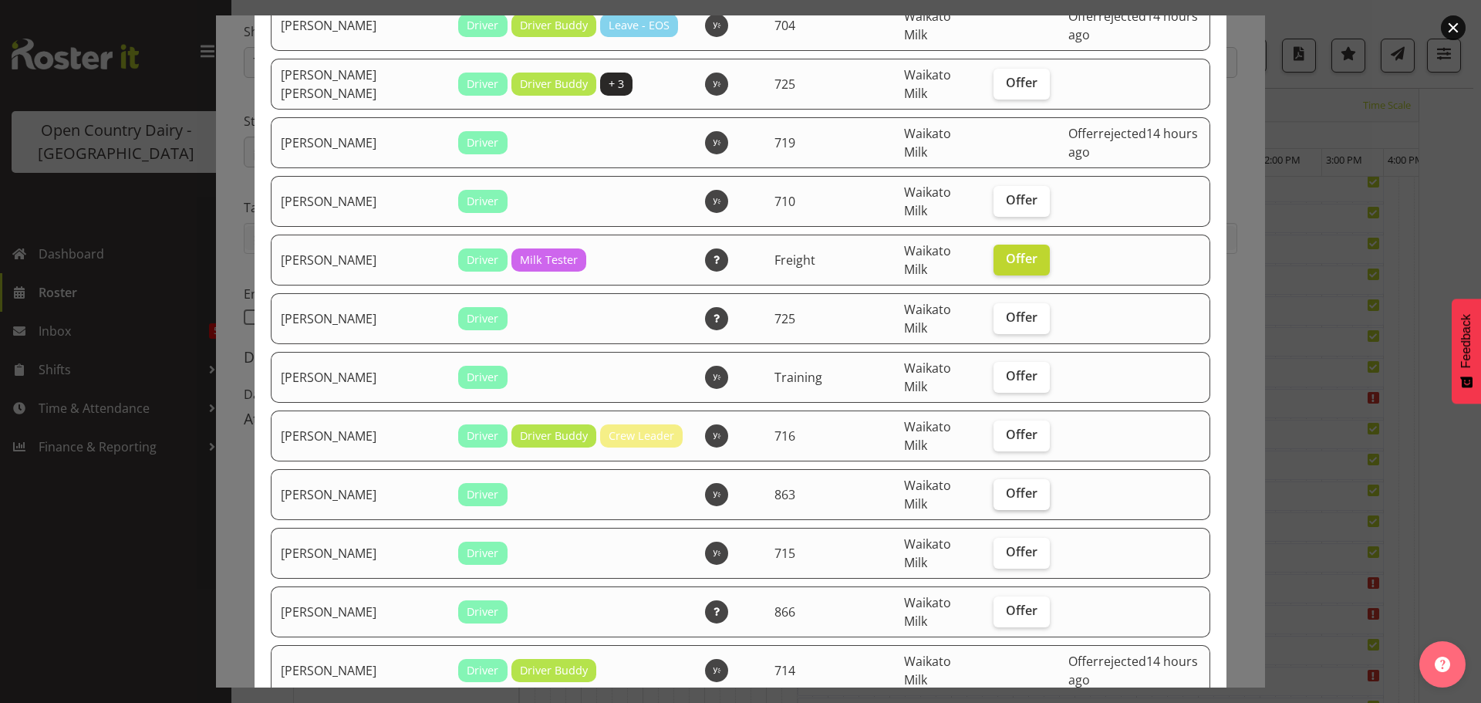
click at [1006, 485] on span "Offer" at bounding box center [1022, 492] width 32 height 15
click at [994, 488] on input "Offer" at bounding box center [999, 493] width 10 height 10
checkbox input "true"
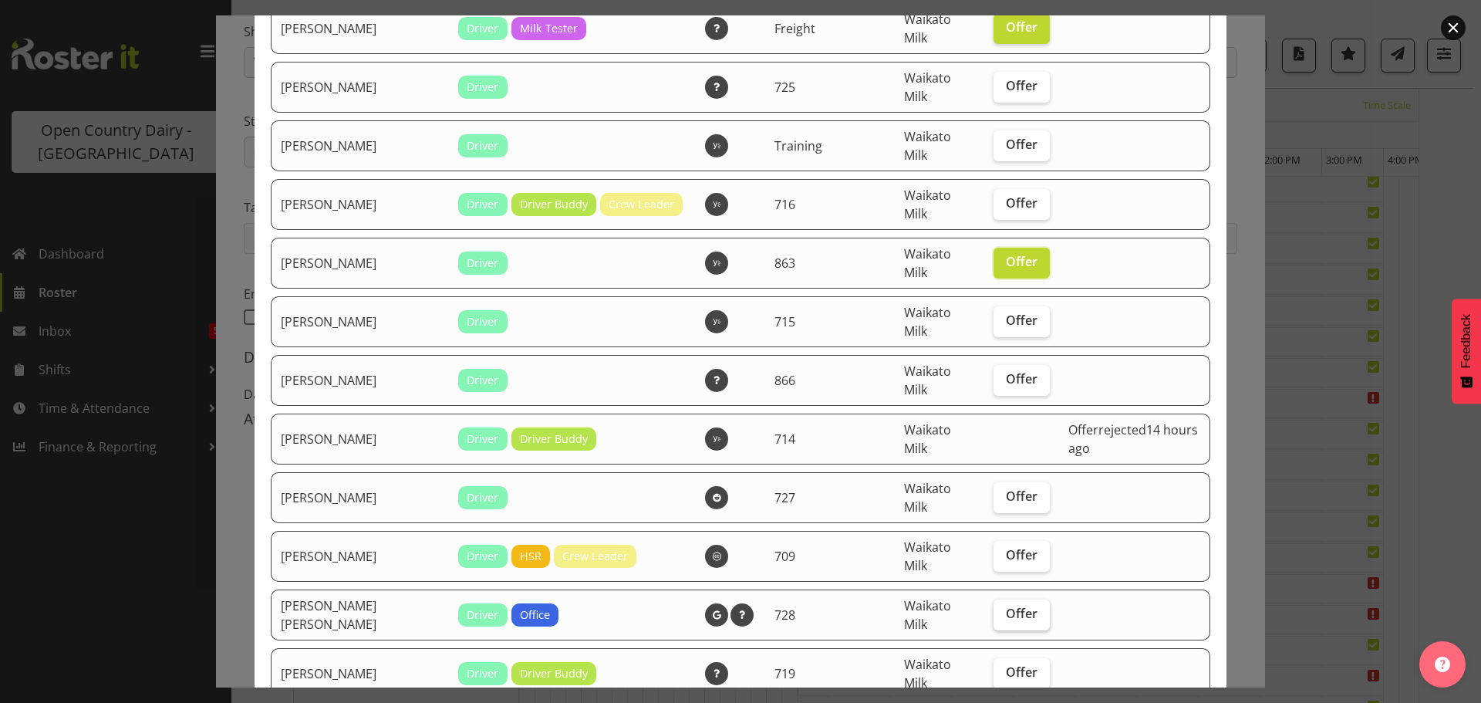
click at [1006, 606] on span "Offer" at bounding box center [1022, 613] width 32 height 15
click at [994, 609] on input "Offer" at bounding box center [999, 614] width 10 height 10
checkbox input "true"
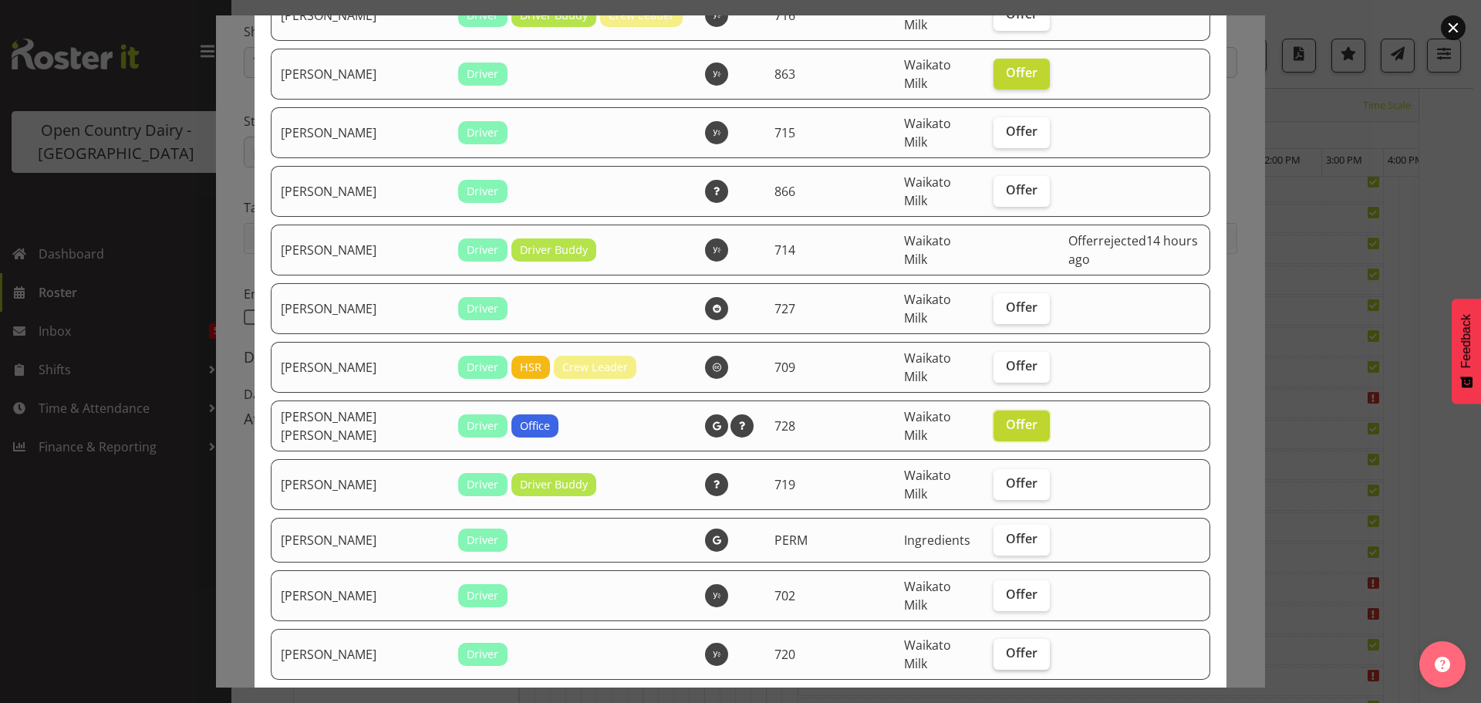
scroll to position [1157, 0]
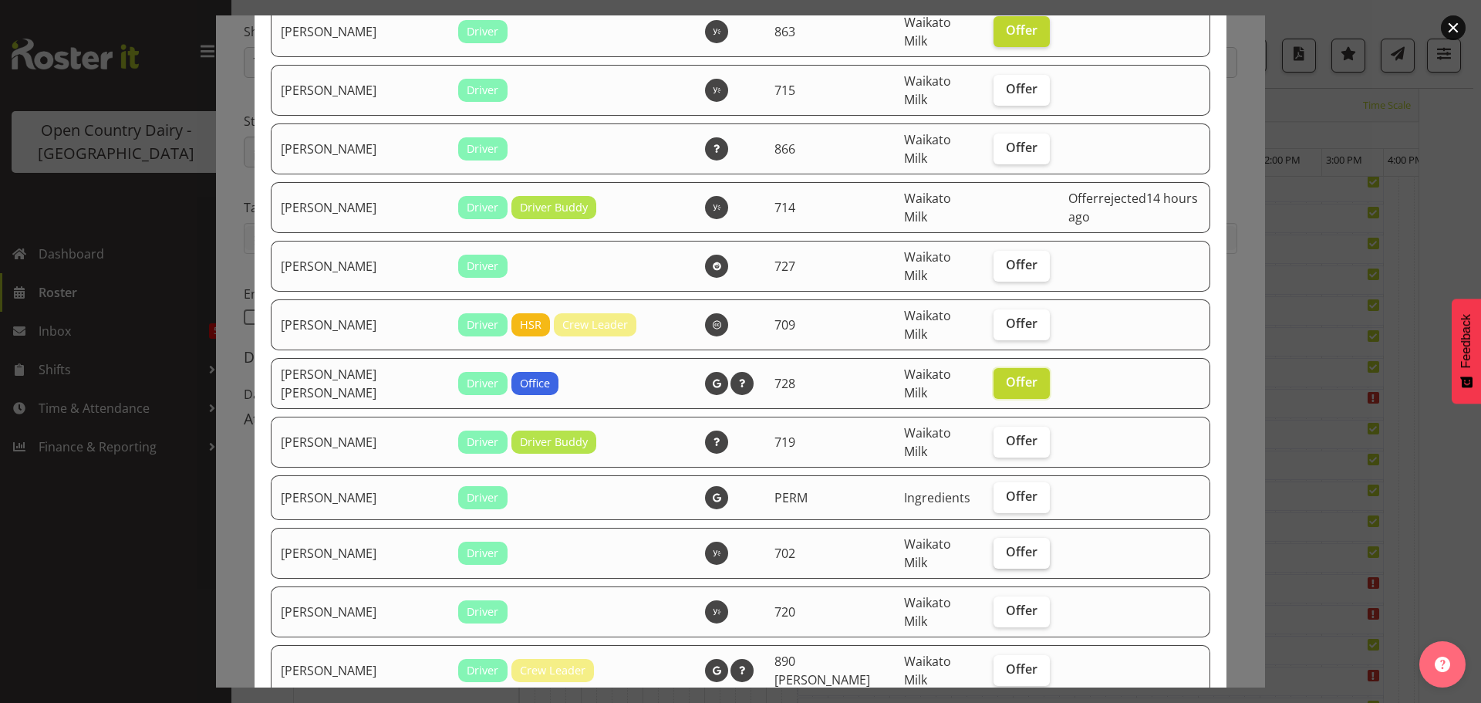
click at [1006, 544] on span "Offer" at bounding box center [1022, 551] width 32 height 15
click at [994, 547] on input "Offer" at bounding box center [999, 552] width 10 height 10
checkbox input "true"
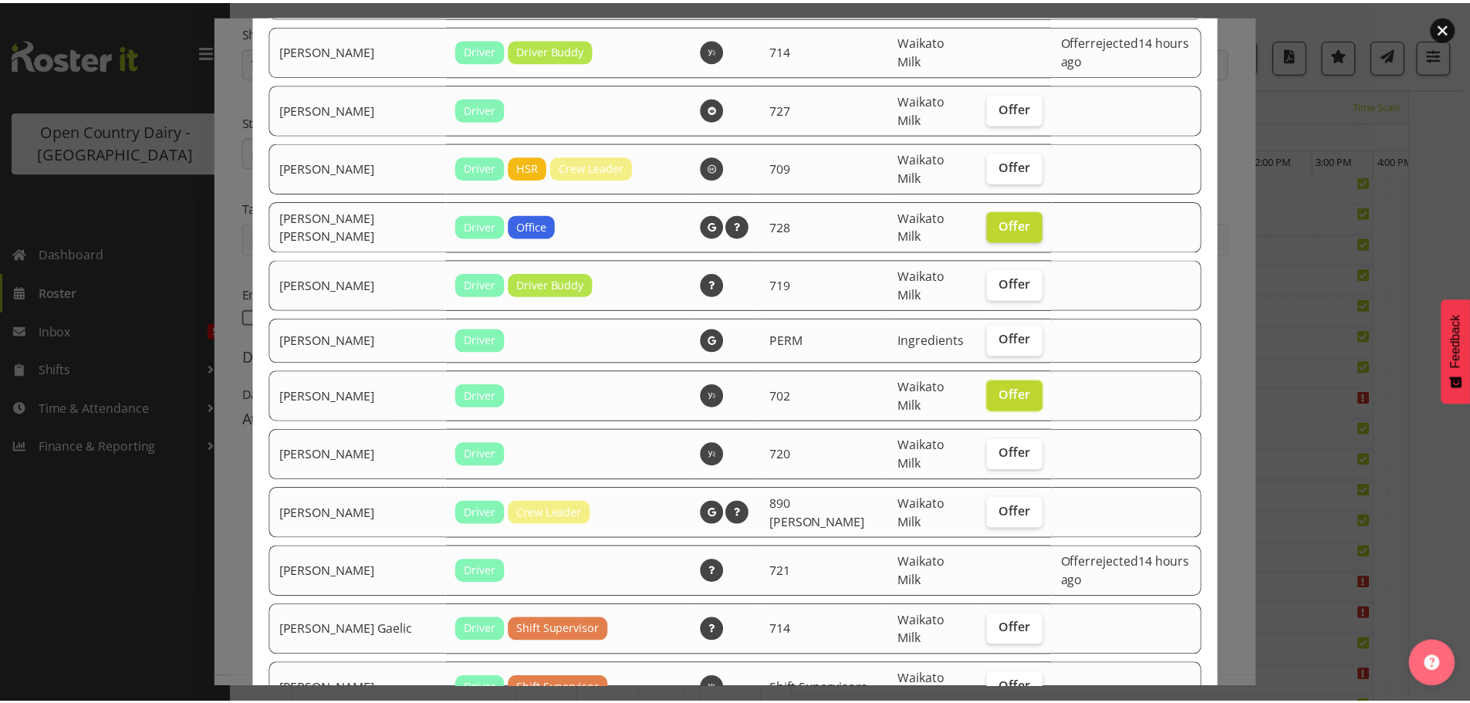
scroll to position [1330, 0]
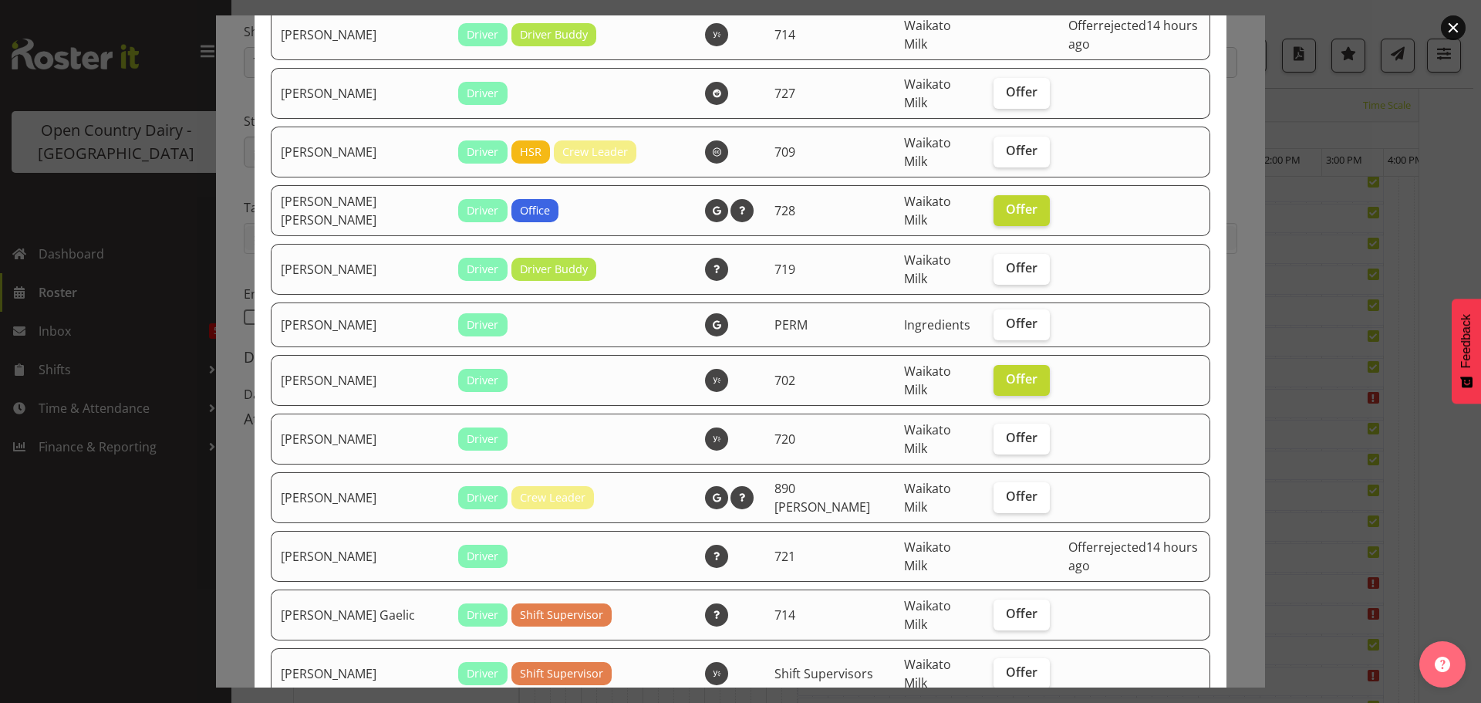
checkbox input "true"
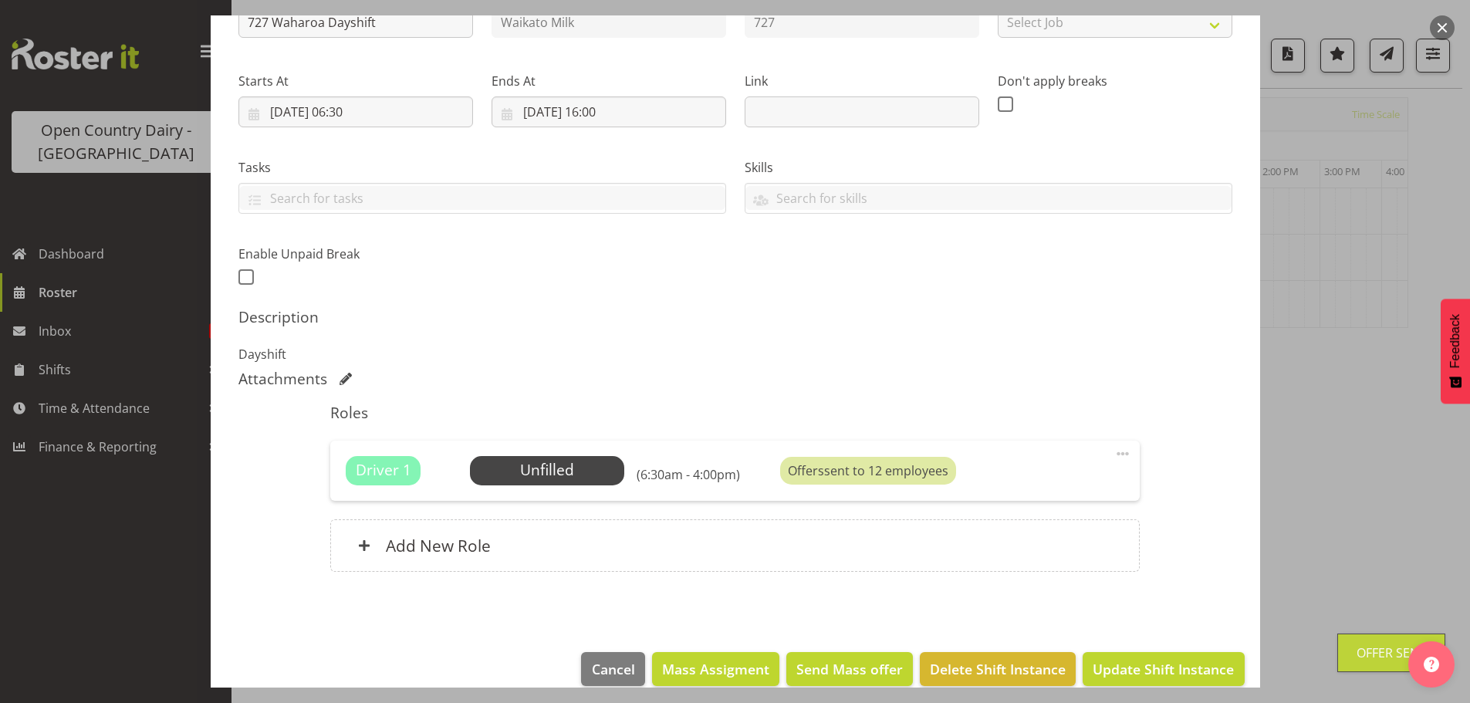
scroll to position [220, 0]
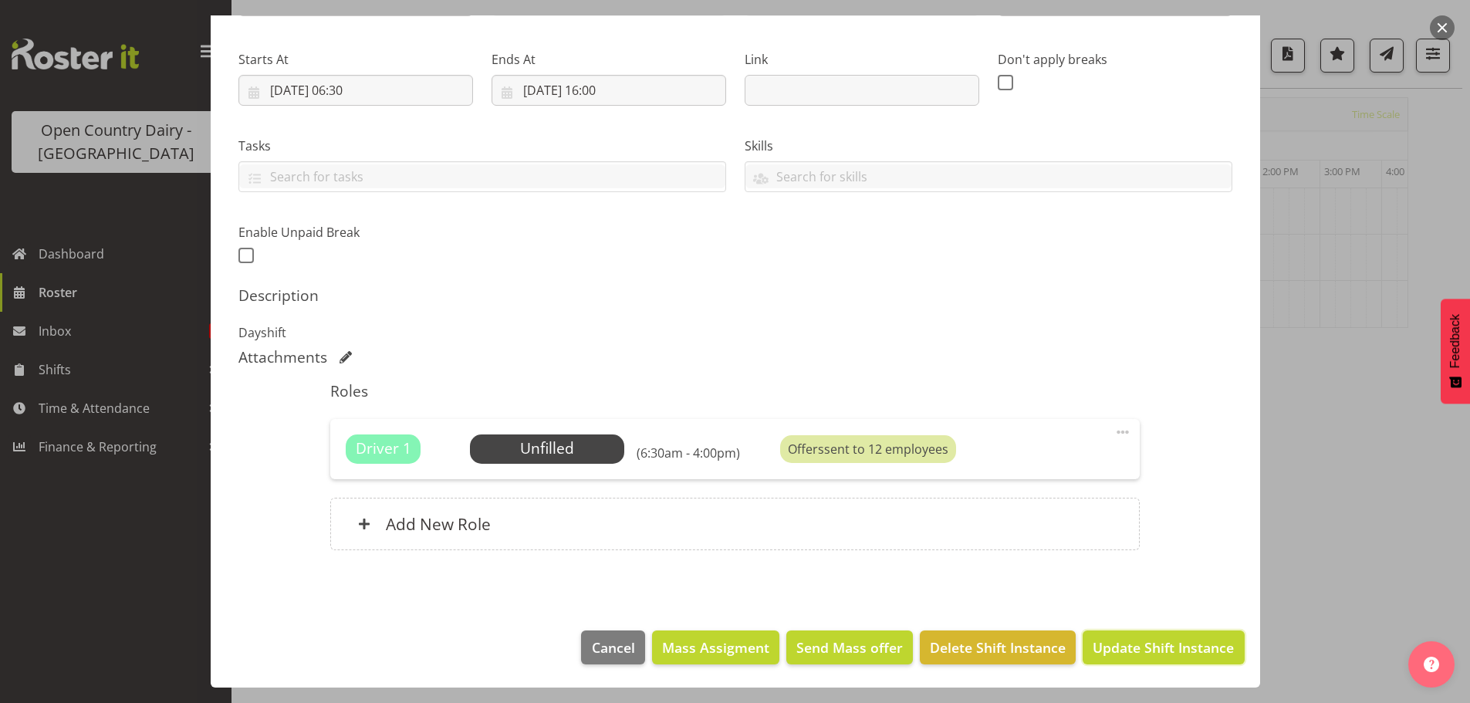
click at [1137, 649] on span "Update Shift Instance" at bounding box center [1163, 647] width 141 height 20
click at [1141, 644] on footer "Cancel Mass Assigment Send Mass offer Delete Shift Instance Update Shift Instan…" at bounding box center [735, 651] width 1049 height 73
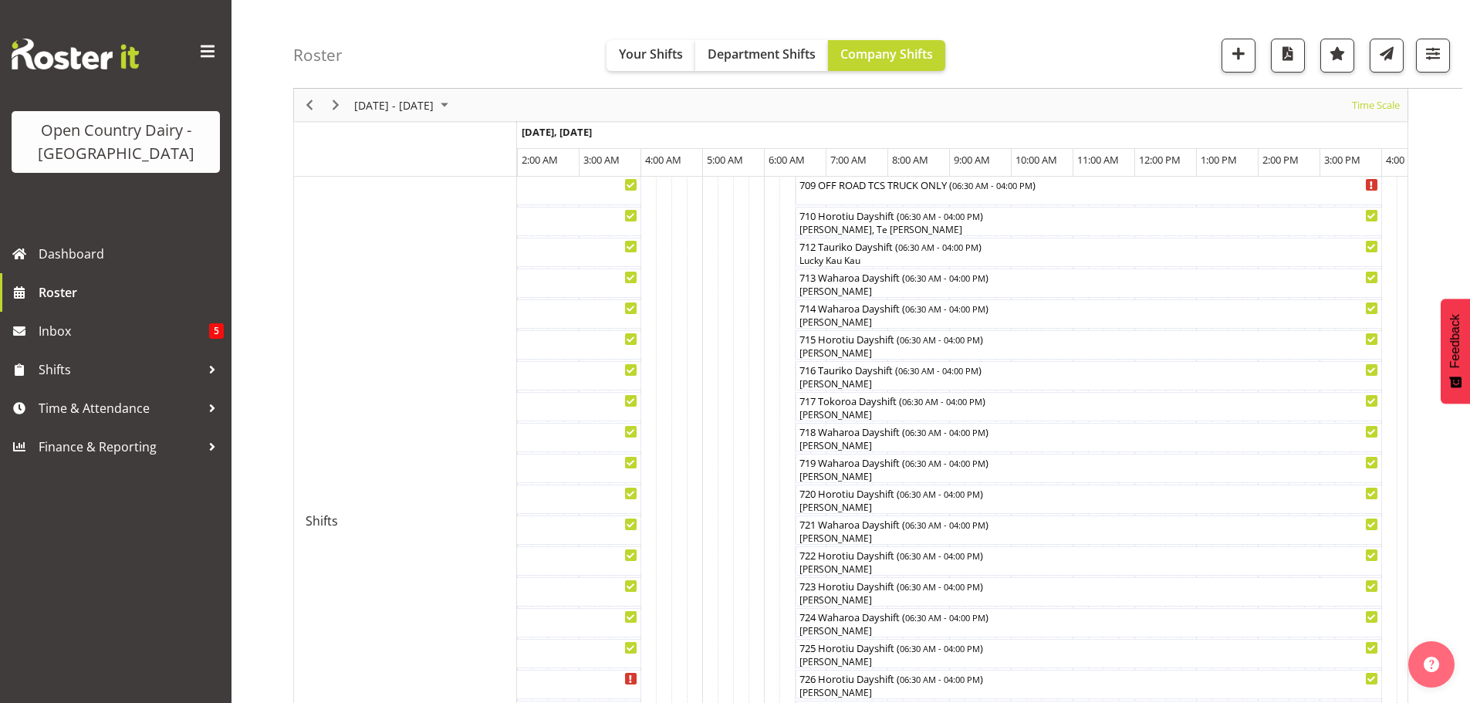
scroll to position [214, 0]
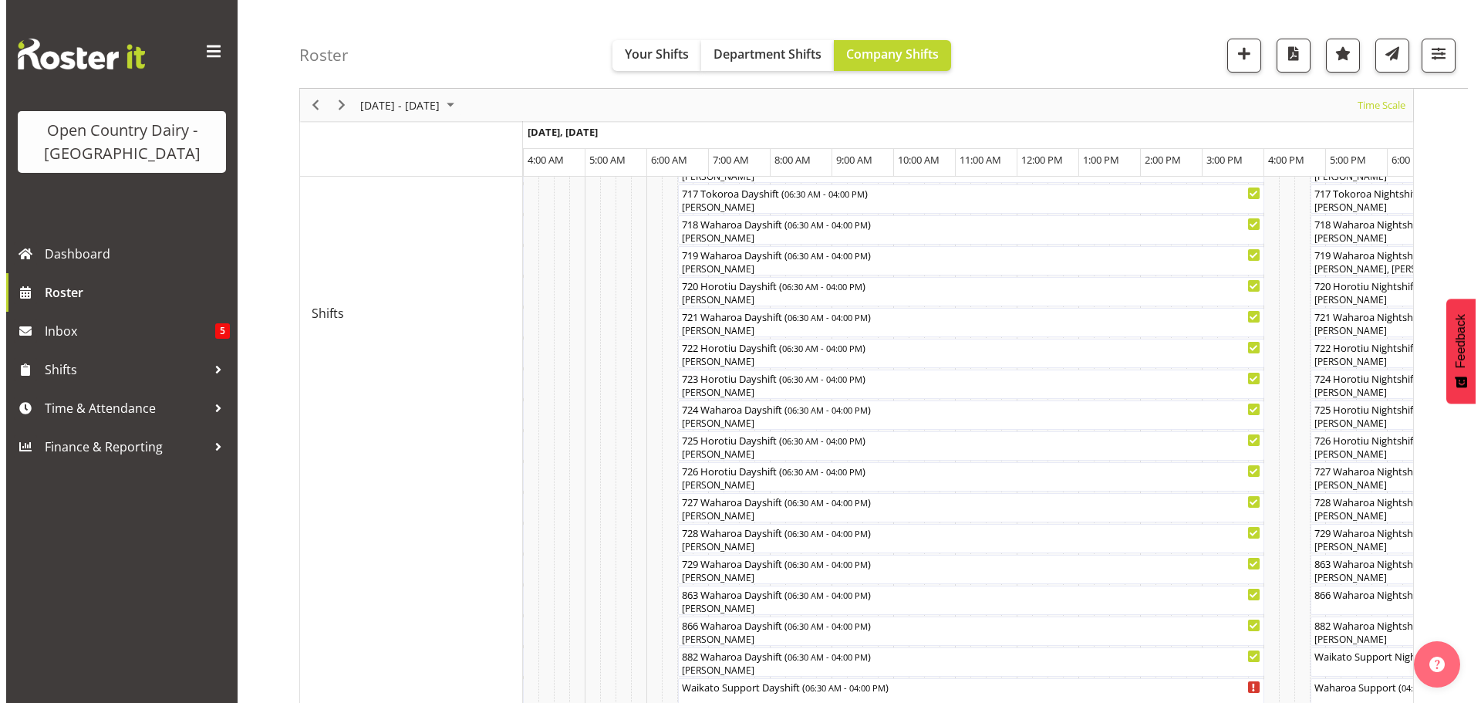
scroll to position [772, 0]
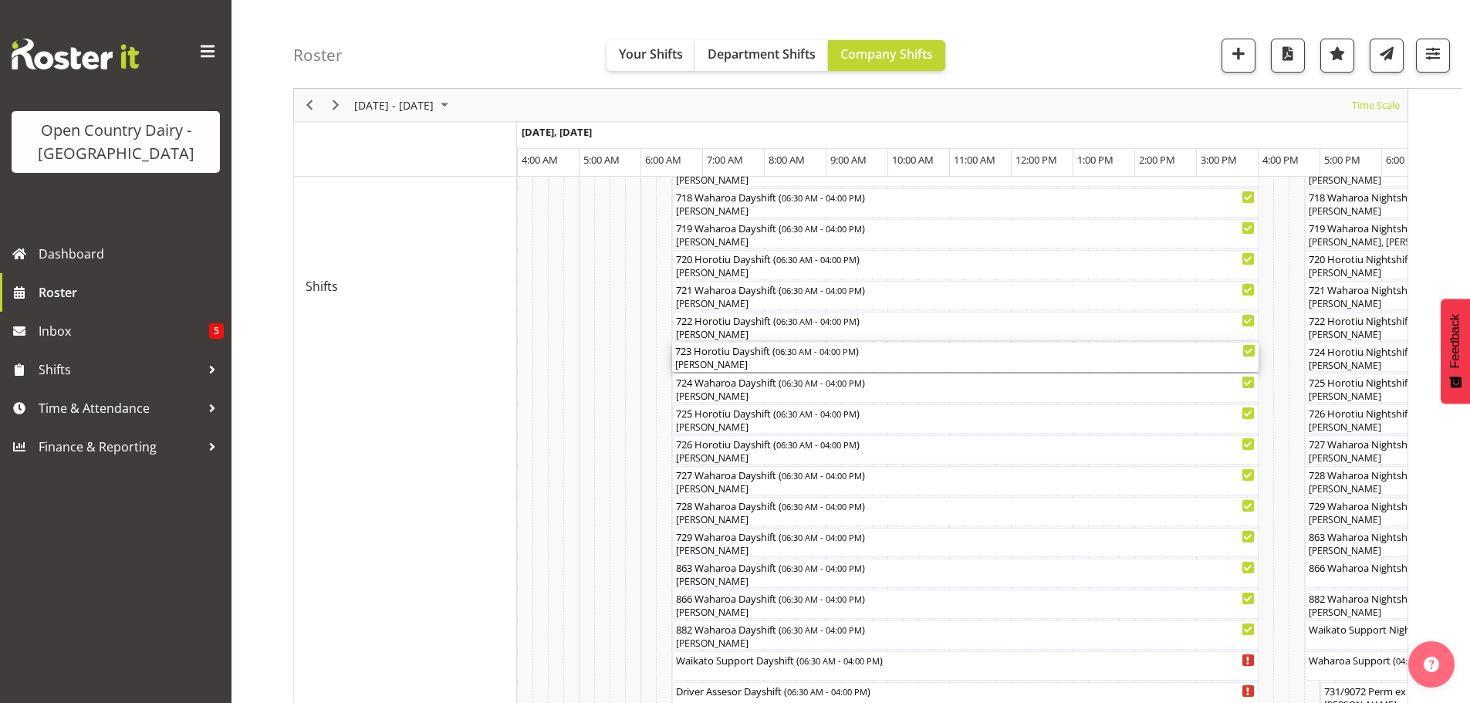
click at [723, 366] on div "[PERSON_NAME]" at bounding box center [965, 365] width 580 height 14
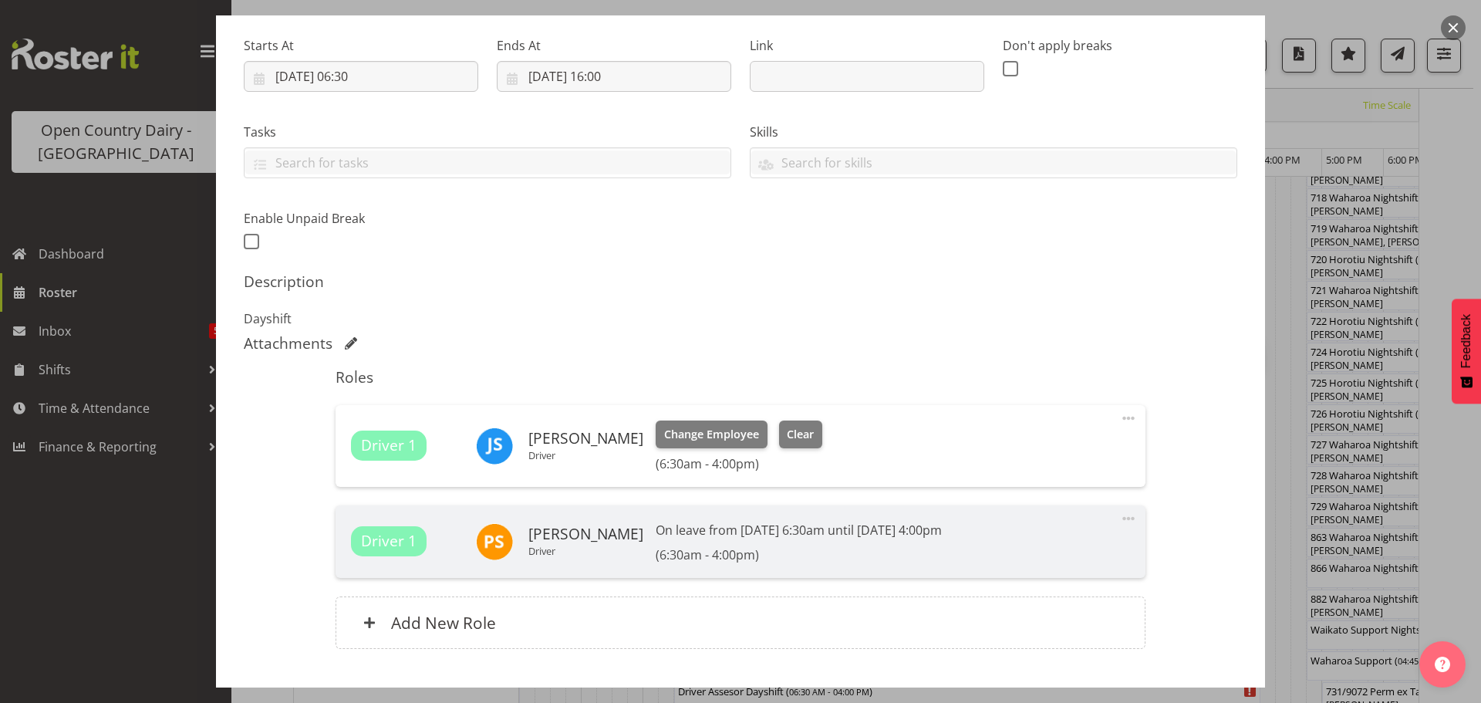
scroll to position [333, 0]
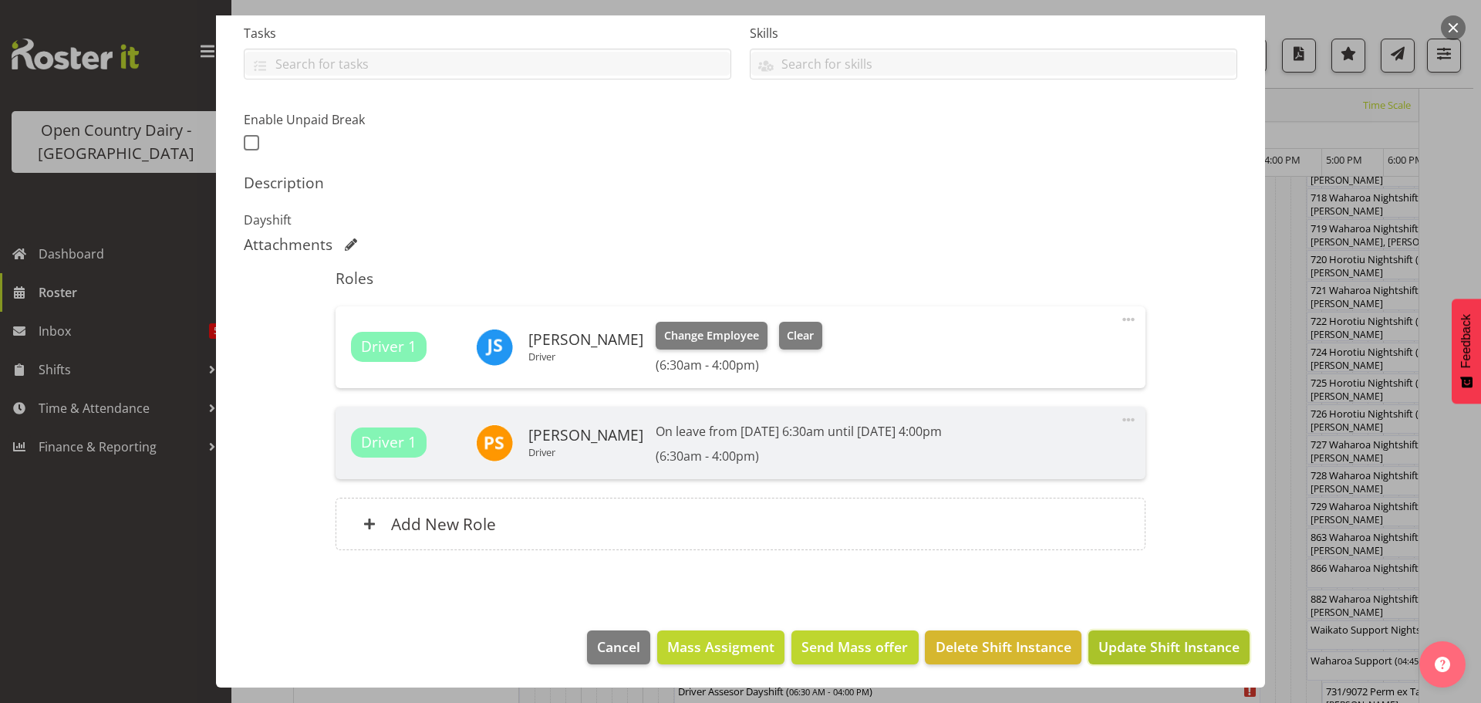
click at [1146, 642] on span "Update Shift Instance" at bounding box center [1169, 647] width 141 height 20
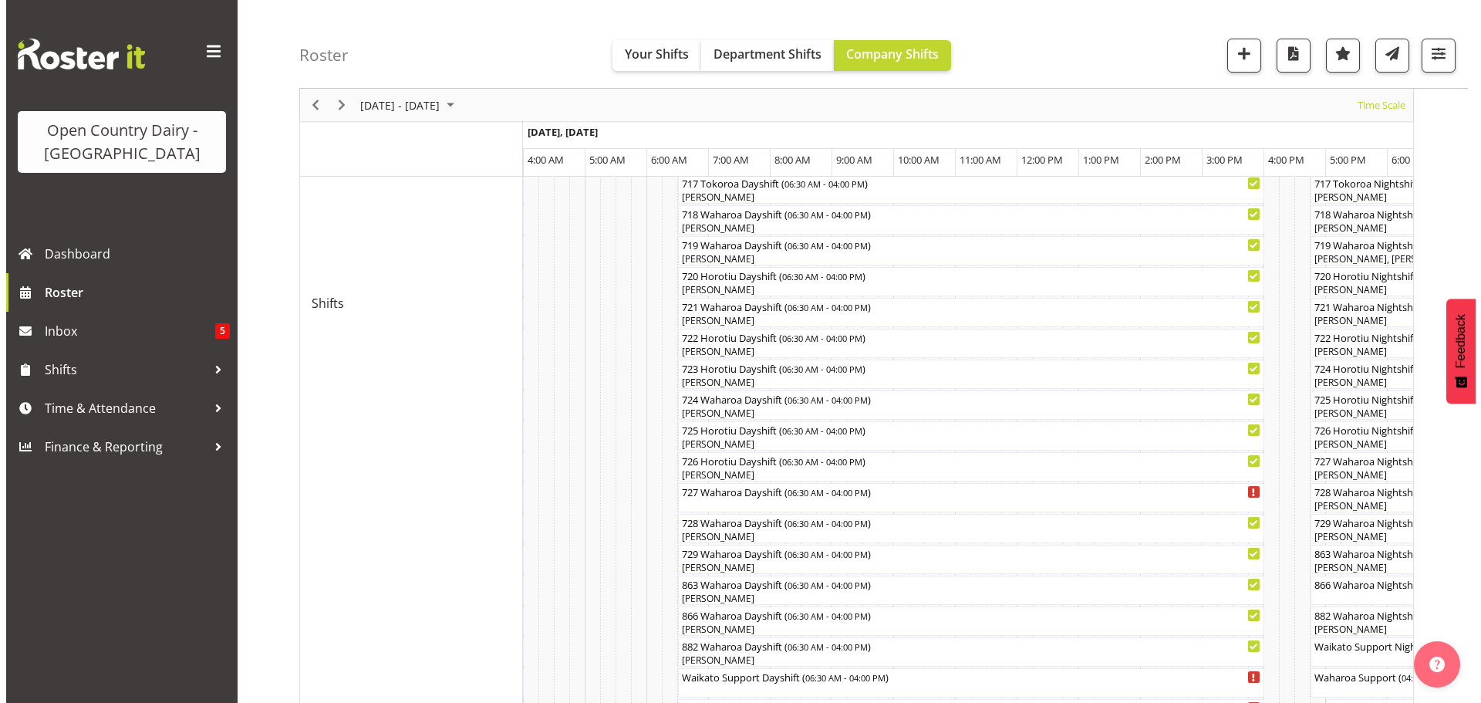
scroll to position [832, 0]
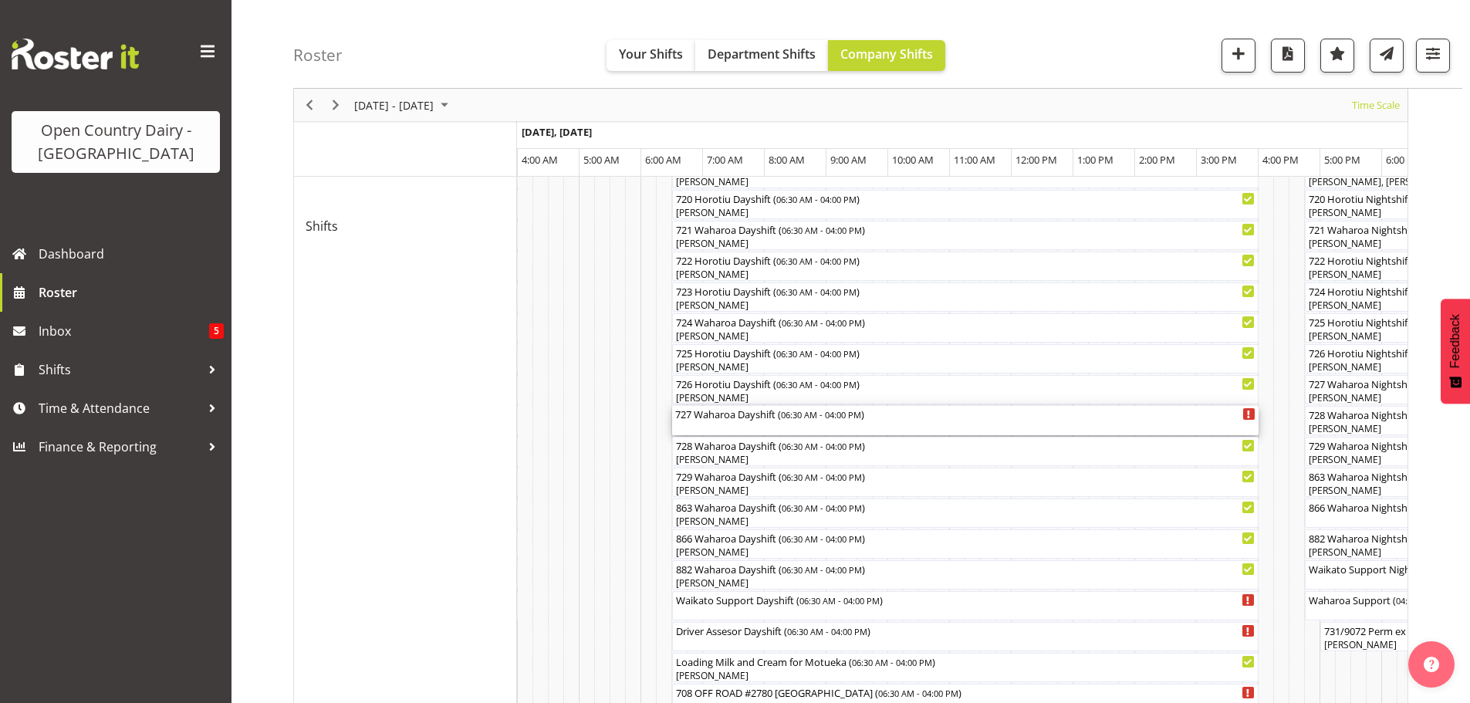
click at [751, 424] on div "727 Waharoa Dayshift ( 06:30 AM - 04:00 PM )" at bounding box center [965, 420] width 580 height 29
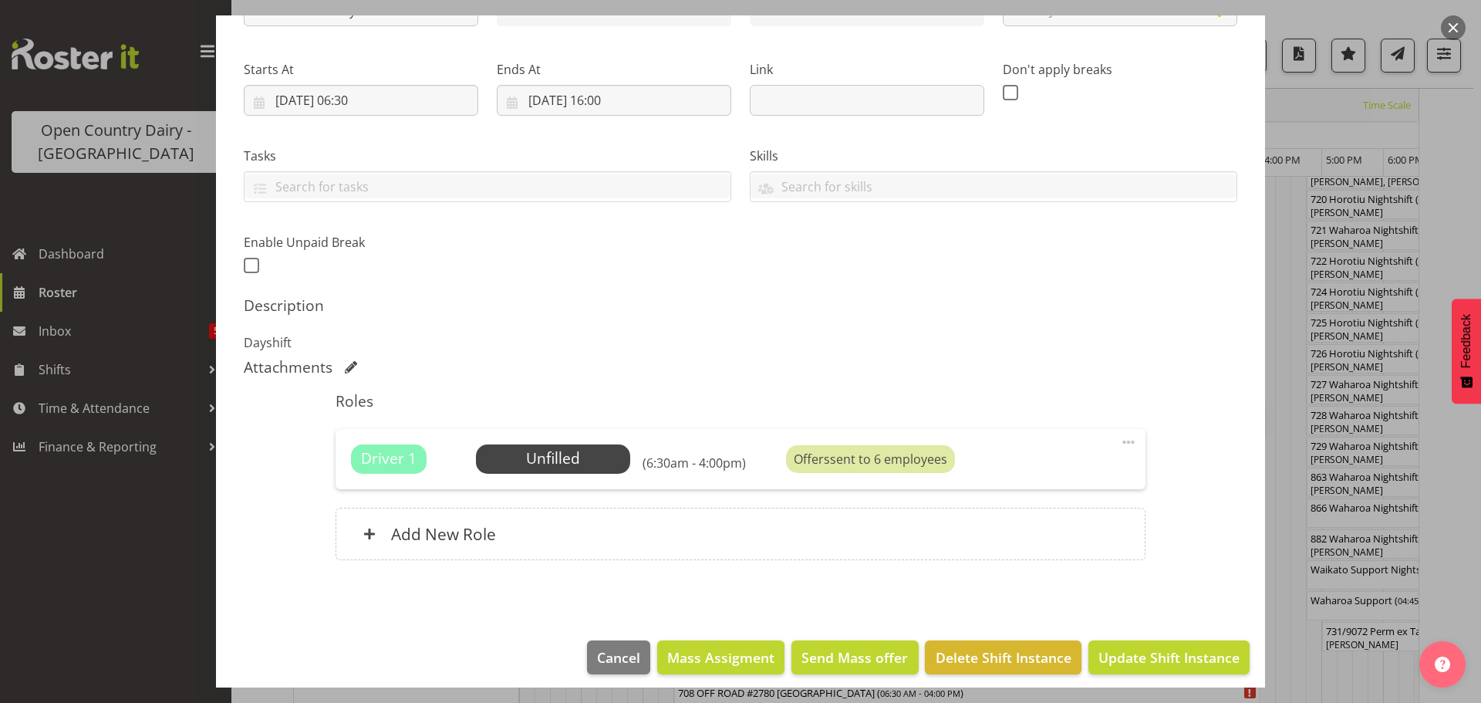
scroll to position [220, 0]
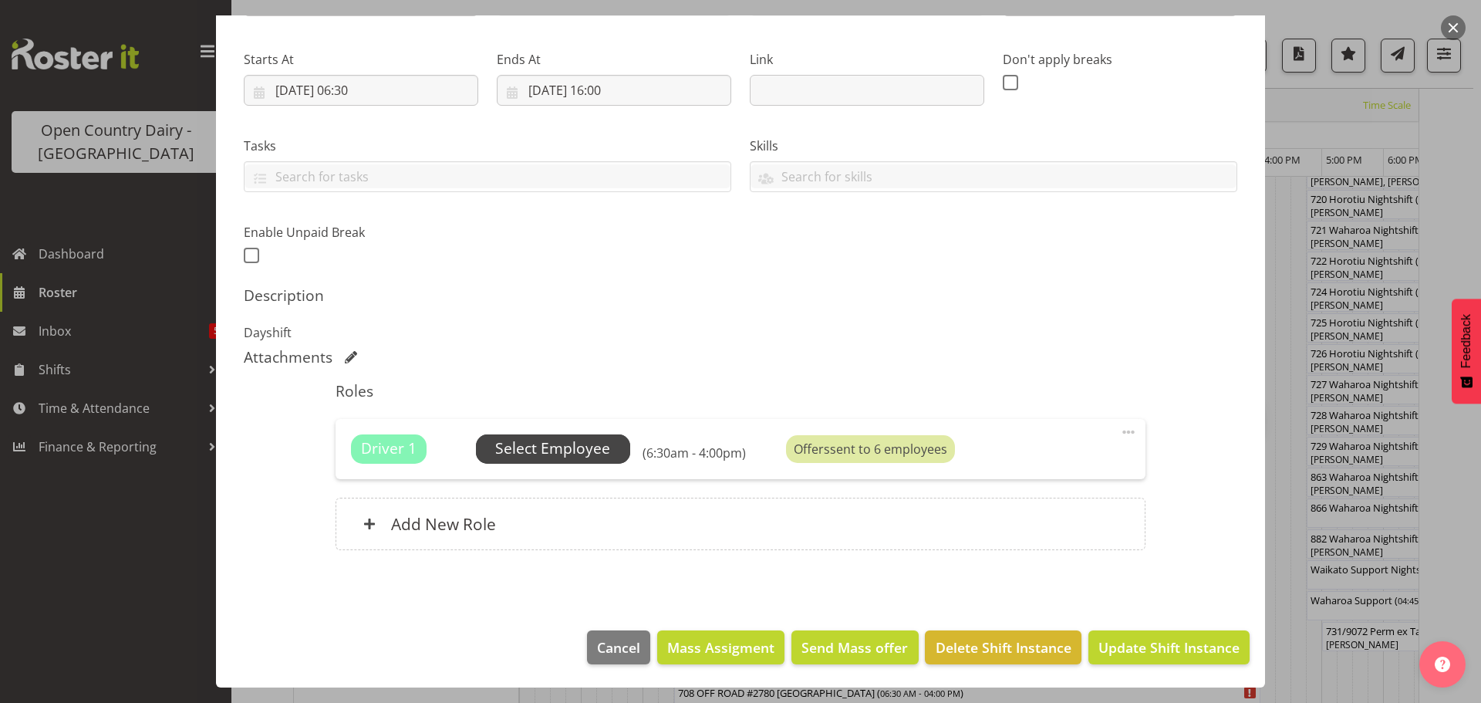
click at [579, 444] on span "Select Employee" at bounding box center [552, 448] width 115 height 22
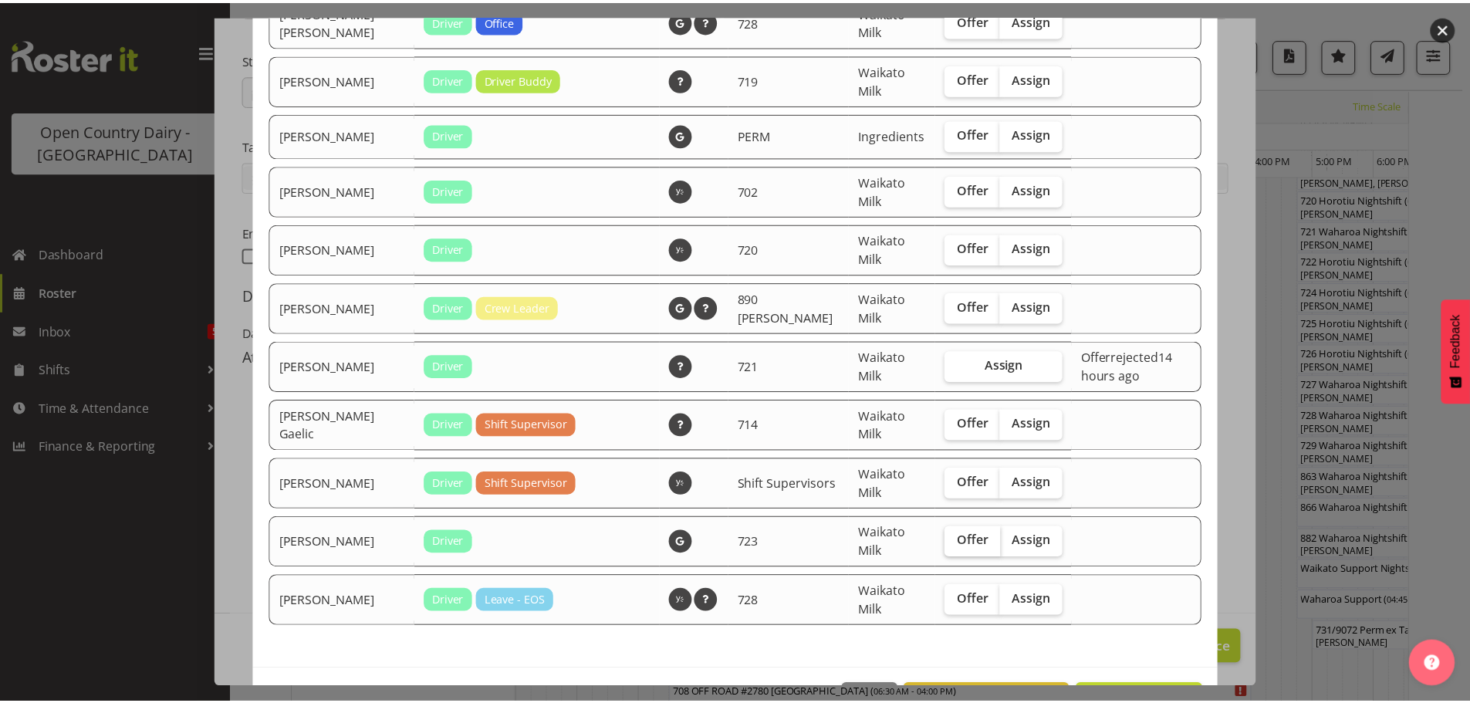
scroll to position [1574, 0]
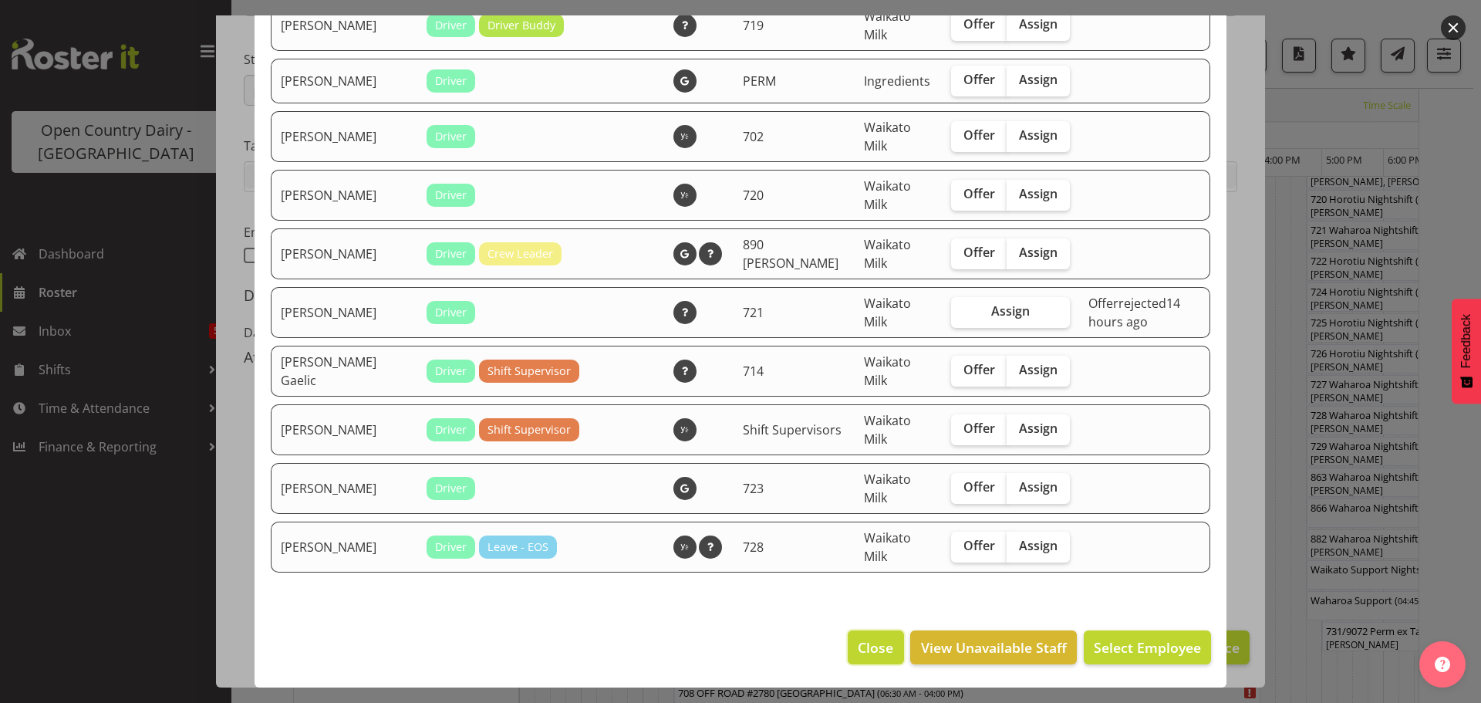
click at [860, 639] on span "Close" at bounding box center [875, 647] width 35 height 20
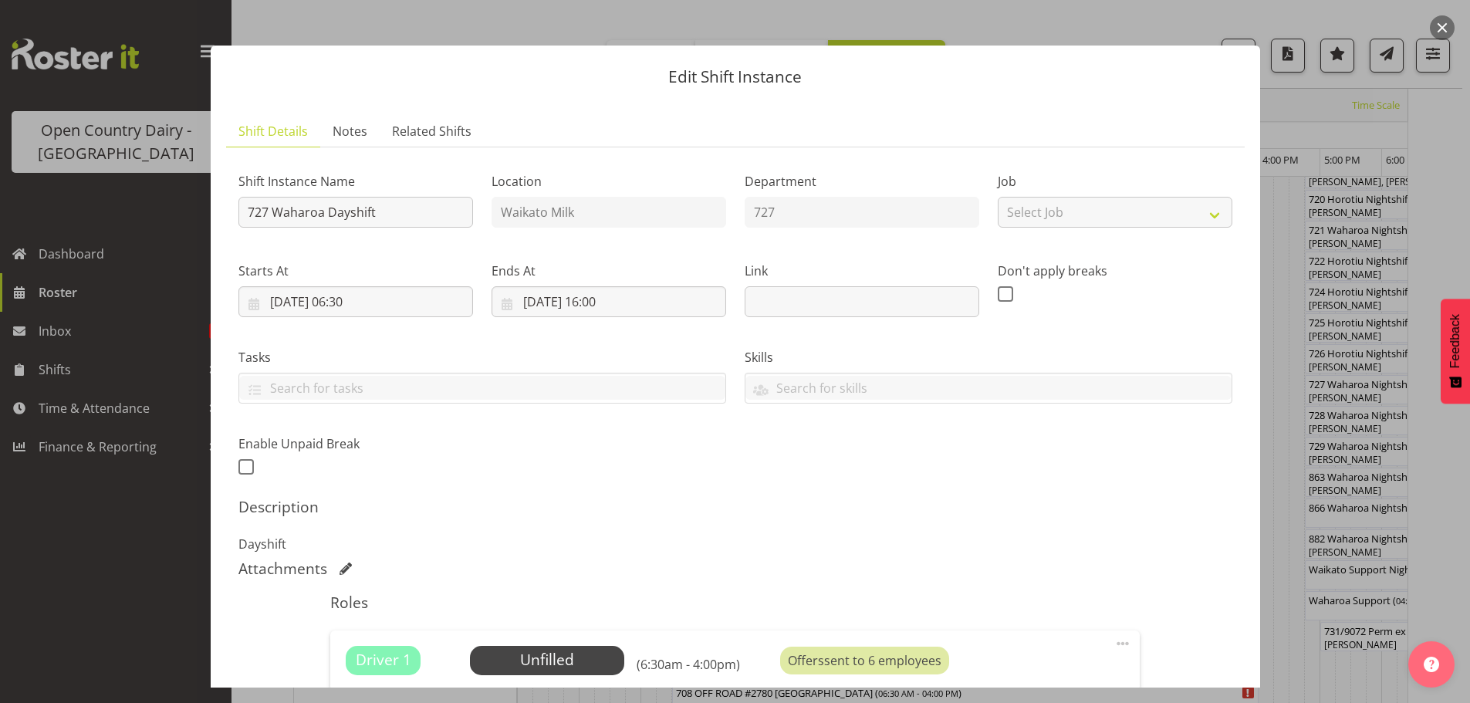
scroll to position [0, 0]
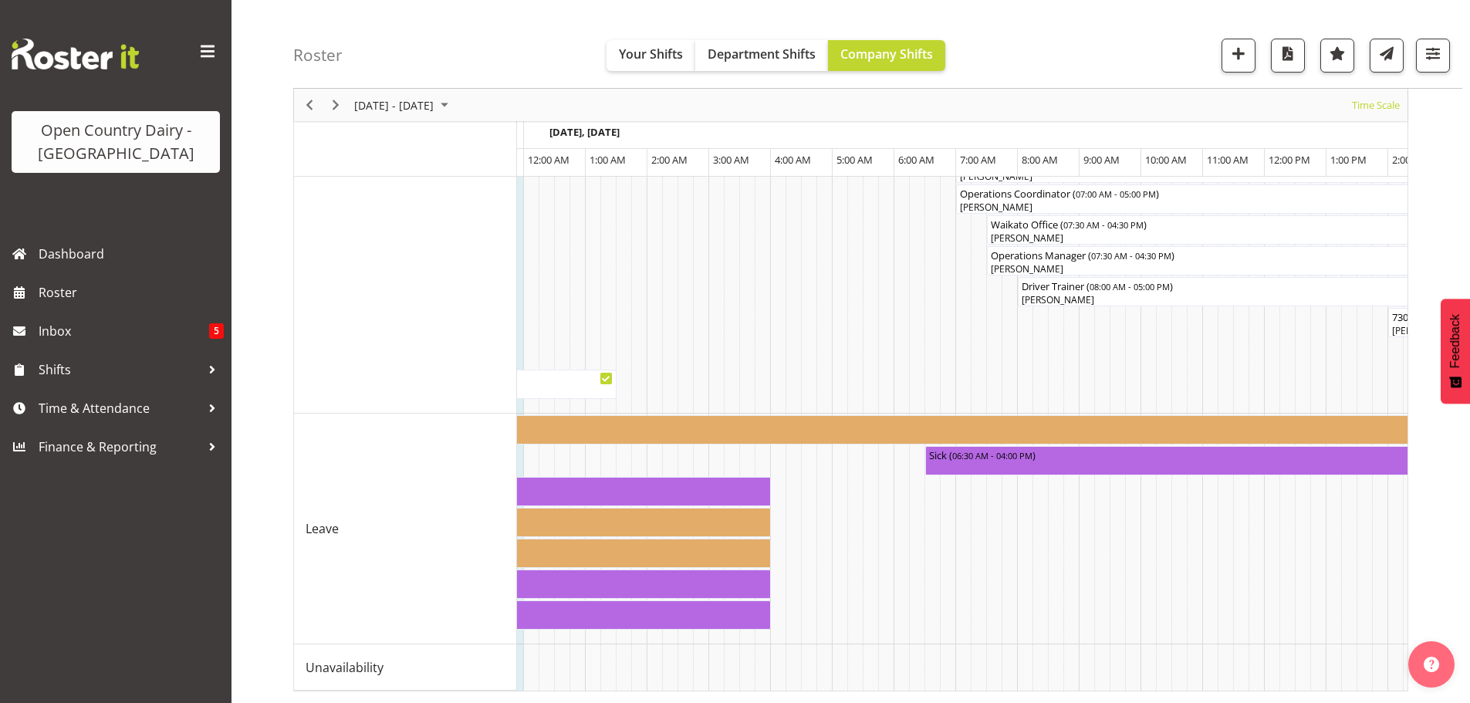
scroll to position [0, 4540]
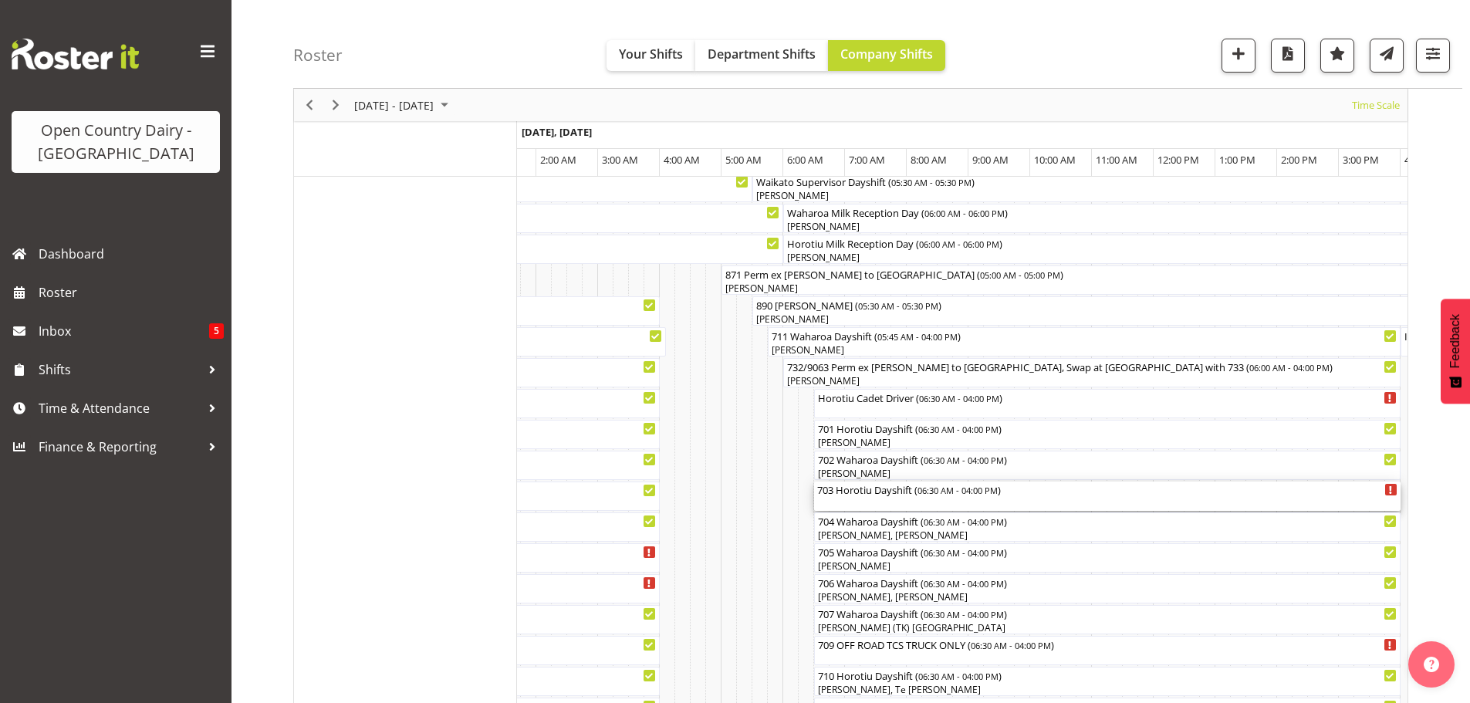
click at [904, 491] on div "703 Horotiu Dayshift ( 06:30 AM - 04:00 PM )" at bounding box center [1107, 488] width 580 height 15
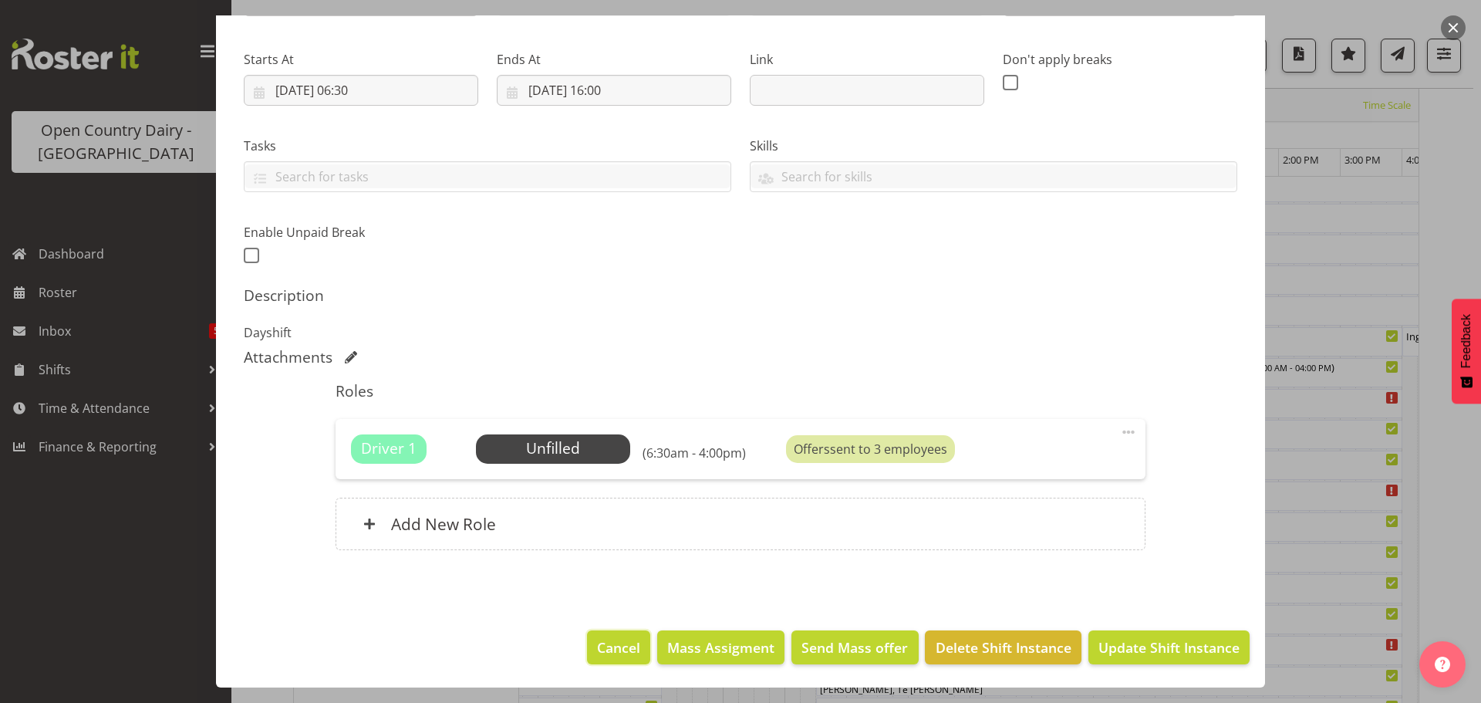
click at [620, 642] on span "Cancel" at bounding box center [618, 647] width 43 height 20
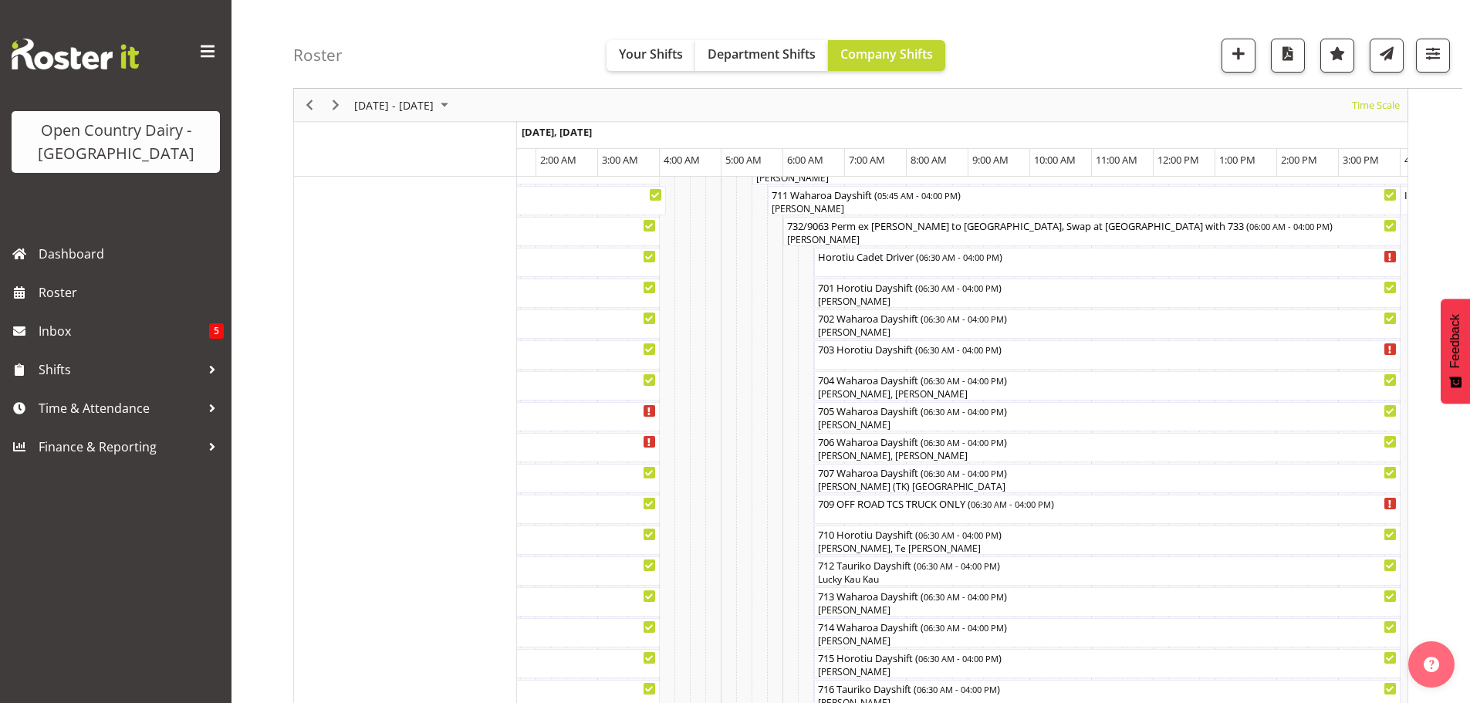
scroll to position [0, 0]
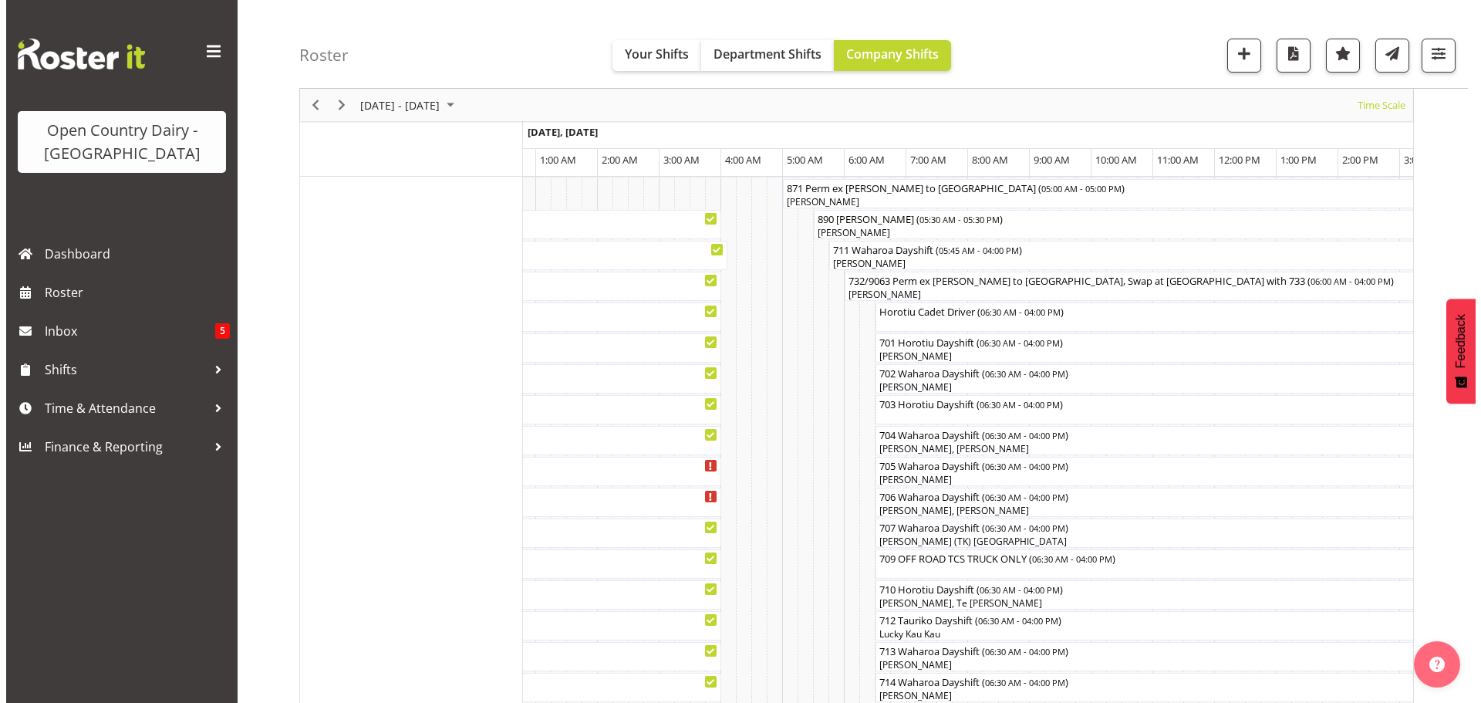
scroll to position [154, 0]
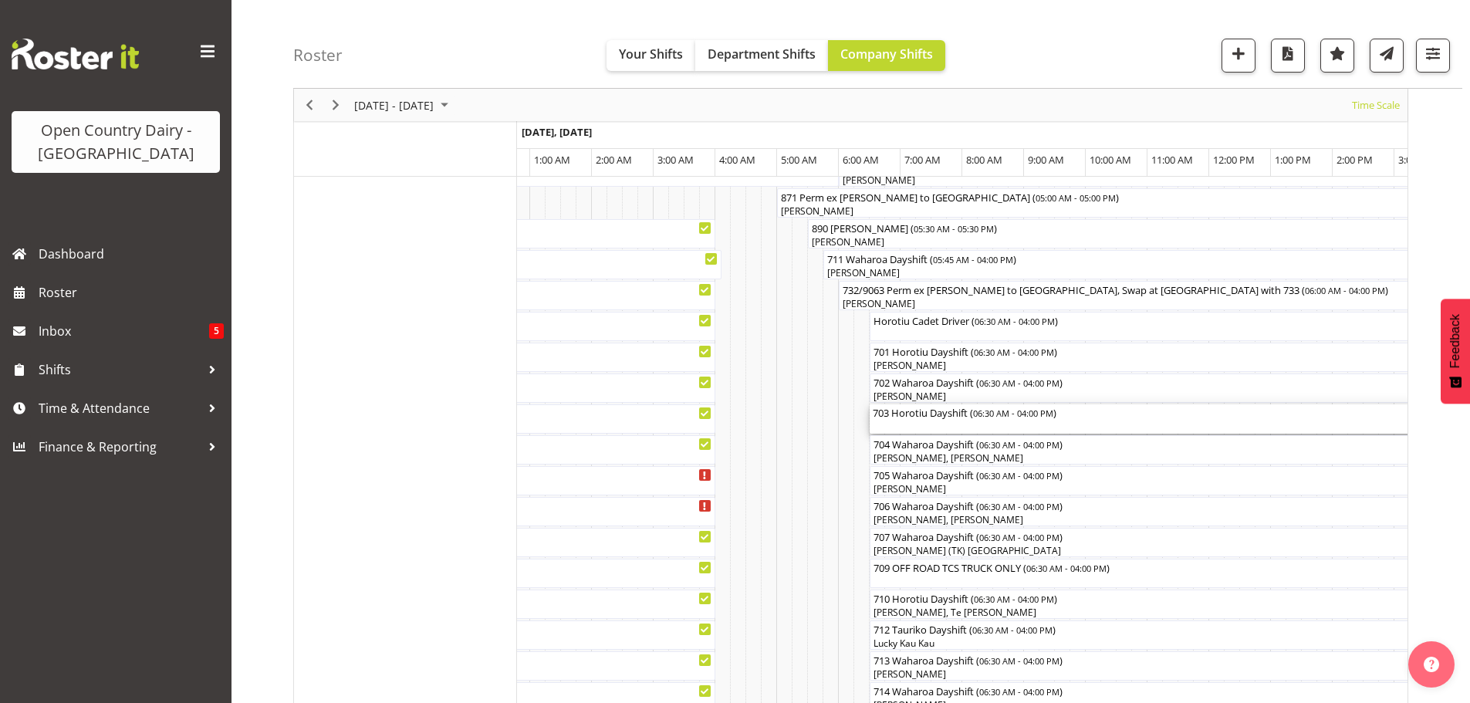
click at [946, 420] on div "703 Horotiu Dayshift ( 06:30 AM - 04:00 PM )" at bounding box center [1163, 418] width 580 height 29
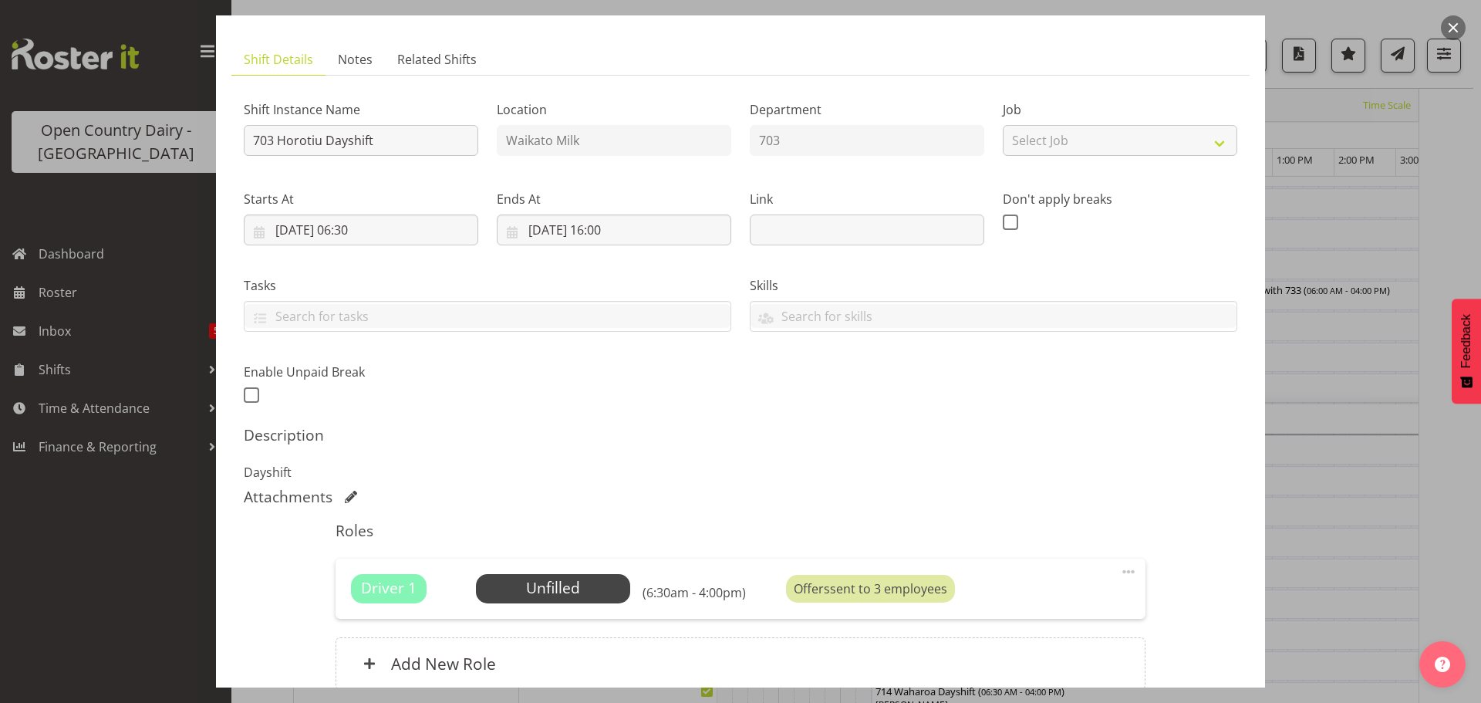
scroll to position [220, 0]
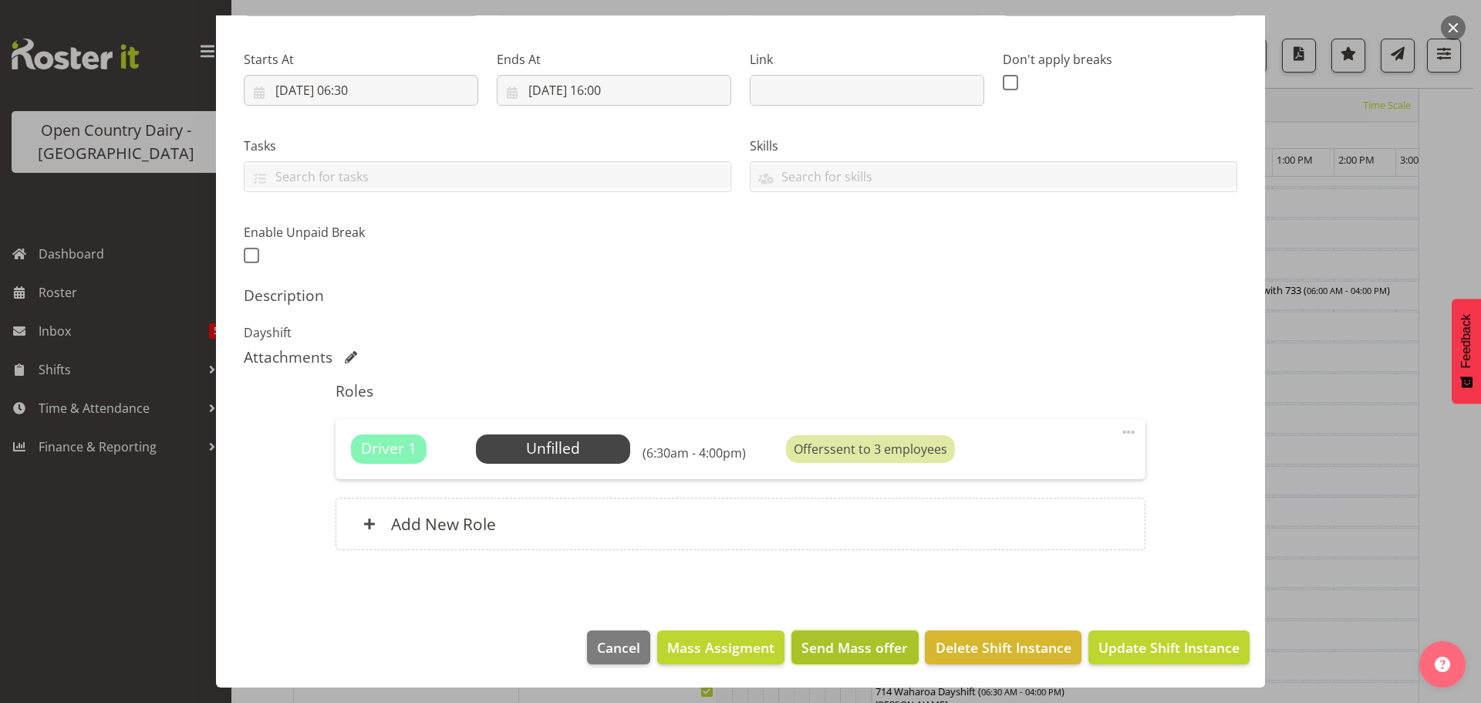
click at [826, 649] on span "Send Mass offer" at bounding box center [855, 647] width 106 height 20
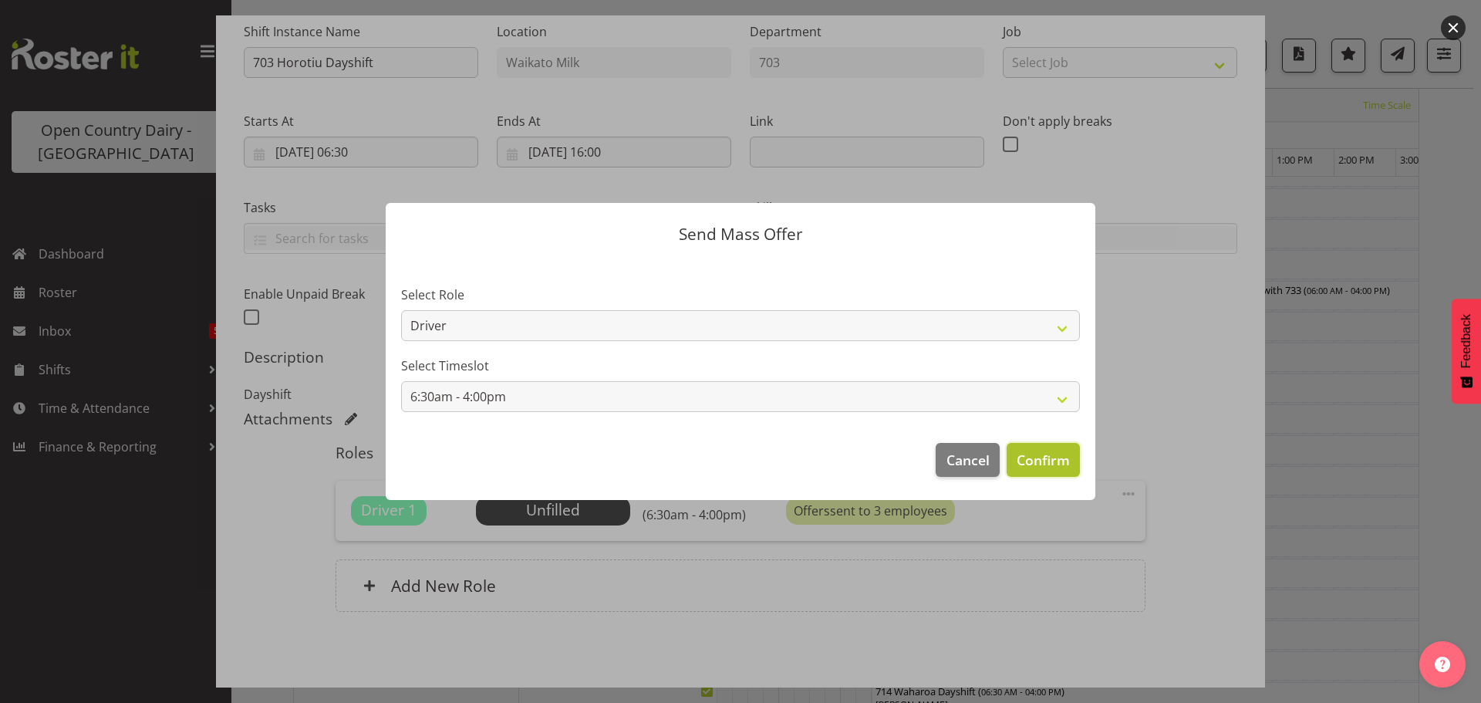
click at [1040, 463] on span "Confirm" at bounding box center [1043, 460] width 53 height 20
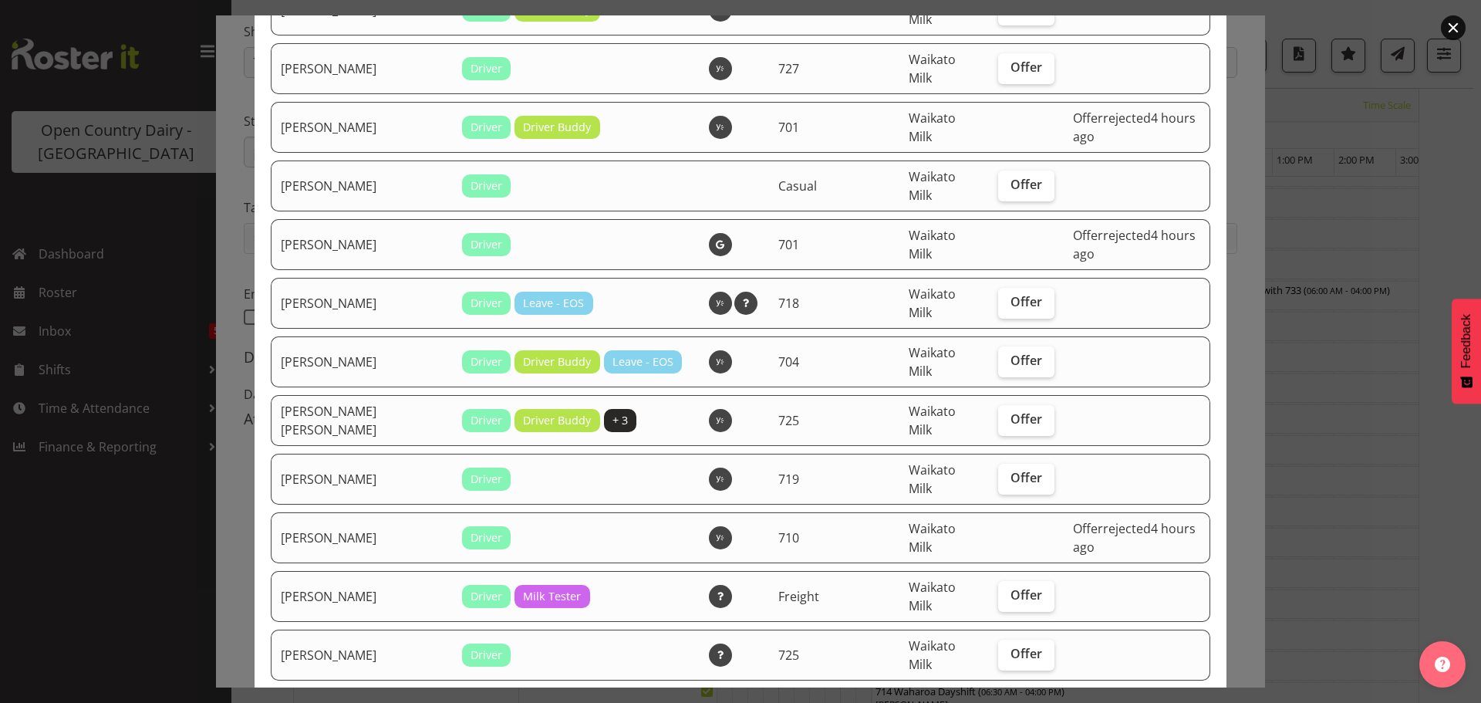
scroll to position [386, 0]
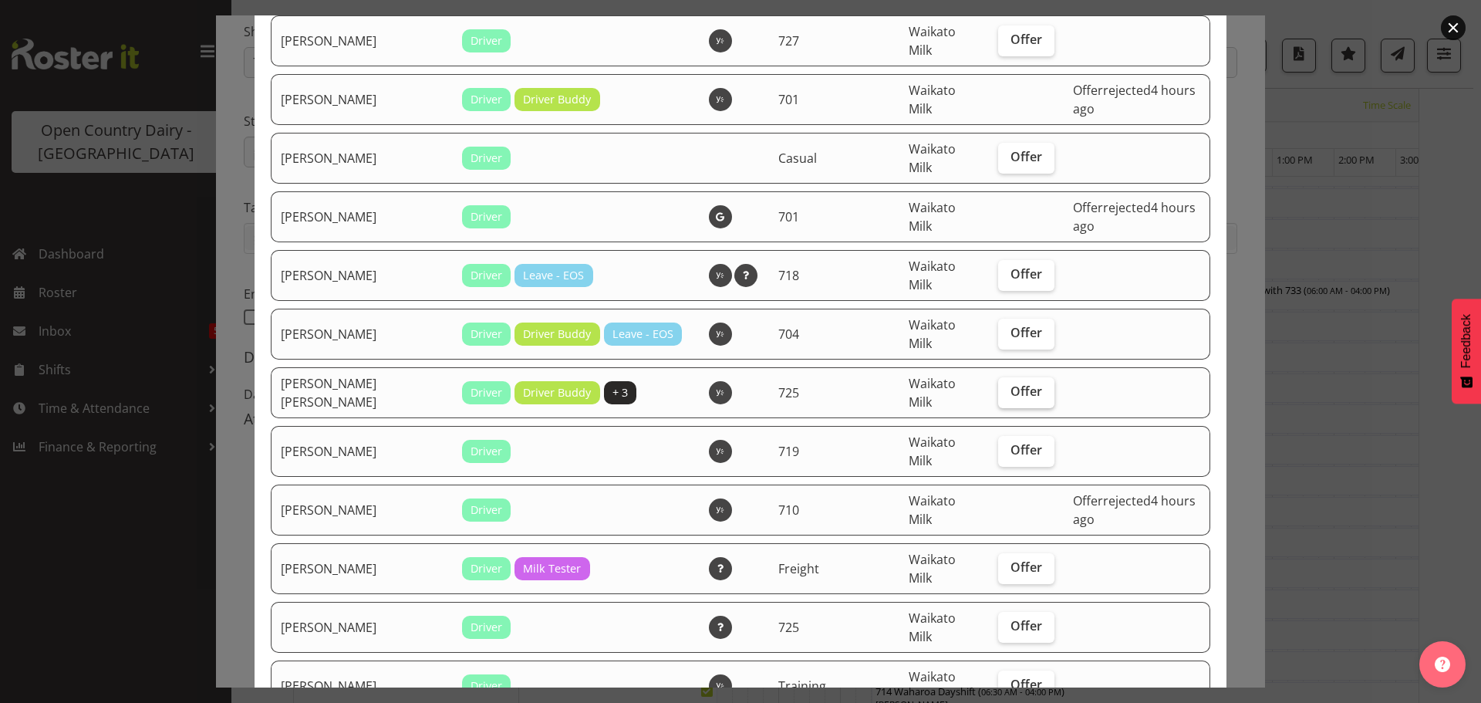
click at [1011, 383] on span "Offer" at bounding box center [1027, 390] width 32 height 15
click at [998, 387] on input "Offer" at bounding box center [1003, 392] width 10 height 10
checkbox input "true"
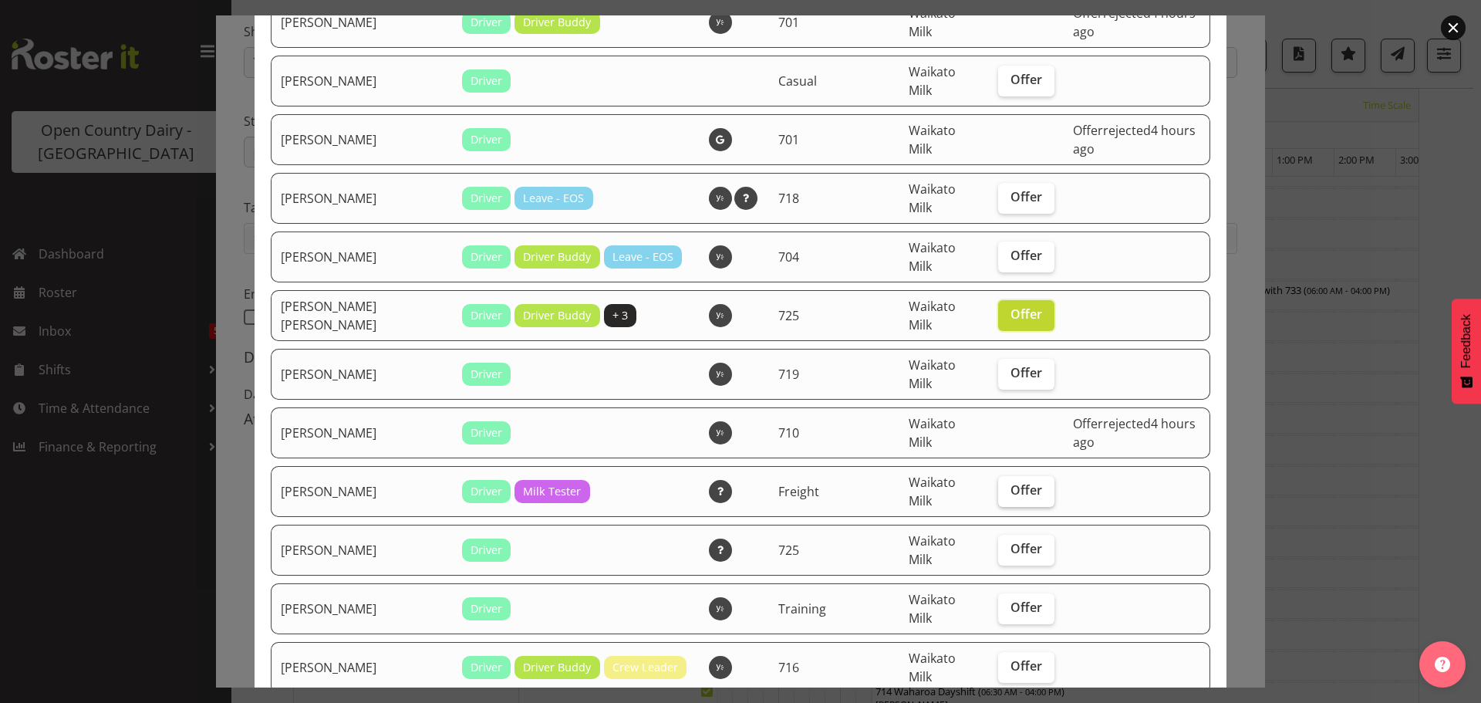
click at [1011, 482] on span "Offer" at bounding box center [1027, 489] width 32 height 15
click at [998, 485] on input "Offer" at bounding box center [1003, 490] width 10 height 10
checkbox input "true"
click at [1011, 541] on span "Offer" at bounding box center [1027, 548] width 32 height 15
click at [998, 544] on input "Offer" at bounding box center [1003, 549] width 10 height 10
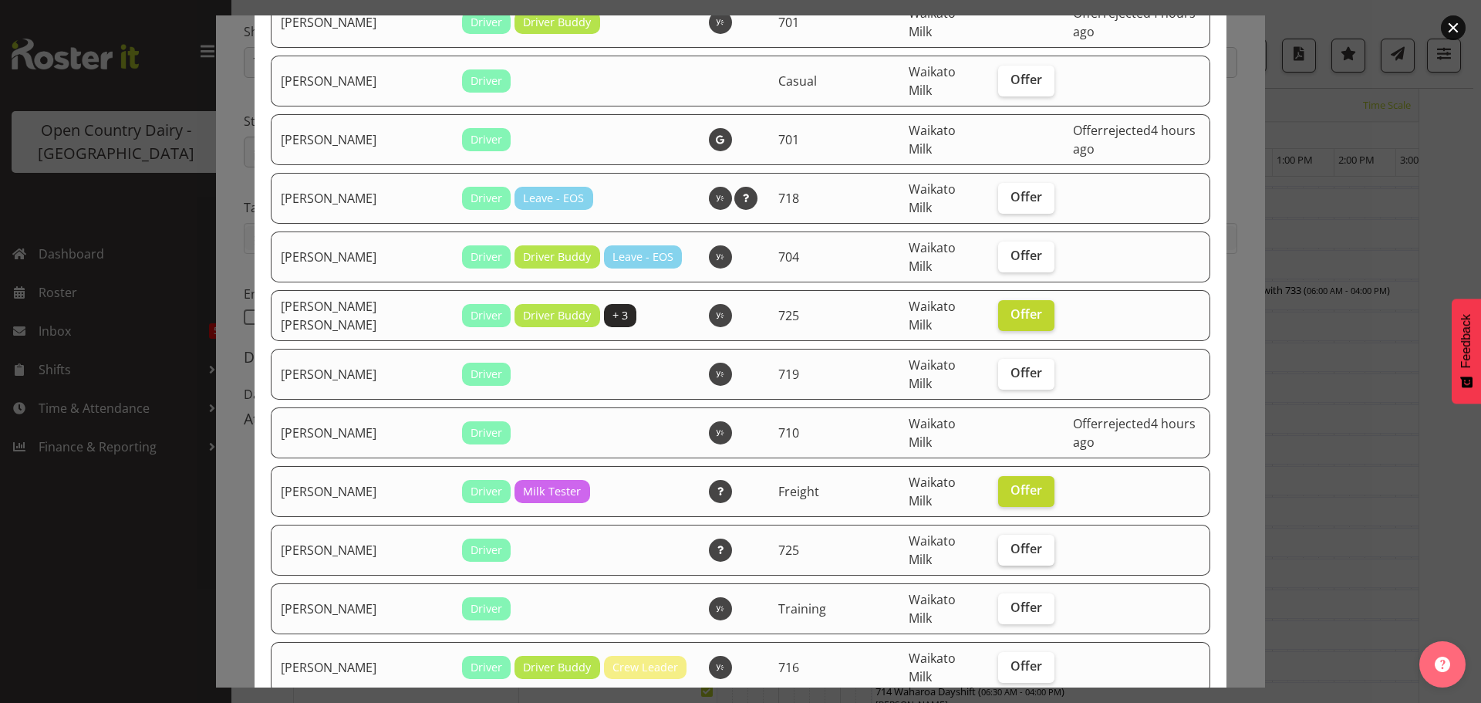
checkbox input "true"
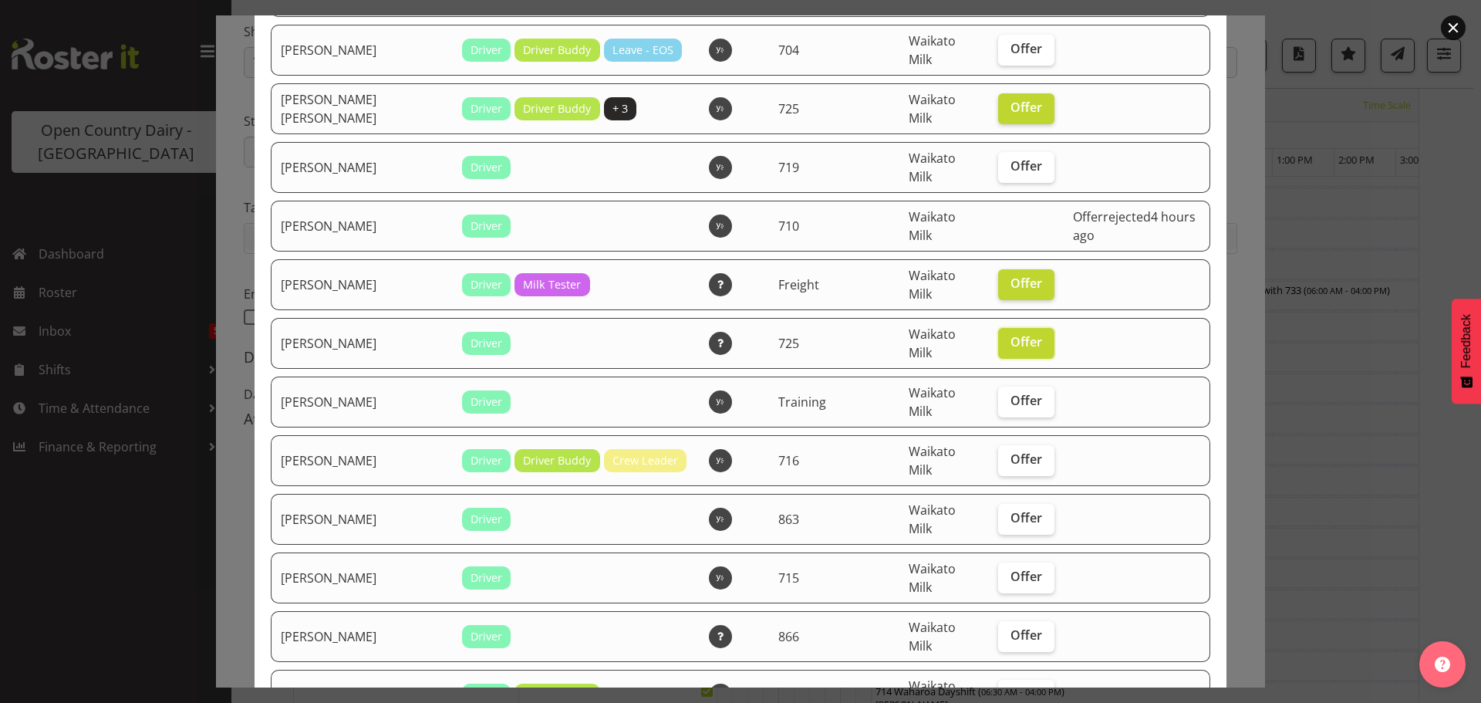
scroll to position [694, 0]
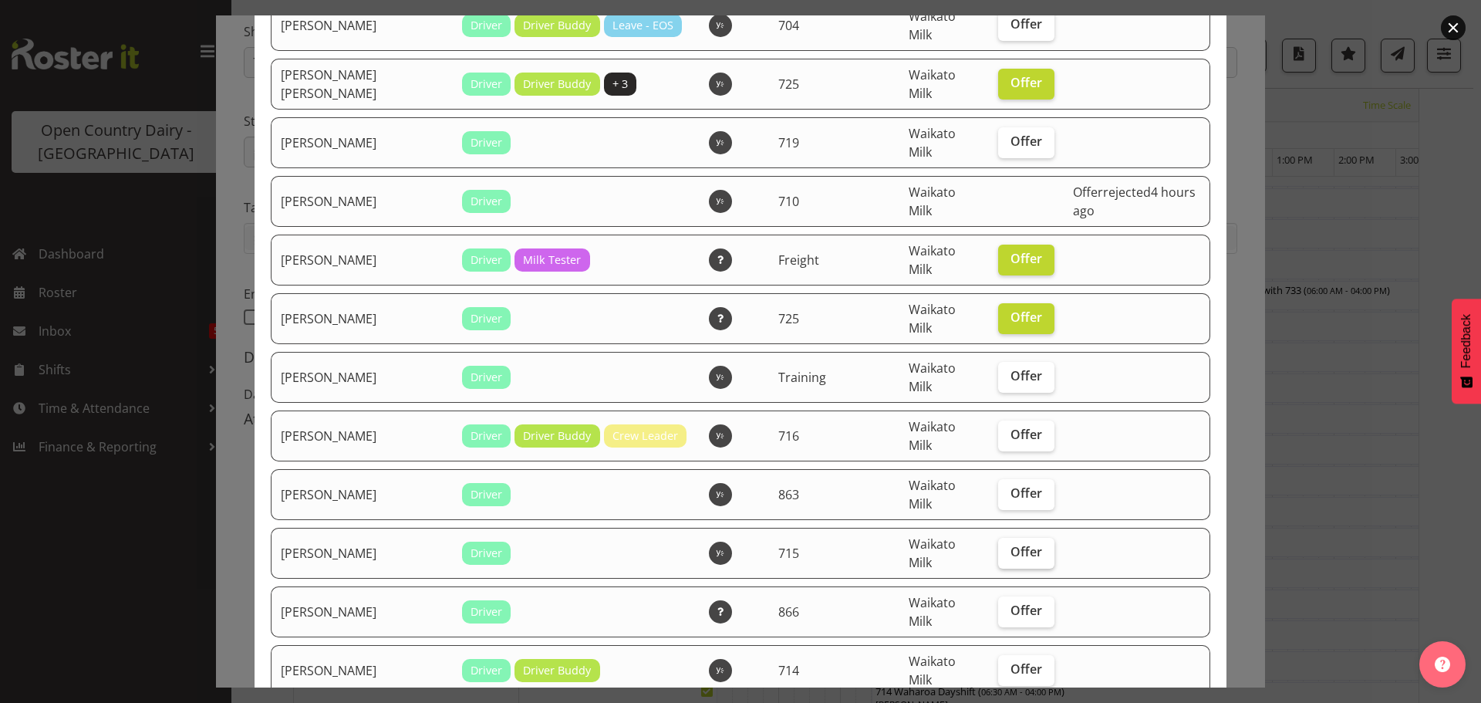
click at [1011, 544] on span "Offer" at bounding box center [1027, 551] width 32 height 15
click at [998, 547] on input "Offer" at bounding box center [1003, 552] width 10 height 10
checkbox input "true"
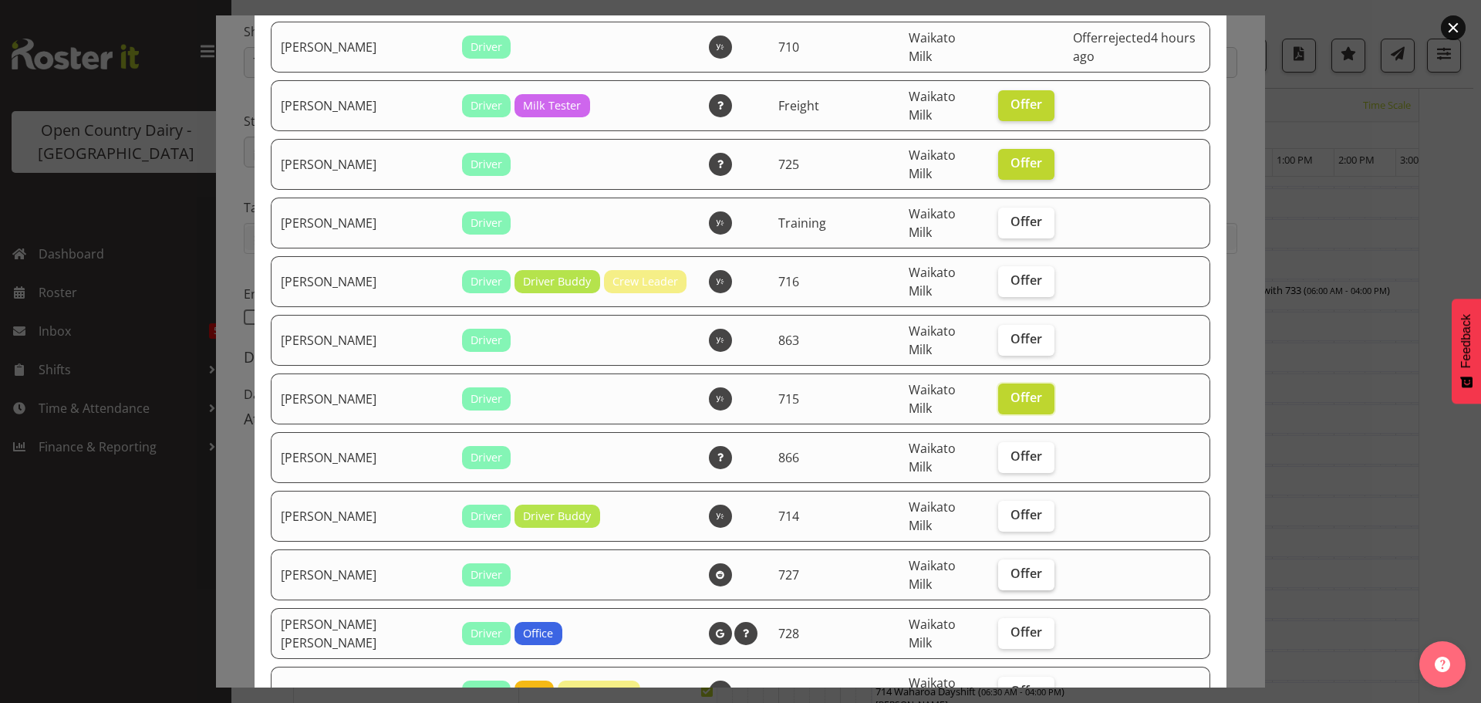
scroll to position [926, 0]
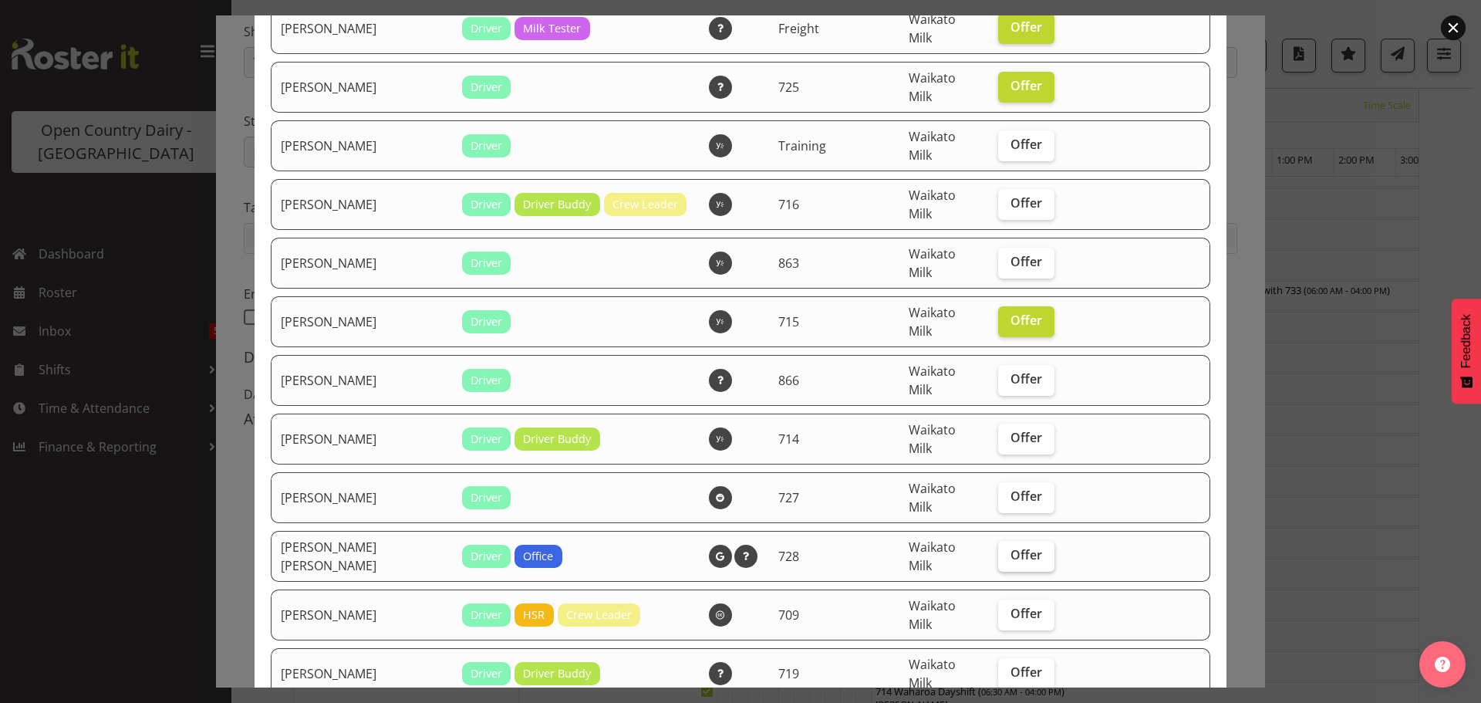
click at [1011, 547] on span "Offer" at bounding box center [1027, 554] width 32 height 15
click at [998, 550] on input "Offer" at bounding box center [1003, 555] width 10 height 10
checkbox input "true"
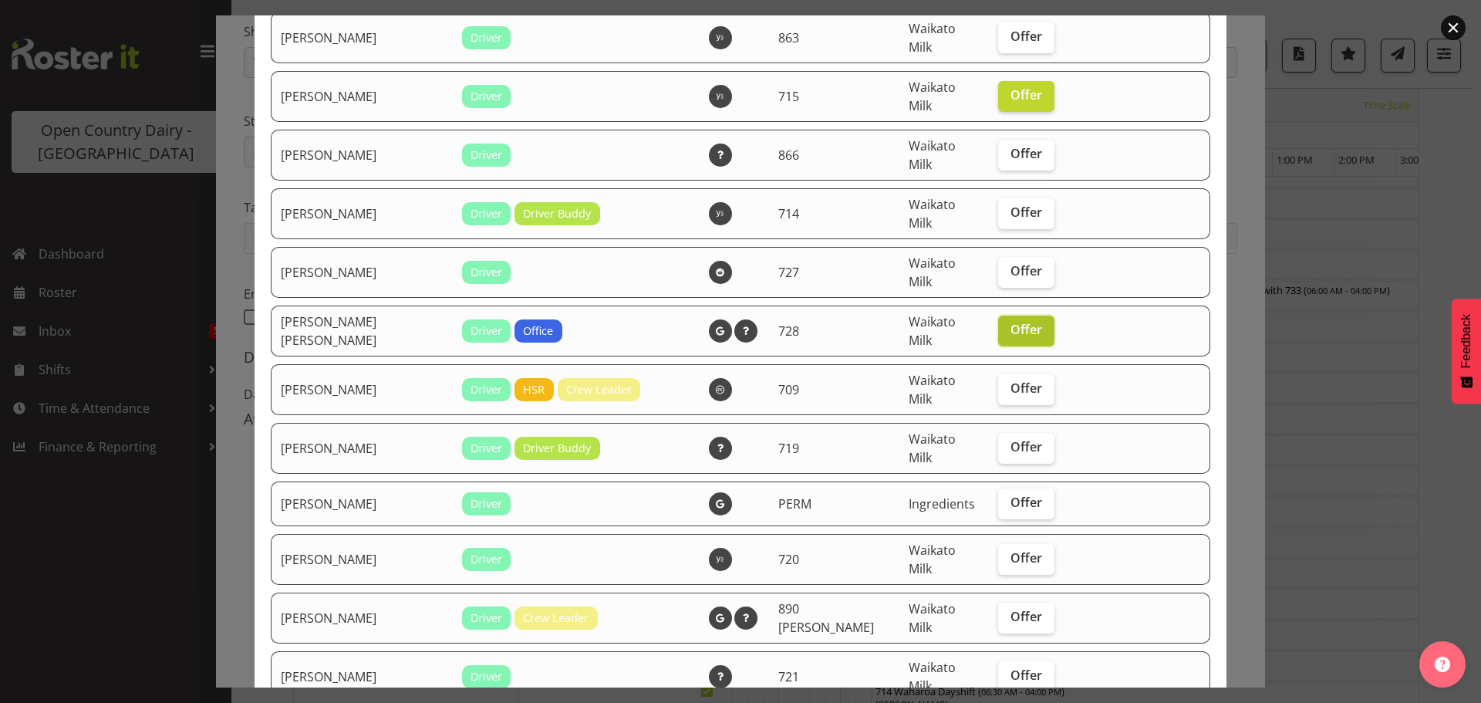
scroll to position [1157, 0]
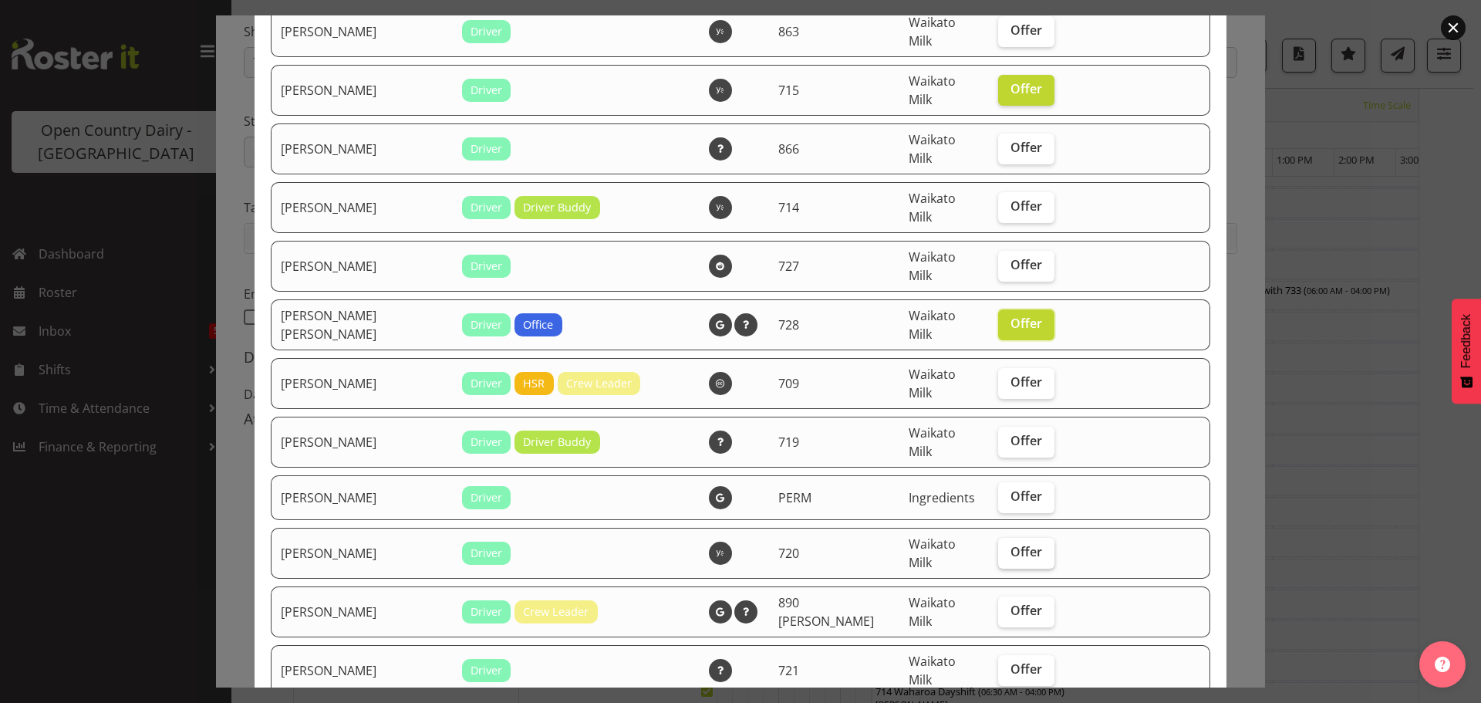
click at [1011, 544] on span "Offer" at bounding box center [1027, 551] width 32 height 15
click at [998, 547] on input "Offer" at bounding box center [1003, 552] width 10 height 10
checkbox input "true"
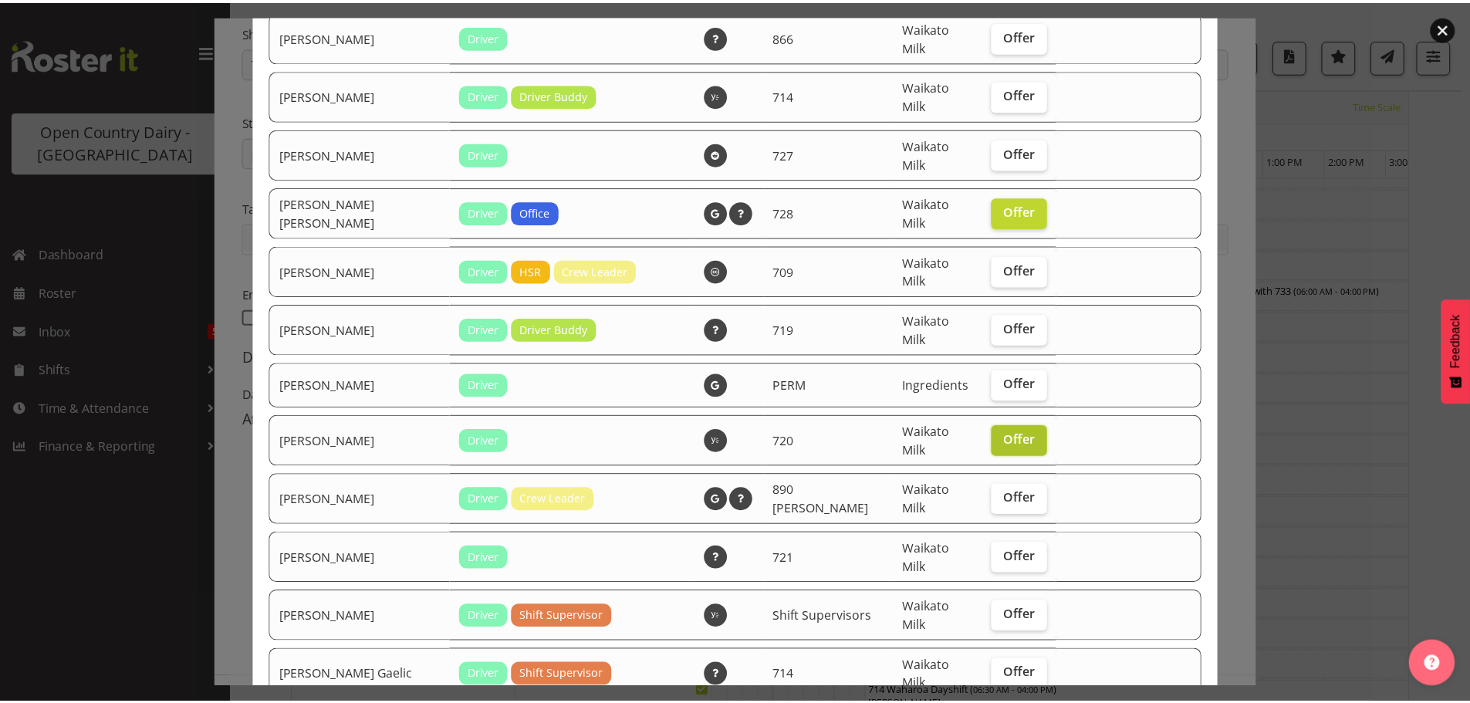
scroll to position [1301, 0]
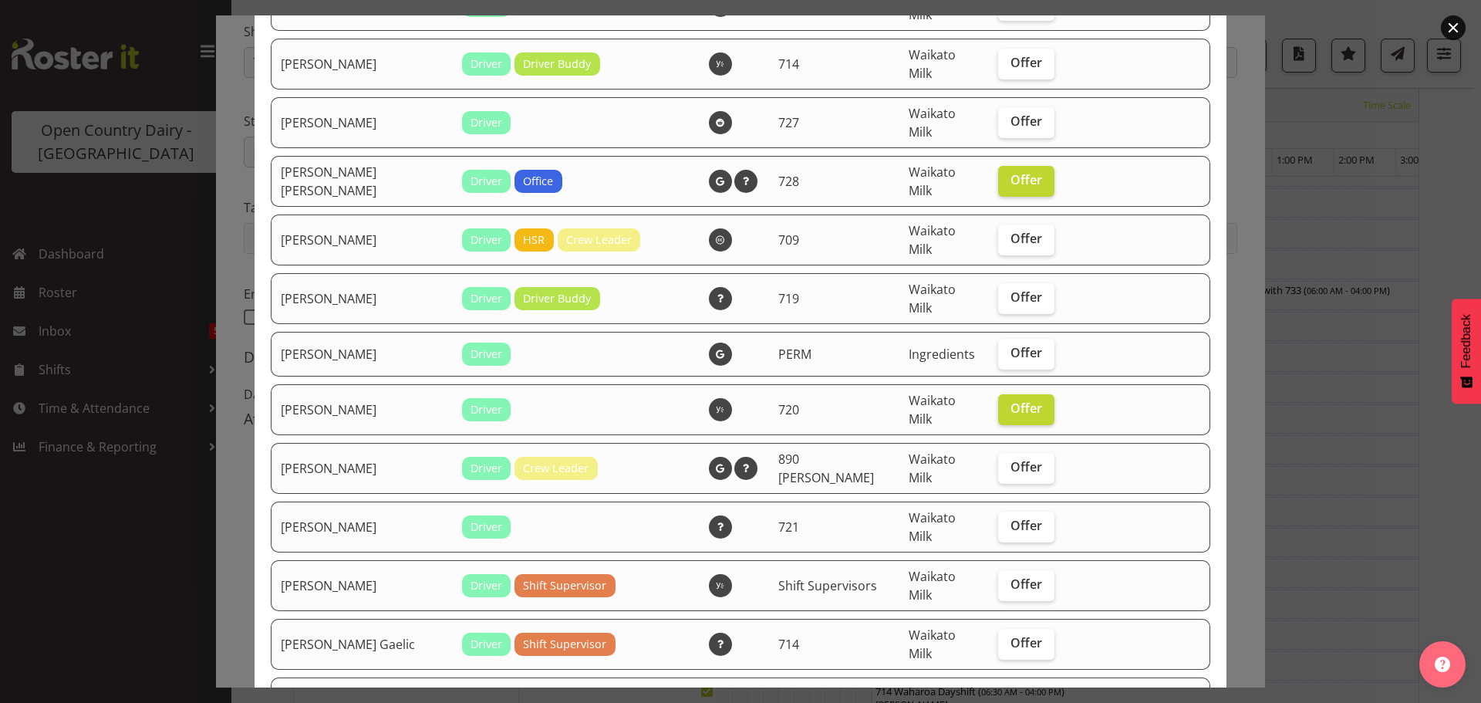
click at [1011, 694] on span "Offer" at bounding box center [1027, 701] width 32 height 15
click at [998, 697] on input "Offer" at bounding box center [1003, 702] width 10 height 10
checkbox input "true"
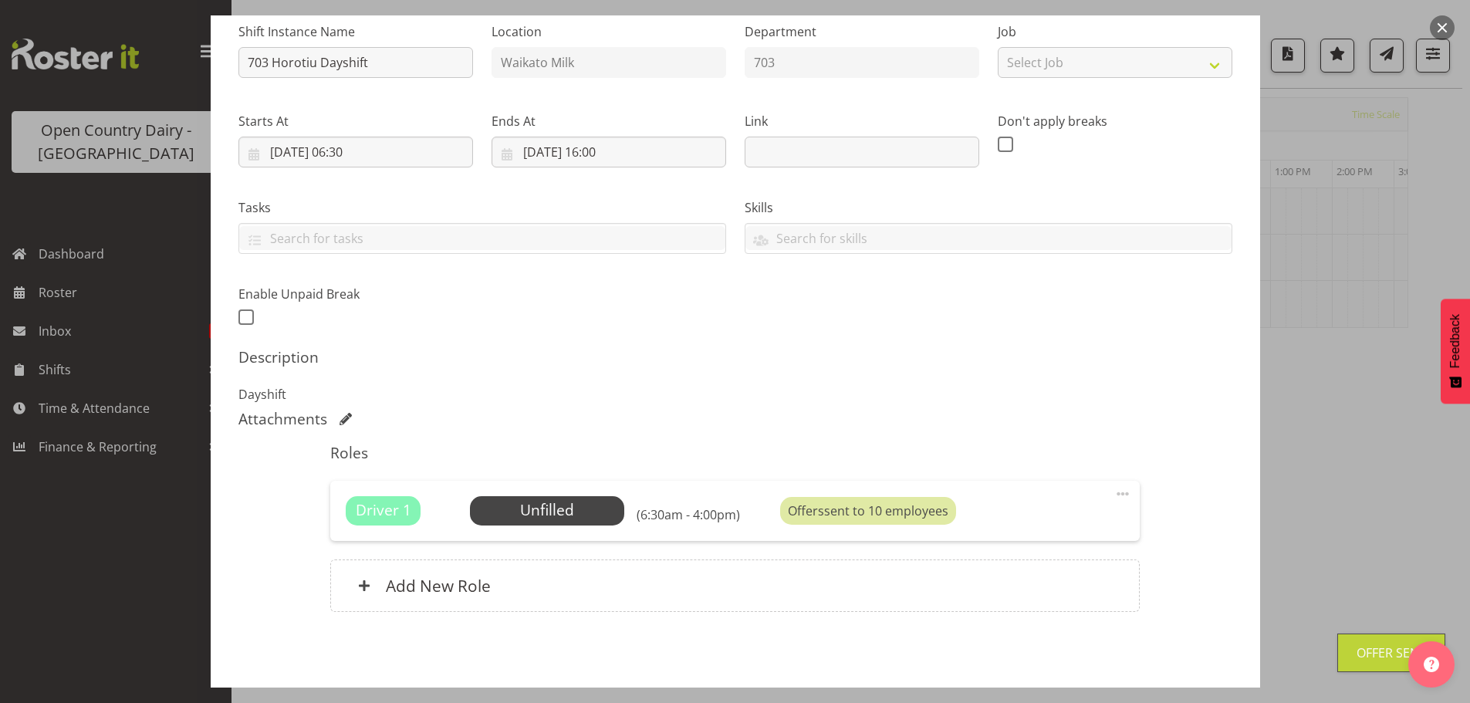
scroll to position [220, 0]
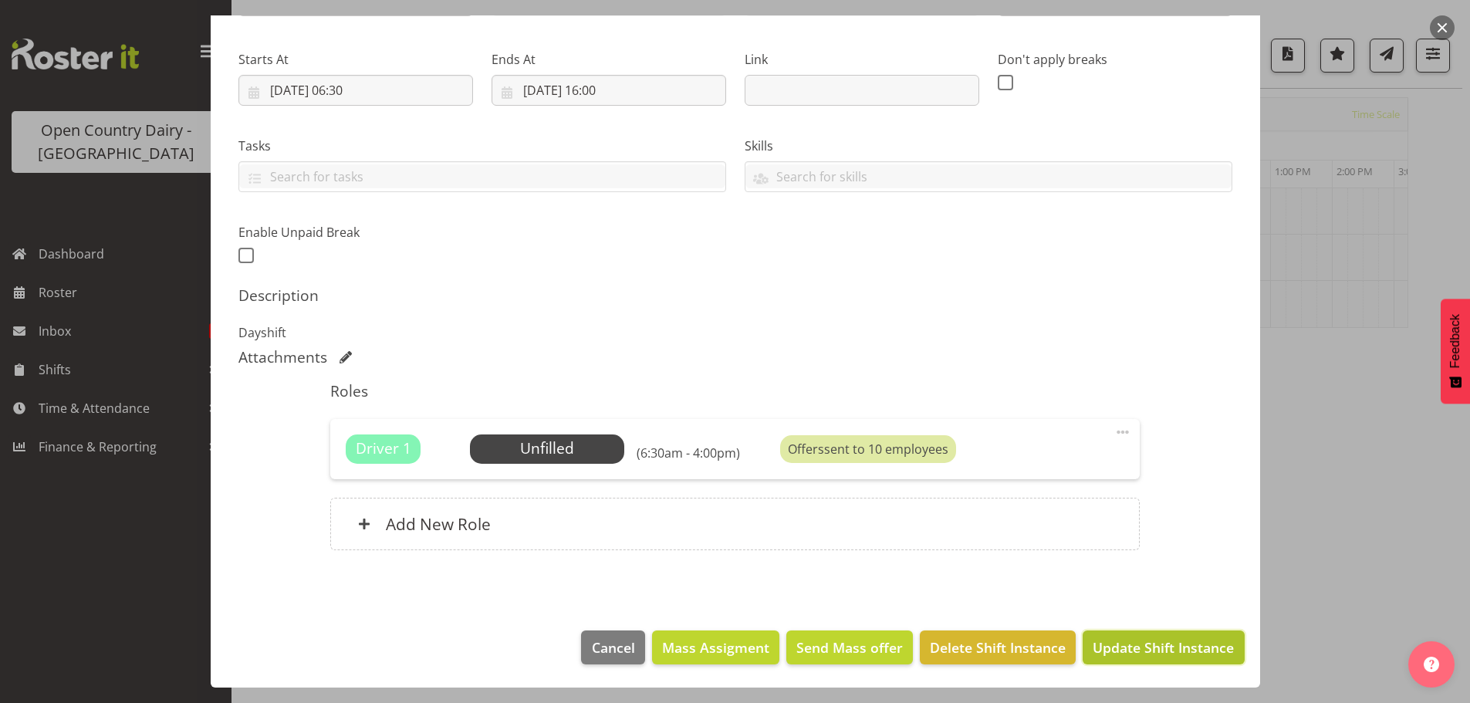
click at [1159, 647] on span "Update Shift Instance" at bounding box center [1163, 647] width 141 height 20
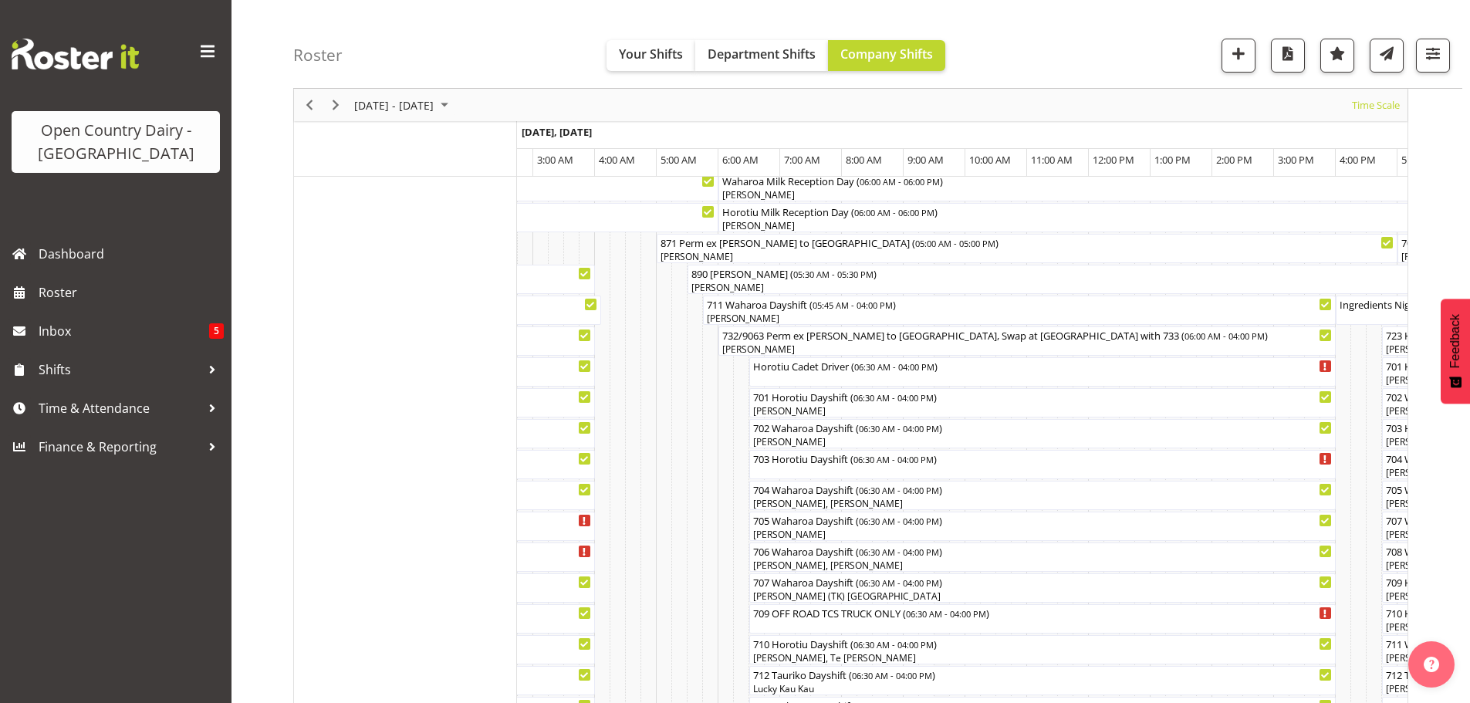
scroll to position [0, 0]
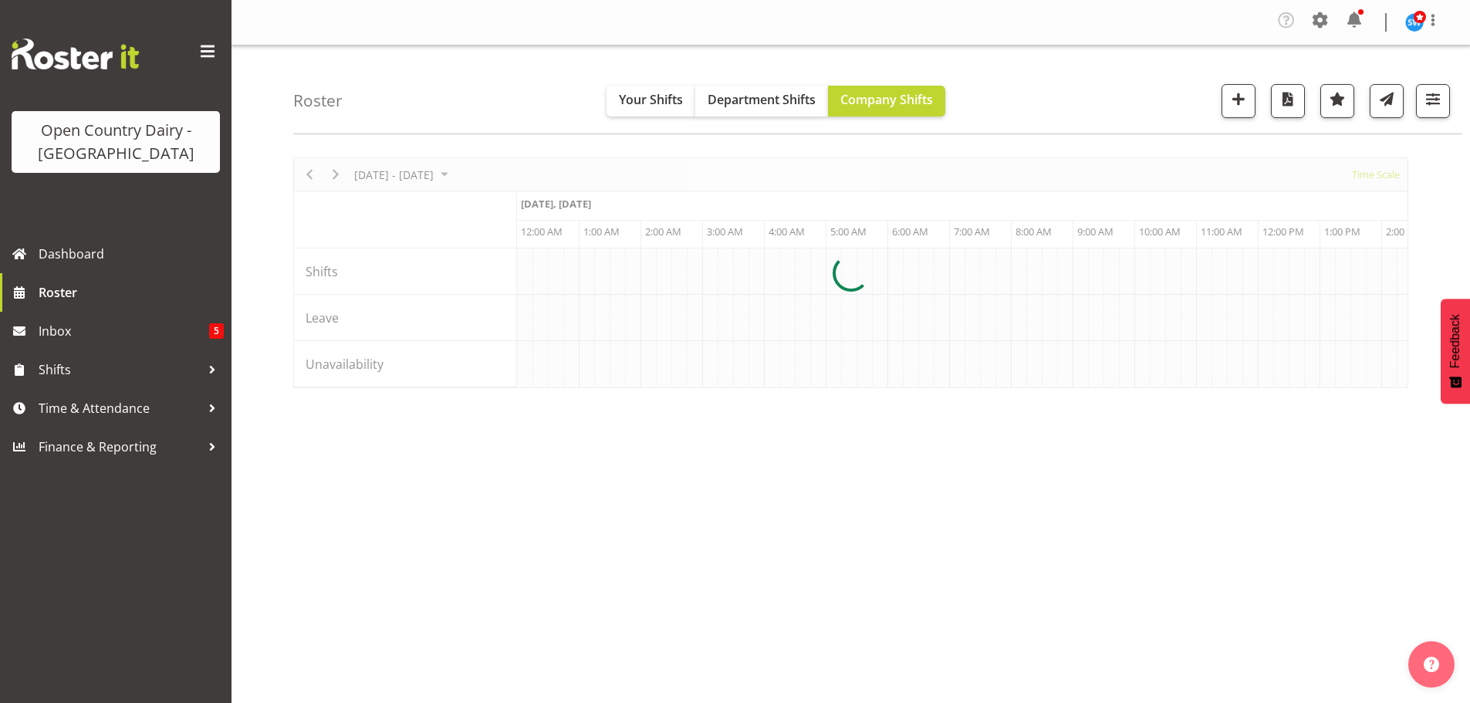
scroll to position [0, 2963]
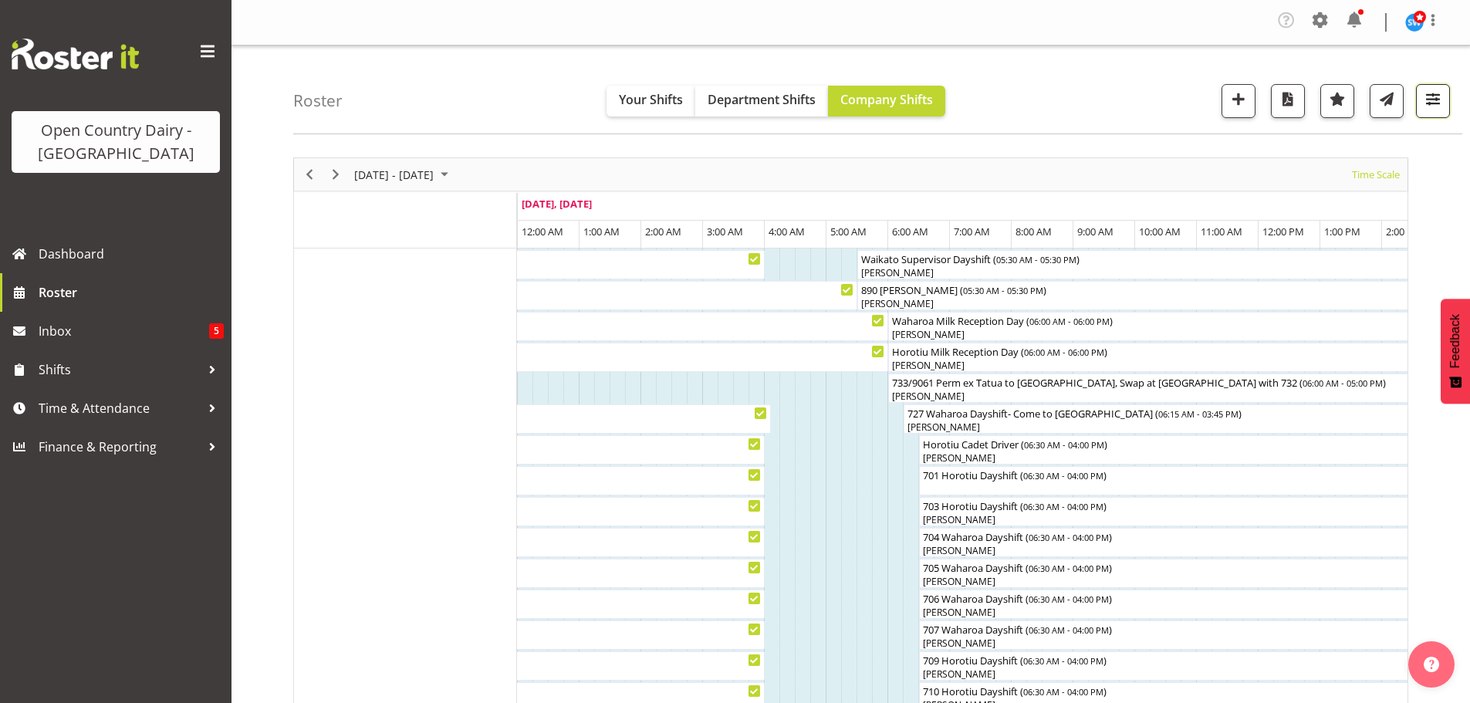
click at [1428, 100] on span "button" at bounding box center [1433, 99] width 20 height 20
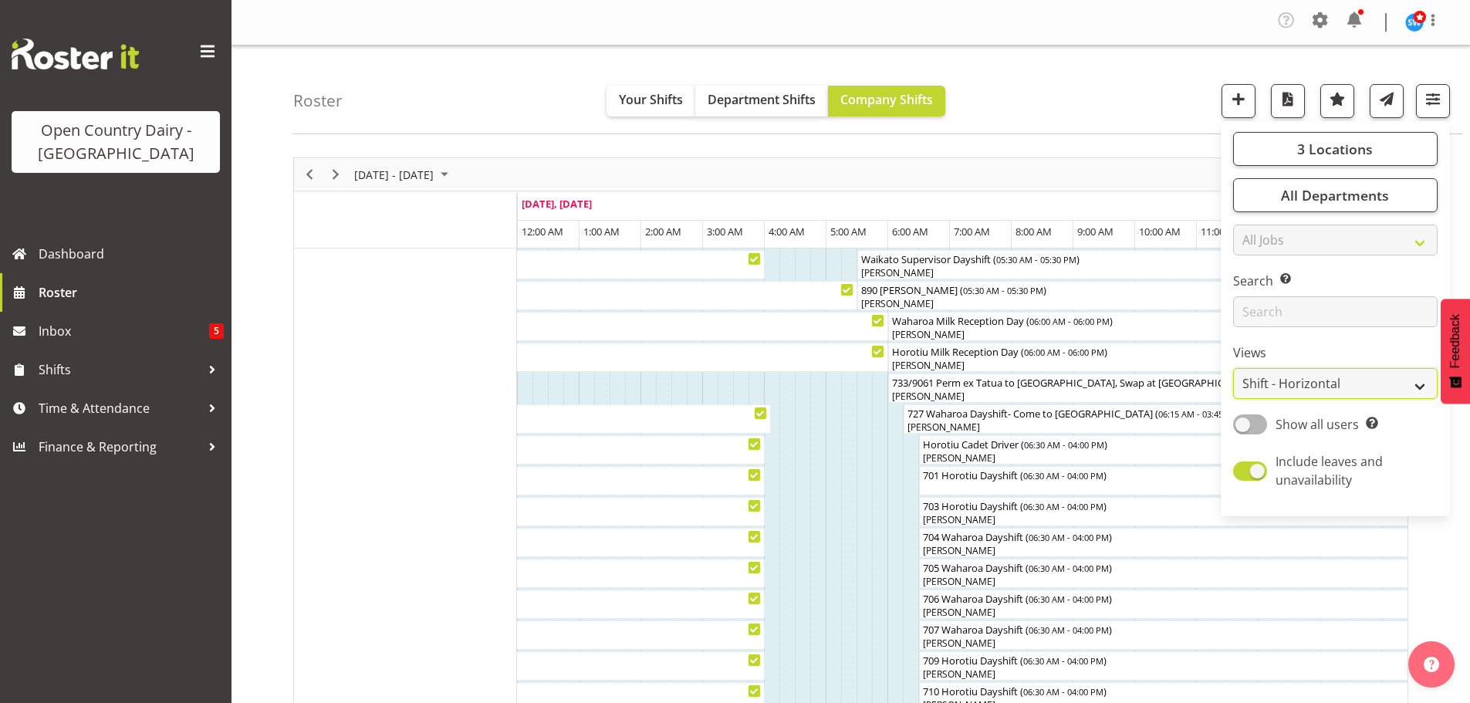
click at [1381, 380] on select "Staff Role Shift - Horizontal Shift - Vertical Staff - Location" at bounding box center [1335, 383] width 204 height 31
select select "staff"
click at [1234, 368] on select "Staff Role Shift - Horizontal Shift - Vertical Staff - Location" at bounding box center [1335, 383] width 204 height 31
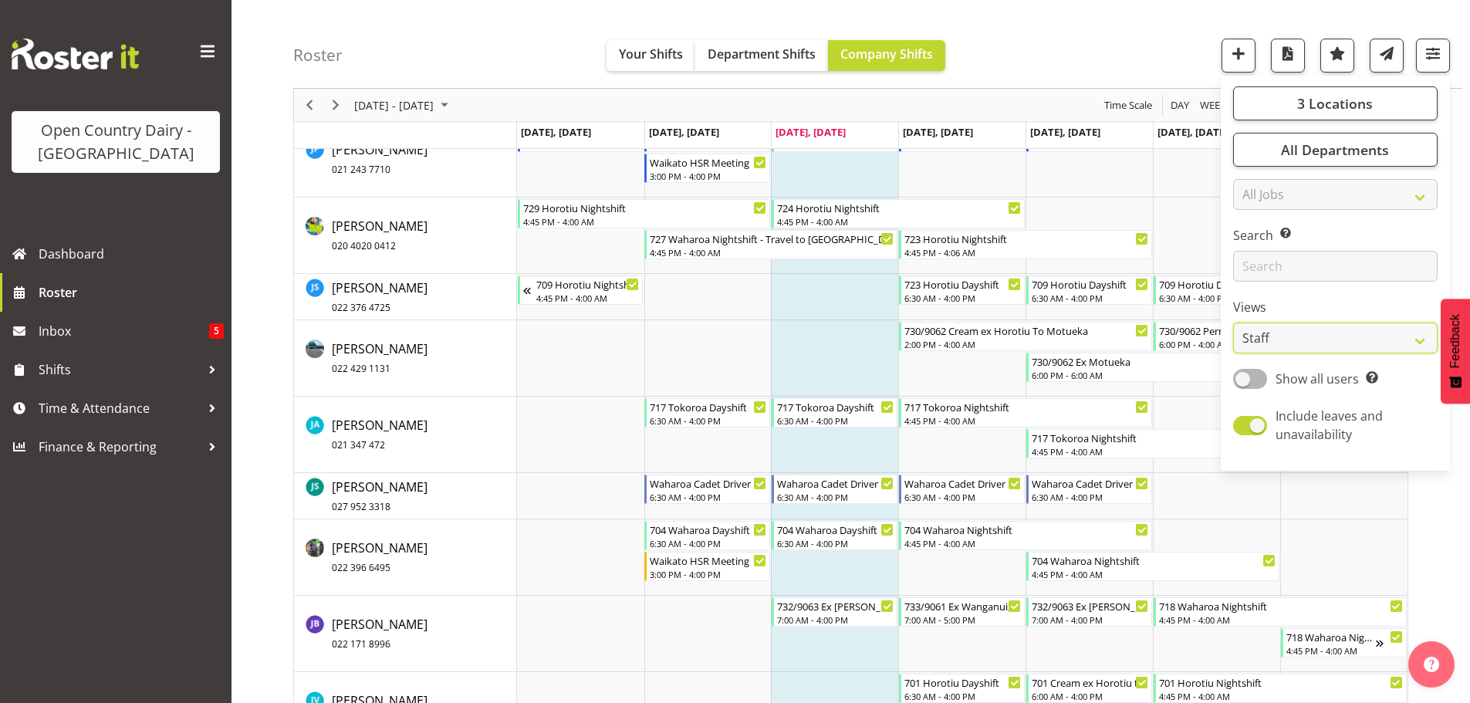
scroll to position [5941, 0]
